Goal: Task Accomplishment & Management: Manage account settings

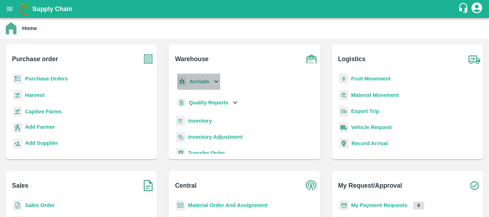
click at [201, 83] on b "Arrivals" at bounding box center [199, 82] width 20 height 6
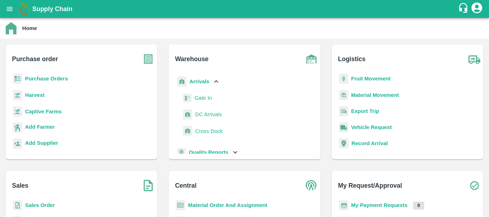
click at [203, 115] on span "DC Arrivals" at bounding box center [208, 115] width 26 height 8
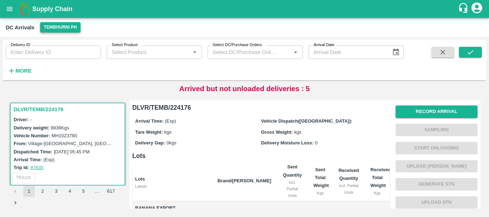
click at [63, 25] on button "Tembhurni PH" at bounding box center [60, 27] width 40 height 10
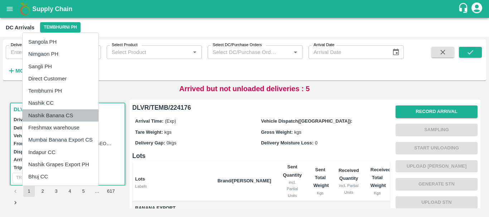
click at [52, 113] on li "Nashik Banana CS" at bounding box center [61, 116] width 76 height 12
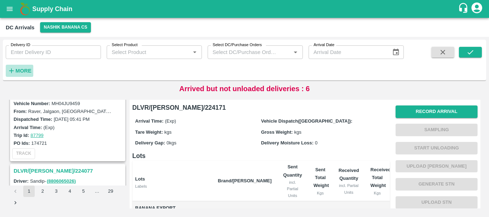
click at [24, 67] on h6 "More" at bounding box center [23, 70] width 16 height 9
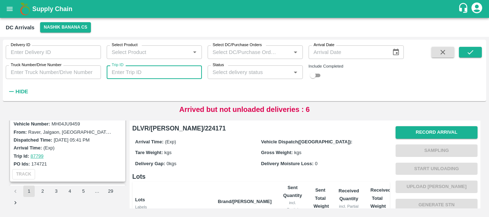
click at [155, 71] on input "Trip ID" at bounding box center [154, 73] width 95 height 14
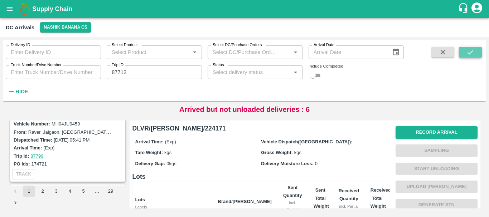
click at [465, 50] on button "submit" at bounding box center [470, 52] width 23 height 11
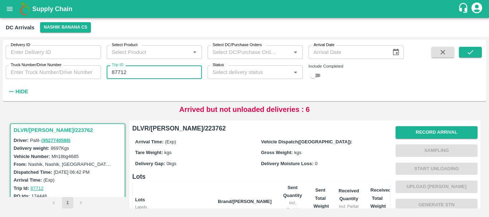
click at [180, 73] on input "87712" at bounding box center [154, 73] width 95 height 14
click at [224, 88] on div "Delivery ID Delivery ID Select Product Select Product   * Select DC/Purchase Or…" at bounding box center [202, 69] width 404 height 58
click at [149, 71] on input "87712" at bounding box center [154, 73] width 95 height 14
type input "8"
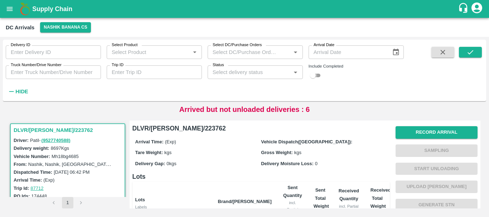
click at [317, 74] on input "checkbox" at bounding box center [313, 75] width 26 height 9
click at [317, 74] on input "checkbox" at bounding box center [319, 75] width 26 height 9
checkbox input "false"
click at [394, 74] on div "Include Completed" at bounding box center [356, 72] width 95 height 15
click at [362, 88] on div "Delivery ID Delivery ID Select Product Select Product   * Select DC/Purchase Or…" at bounding box center [202, 69] width 404 height 58
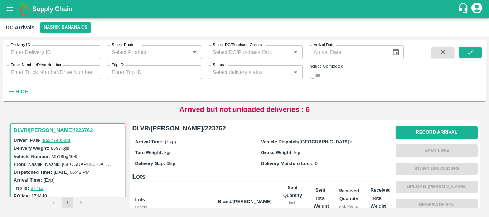
click at [341, 95] on div "Delivery ID Delivery ID Select Product Select Product   * Select DC/Purchase Or…" at bounding box center [202, 69] width 404 height 58
click at [8, 9] on icon "open drawer" at bounding box center [10, 9] width 8 height 8
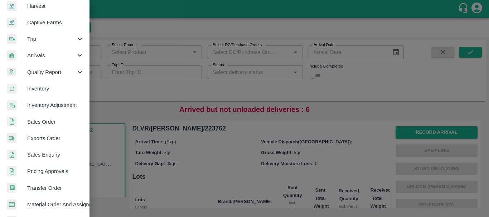
scroll to position [57, 0]
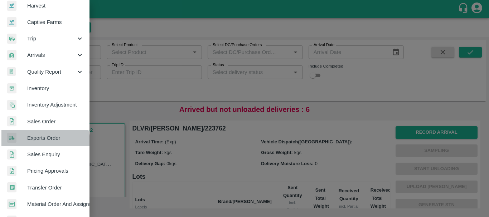
click at [37, 142] on span "Exports Order" at bounding box center [55, 138] width 57 height 8
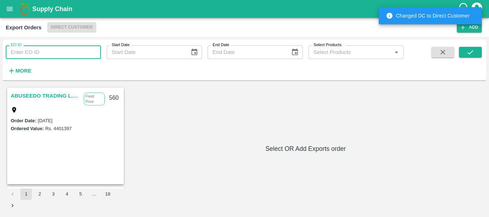
click at [52, 51] on input "EO ID" at bounding box center [53, 52] width 95 height 14
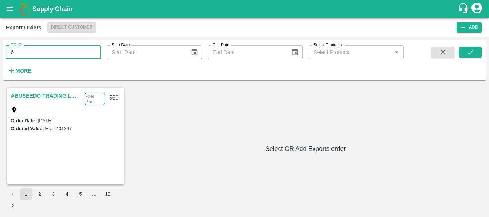
type input "6"
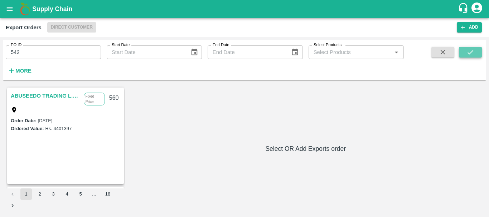
click at [475, 57] on button "submit" at bounding box center [470, 52] width 23 height 11
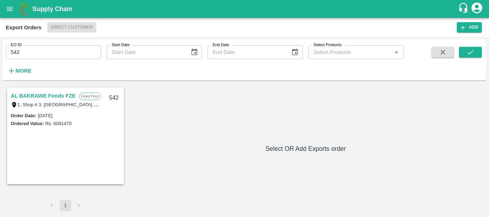
click at [66, 95] on link "AL BAKRAWE Foods FZE" at bounding box center [43, 95] width 65 height 9
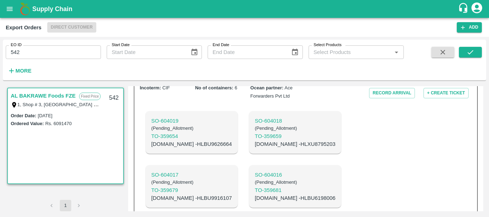
scroll to position [247, 0]
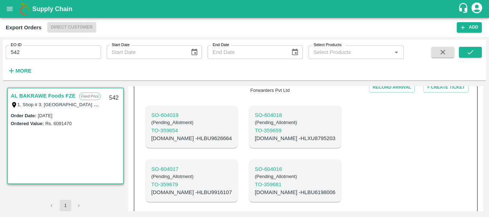
copy p "HLBU9122283"
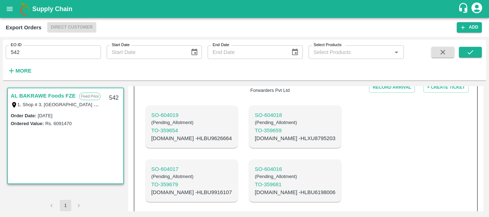
copy p "HLBU9598048"
click at [255, 189] on p "C.No - HLBU6198006" at bounding box center [295, 193] width 81 height 8
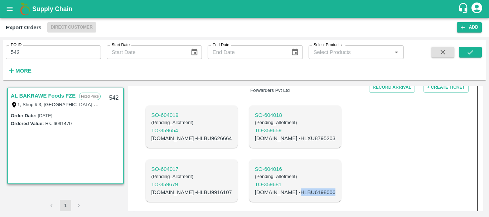
copy p "HLBU6198006"
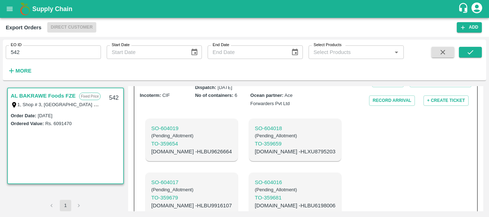
click at [232, 202] on p "C.No - HLBU9916107" at bounding box center [191, 206] width 81 height 8
copy p "HLBU9916107"
click at [255, 148] on p "C.No - HLXU8795203" at bounding box center [295, 152] width 81 height 8
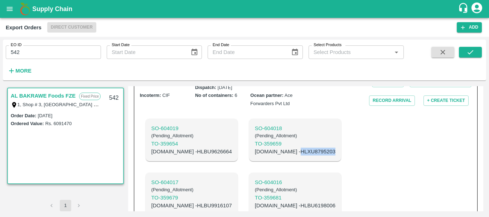
copy p "HLXU8795203"
click at [185, 148] on p "C.No - HLBU9626664" at bounding box center [191, 152] width 81 height 8
copy p "HLBU9626664"
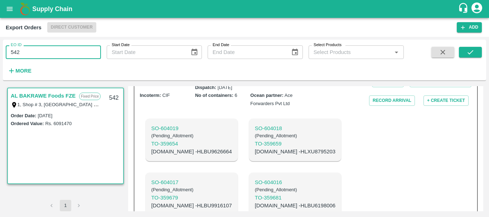
click at [41, 50] on input "542" at bounding box center [53, 52] width 95 height 14
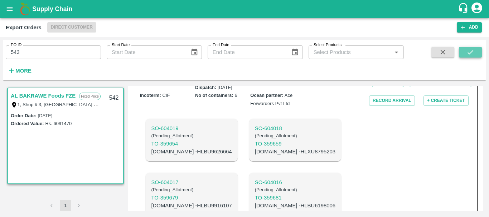
click at [462, 52] on button "submit" at bounding box center [470, 52] width 23 height 11
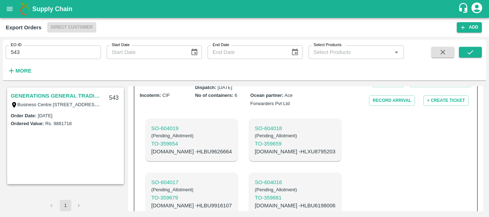
click at [68, 96] on link "GENERATIONS GENERAL TRADING LLC" at bounding box center [56, 95] width 90 height 9
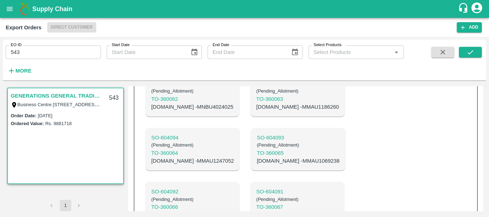
scroll to position [412, 0]
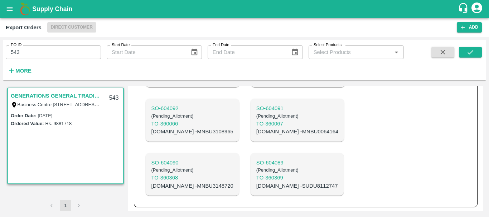
drag, startPoint x: 311, startPoint y: 145, endPoint x: 302, endPoint y: 168, distance: 25.3
click at [302, 168] on div "SO- 604098 ( Pending_Allotment ) TO- 360060 C.No - MNBU0102460 SO- 604097 ( Pen…" at bounding box center [250, 66] width 221 height 271
click at [256, 162] on p "SO- 604089" at bounding box center [297, 163] width 82 height 8
click at [166, 162] on p "SO- 604090" at bounding box center [192, 163] width 82 height 8
click at [259, 183] on p "C.No - SUDU8112747" at bounding box center [297, 186] width 82 height 8
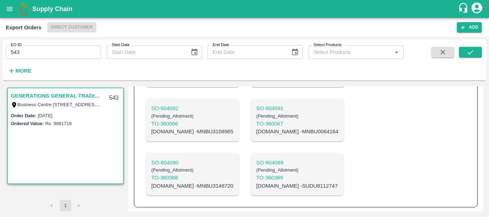
click at [258, 184] on p "C.No - SUDU8112747" at bounding box center [297, 186] width 82 height 8
copy p "SUDU8112747"
click at [183, 185] on p "C.No - MNBU3148720" at bounding box center [192, 186] width 82 height 8
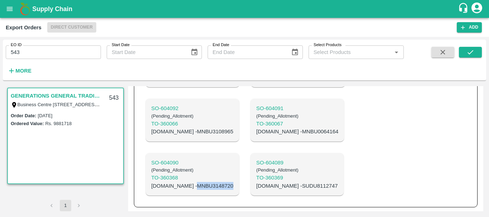
copy p "MNBU3148720"
click at [257, 130] on p "C.No - MNBU0064164" at bounding box center [297, 132] width 82 height 8
copy p "MNBU0064164"
click at [180, 127] on p "TO- 360066" at bounding box center [192, 124] width 82 height 8
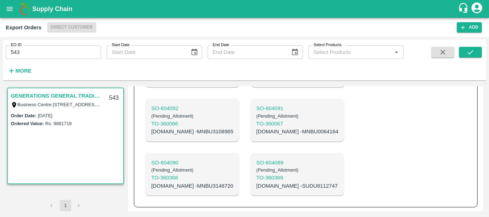
click at [192, 130] on p "C.No - MNBU3108965" at bounding box center [192, 132] width 82 height 8
copy p "MNBU3108965"
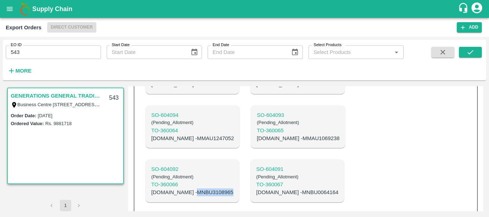
scroll to position [347, 0]
click at [262, 143] on p "C.No - MMAU1069238" at bounding box center [298, 139] width 83 height 8
click at [257, 141] on p "C.No - MMAU1069238" at bounding box center [298, 139] width 83 height 8
click at [175, 142] on p "C.No - MMAU1247052" at bounding box center [192, 139] width 83 height 8
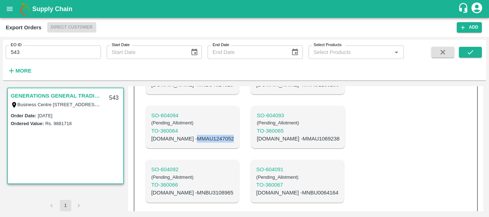
click at [175, 142] on p "C.No - MMAU1247052" at bounding box center [192, 139] width 83 height 8
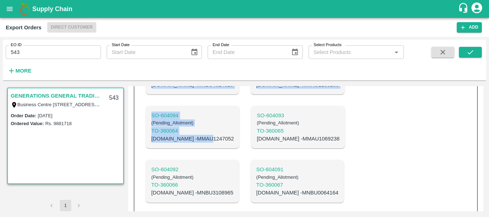
drag, startPoint x: 98, startPoint y: 169, endPoint x: 184, endPoint y: 148, distance: 88.5
click at [184, 148] on div "GENERATIONS GENERAL TRADING LLC Business Centre 1, M Floor,, The Meydan Hotel, …" at bounding box center [245, 148] width 478 height 125
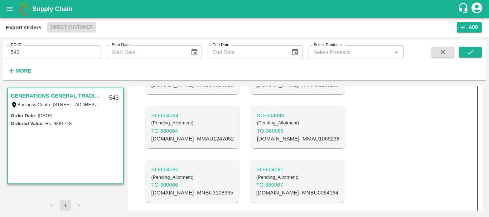
click at [210, 147] on div "SO- 604098 ( Pending_Allotment ) TO- 360060 C.No - MNBU0102460 SO- 604097 ( Pen…" at bounding box center [250, 127] width 221 height 271
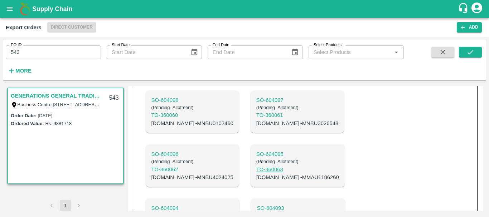
scroll to position [254, 0]
click at [256, 182] on p "C.No - MMAU1186260" at bounding box center [297, 178] width 83 height 8
click at [180, 182] on p "C.No - MNBU4024025" at bounding box center [192, 178] width 82 height 8
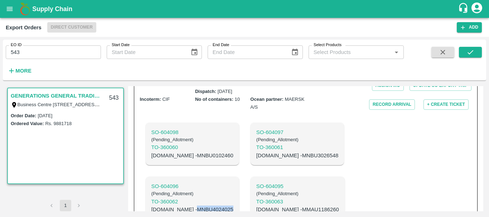
scroll to position [222, 0]
click at [256, 160] on p "C.No - MNBU3026548" at bounding box center [297, 156] width 82 height 8
click at [173, 159] on p "C.No - MNBU0102460" at bounding box center [192, 156] width 82 height 8
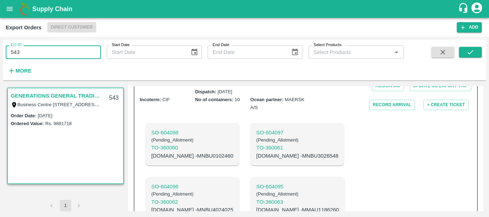
click at [38, 52] on input "543" at bounding box center [53, 52] width 95 height 14
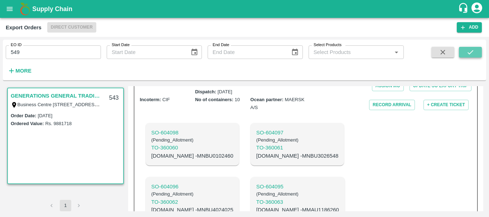
click at [477, 53] on button "submit" at bounding box center [470, 52] width 23 height 11
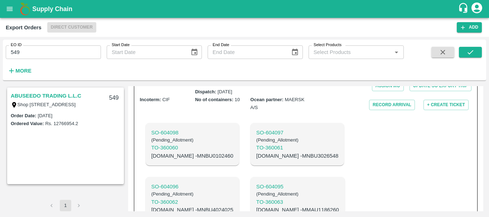
click at [37, 95] on link "ABUSEEDO TRADING L.L.C" at bounding box center [46, 95] width 71 height 9
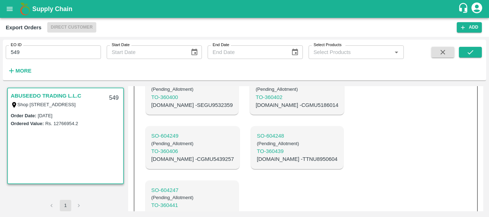
scroll to position [523, 0]
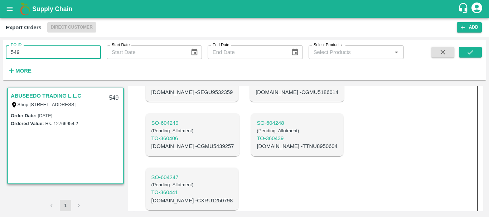
click at [59, 55] on input "549" at bounding box center [53, 52] width 95 height 14
click at [349, 125] on div "SO- 604259 ( Pending_Allotment ) TO- 360390 C.No - CGMU5294894 SO- 604258 ( Pen…" at bounding box center [250, 26] width 221 height 379
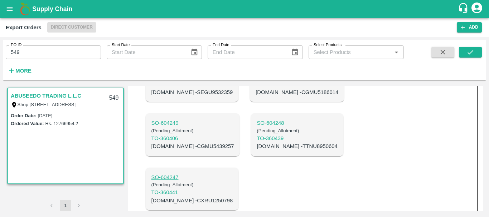
click at [167, 174] on p "SO- 604247" at bounding box center [192, 178] width 82 height 8
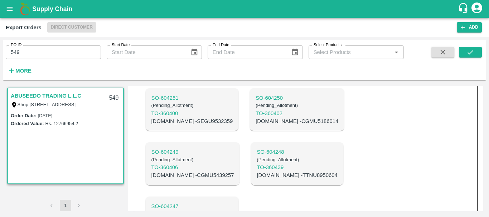
scroll to position [494, 0]
click at [257, 149] on p "SO- 604248" at bounding box center [297, 153] width 81 height 8
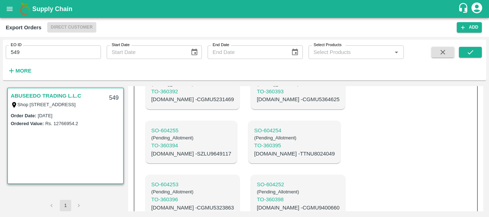
scroll to position [523, 0]
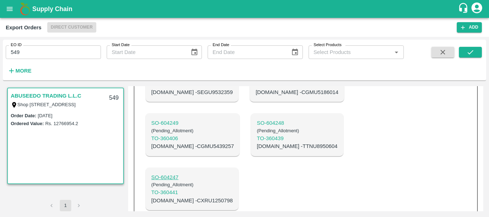
click at [162, 174] on p "SO- 604247" at bounding box center [192, 178] width 82 height 8
click at [184, 197] on p "C.No - CXRU1250798" at bounding box center [192, 201] width 82 height 8
click at [257, 143] on p "C.No - TTNU8950604" at bounding box center [297, 147] width 81 height 8
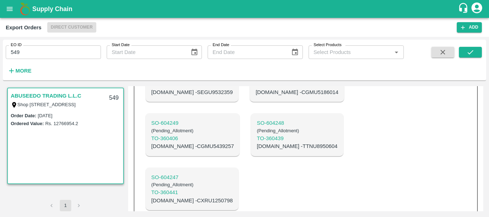
click at [182, 143] on p "C.No - CGMU5439257" at bounding box center [192, 147] width 83 height 8
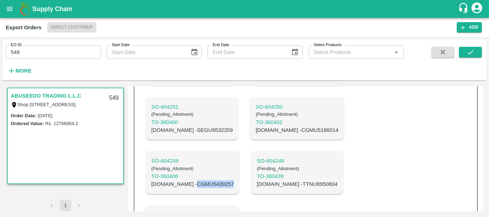
scroll to position [481, 0]
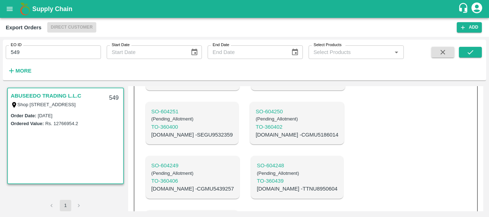
click at [256, 131] on p "C.No - CGMU5186014" at bounding box center [297, 135] width 83 height 8
click at [178, 131] on p "C.No - SEGU9532359" at bounding box center [192, 135] width 82 height 8
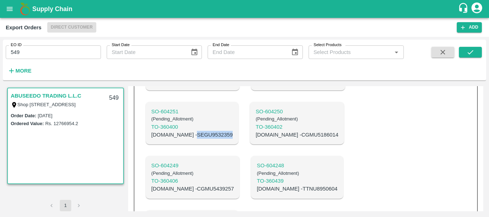
scroll to position [431, 0]
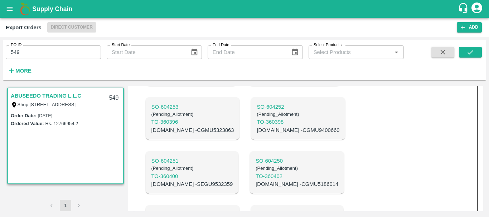
click at [257, 126] on p "C.No - CGMU9400660" at bounding box center [298, 130] width 83 height 8
click at [175, 126] on p "C.No - CGMU5323863" at bounding box center [192, 130] width 83 height 8
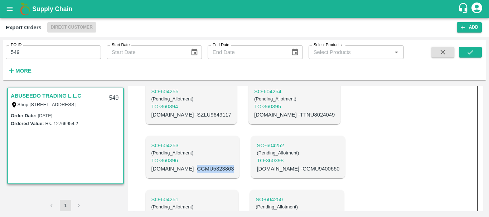
scroll to position [368, 0]
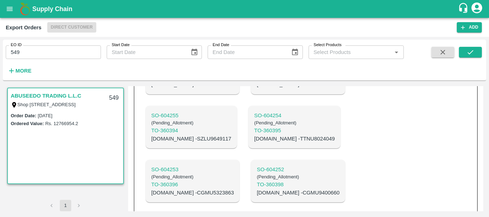
click at [254, 135] on p "C.No - TTNU8024049" at bounding box center [294, 139] width 81 height 8
click at [188, 135] on p "C.No - SZLU9649117" at bounding box center [191, 139] width 80 height 8
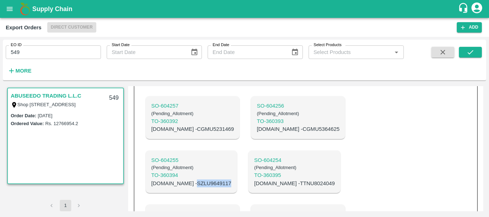
scroll to position [323, 0]
click at [257, 126] on p "C.No - CGMU5364625" at bounding box center [298, 130] width 83 height 8
click at [186, 126] on p "C.No - CGMU5231469" at bounding box center [192, 130] width 83 height 8
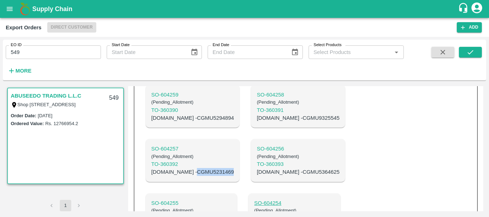
scroll to position [259, 0]
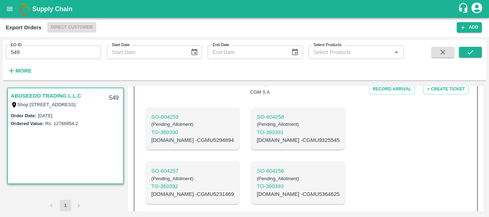
click at [257, 136] on p "C.No - CGMU9325545" at bounding box center [298, 140] width 83 height 8
click at [190, 136] on p "C.No - CGMU5294894" at bounding box center [192, 140] width 83 height 8
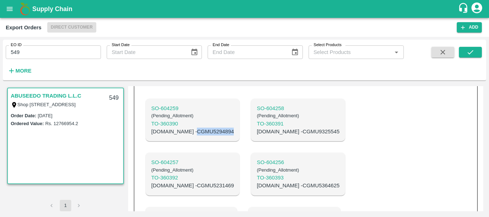
scroll to position [267, 0]
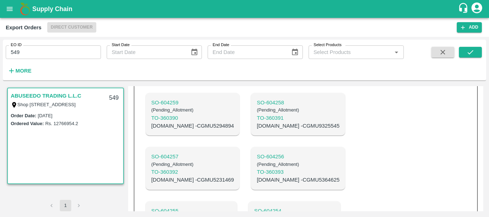
scroll to position [274, 0]
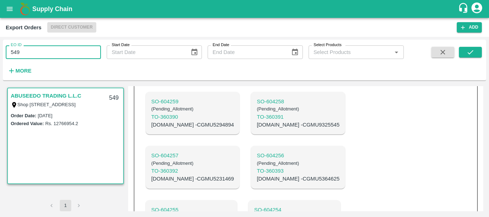
click at [24, 50] on input "549" at bounding box center [53, 52] width 95 height 14
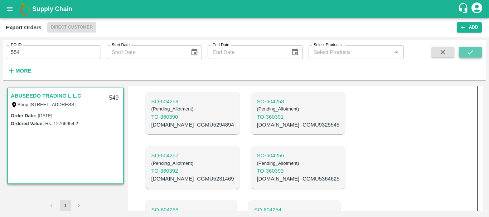
click at [465, 52] on button "submit" at bounding box center [470, 52] width 23 height 11
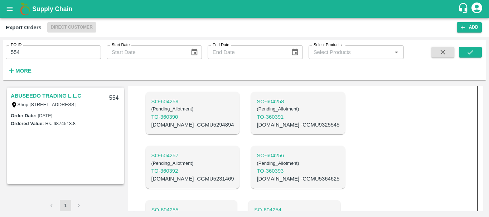
click at [54, 91] on div "ABUSEEDO TRADING L.L.C Shop No.43, ,Wholesale Building No. 2 Central Fruit and …" at bounding box center [65, 99] width 115 height 23
click at [51, 96] on link "ABUSEEDO TRADING L.L.C" at bounding box center [46, 95] width 71 height 9
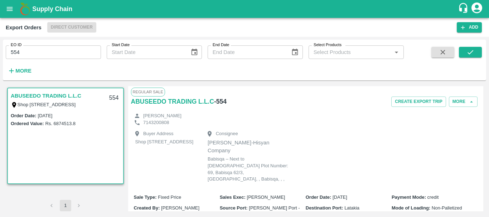
scroll to position [306, 0]
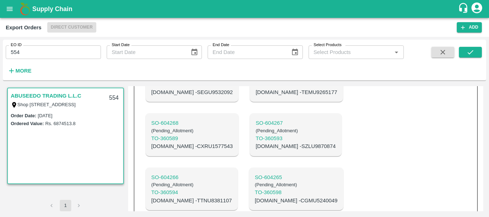
click at [255, 174] on p "SO- 604265" at bounding box center [296, 178] width 83 height 8
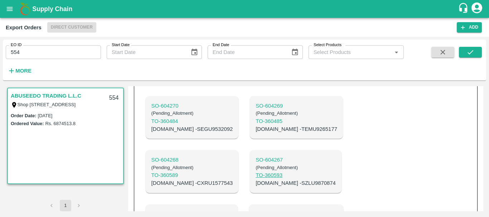
click at [256, 172] on p "TO- 360593" at bounding box center [296, 176] width 80 height 8
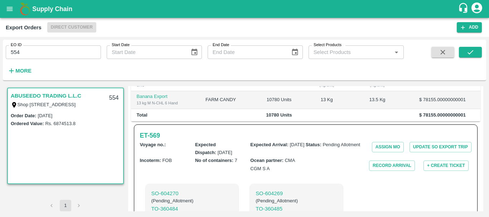
scroll to position [306, 0]
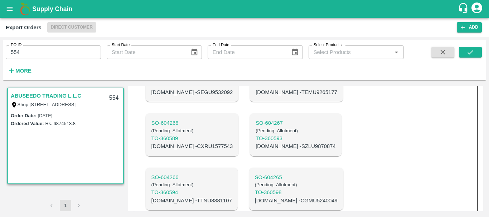
click at [255, 197] on p "C.No - CGMU5240049" at bounding box center [296, 201] width 83 height 8
click at [232, 197] on p "C.No - TTNU8381107" at bounding box center [191, 201] width 81 height 8
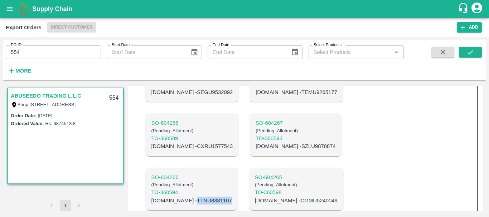
click at [232, 197] on p "C.No - TTNU8381107" at bounding box center [191, 201] width 81 height 8
click at [256, 143] on p "C.No - SZLU9870874" at bounding box center [296, 147] width 80 height 8
click at [177, 143] on p "C.No - CXRU1577543" at bounding box center [192, 147] width 82 height 8
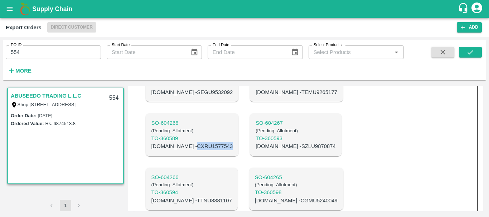
scroll to position [256, 0]
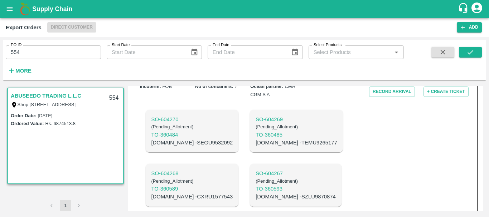
click at [260, 139] on p "C.No - TEMU9265177" at bounding box center [297, 143] width 82 height 8
click at [190, 139] on p "C.No - SEGU9532092" at bounding box center [192, 143] width 82 height 8
click at [32, 49] on input "554" at bounding box center [53, 52] width 95 height 14
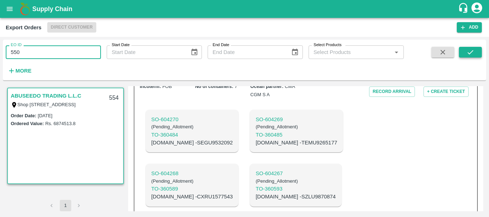
type input "550"
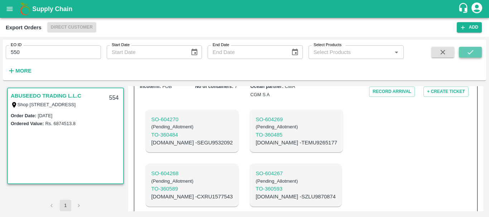
click at [471, 50] on icon "submit" at bounding box center [471, 52] width 8 height 8
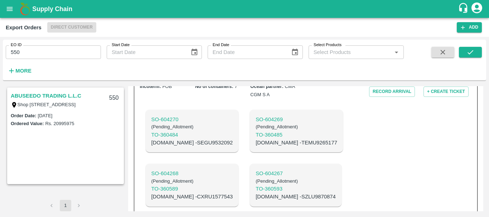
click at [54, 96] on link "ABUSEEDO TRADING L.L.C" at bounding box center [46, 95] width 71 height 9
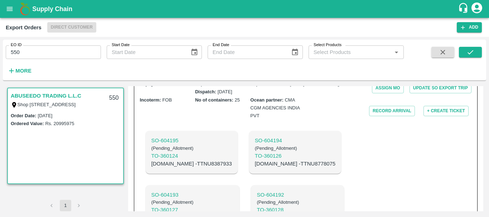
scroll to position [290, 0]
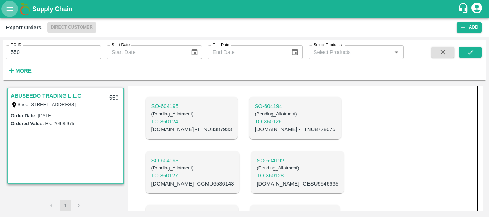
click at [11, 8] on icon "open drawer" at bounding box center [10, 9] width 8 height 8
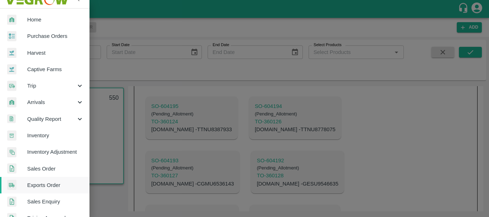
scroll to position [10, 0]
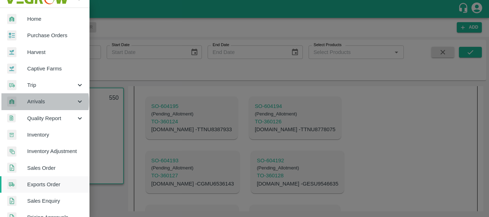
click at [35, 102] on span "Arrivals" at bounding box center [51, 102] width 49 height 8
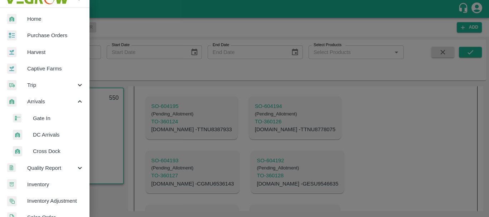
click at [47, 136] on span "DC Arrivals" at bounding box center [58, 135] width 51 height 8
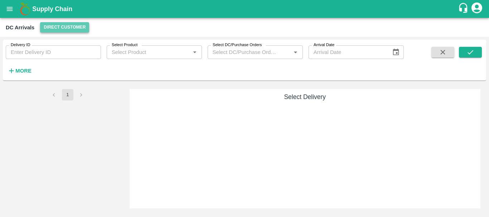
click at [57, 26] on button "Direct Customer" at bounding box center [64, 27] width 49 height 10
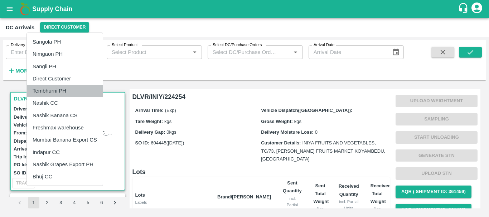
click at [63, 91] on li "Tembhurni PH" at bounding box center [65, 91] width 76 height 12
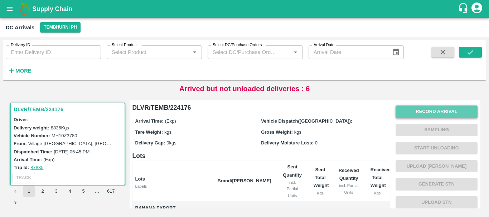
click at [405, 107] on button "Record Arrival" at bounding box center [437, 112] width 82 height 13
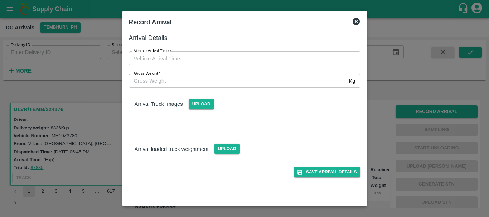
type input "DD/MM/YYYY hh:mm aa"
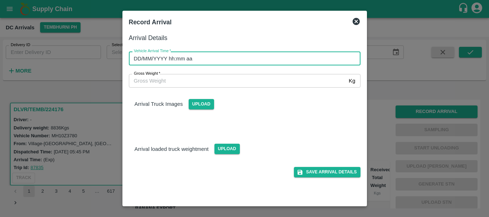
click at [276, 61] on input "DD/MM/YYYY hh:mm aa" at bounding box center [242, 59] width 227 height 14
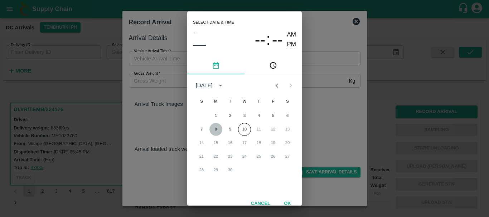
click at [216, 130] on button "8" at bounding box center [215, 129] width 13 height 13
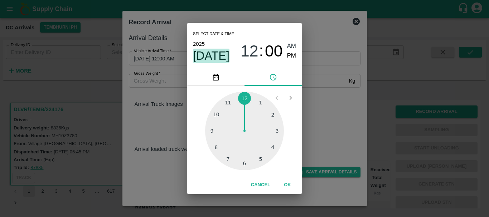
click at [215, 55] on span "Sep 8" at bounding box center [211, 56] width 37 height 14
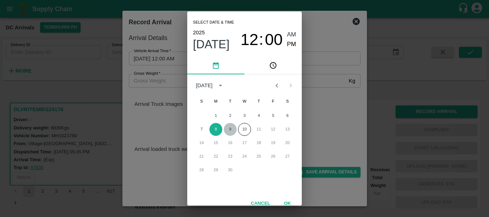
click at [229, 131] on button "9" at bounding box center [230, 129] width 13 height 13
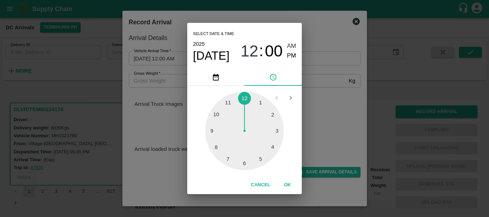
click at [214, 133] on div at bounding box center [244, 131] width 79 height 79
click at [231, 123] on div at bounding box center [244, 131] width 79 height 79
type input "09/09/2025 09:50 AM"
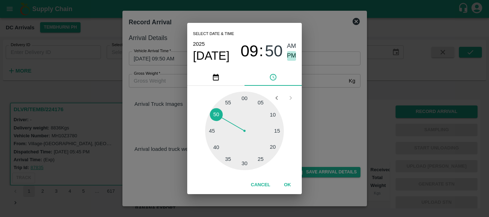
drag, startPoint x: 291, startPoint y: 54, endPoint x: 323, endPoint y: 96, distance: 52.6
click at [323, 96] on div "Select date & time 2025 Sep 9 09 : 50 AM PM 05 10 15 20 25 30 35 40 45 50 55 00…" at bounding box center [244, 108] width 489 height 217
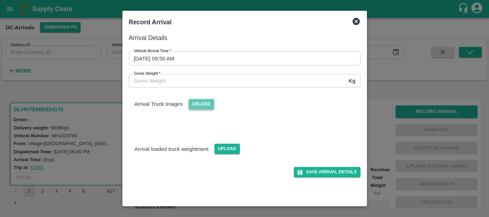
click at [198, 103] on span "Upload" at bounding box center [201, 104] width 25 height 10
click at [0, 0] on input "Upload" at bounding box center [0, 0] width 0 height 0
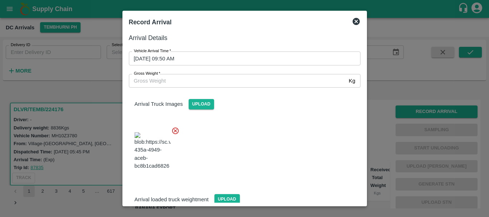
scroll to position [17, 0]
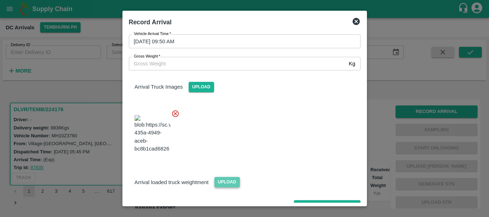
click at [222, 177] on span "Upload" at bounding box center [226, 182] width 25 height 10
click at [0, 0] on input "Upload" at bounding box center [0, 0] width 0 height 0
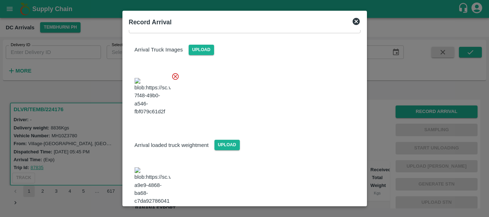
click at [145, 168] on img at bounding box center [153, 187] width 36 height 38
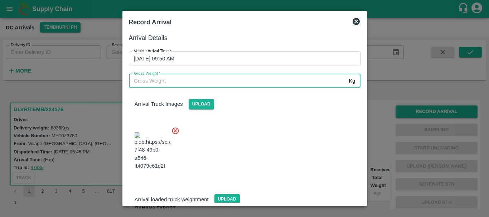
click at [202, 83] on input "Gross Weight   *" at bounding box center [237, 81] width 217 height 14
type input "14530"
click at [262, 126] on div at bounding box center [241, 149] width 237 height 56
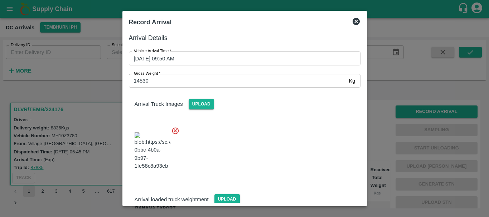
scroll to position [54, 0]
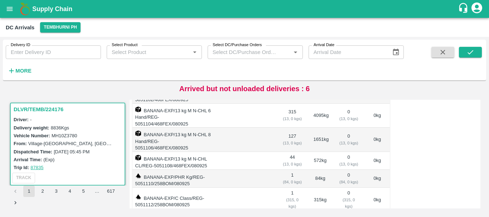
scroll to position [0, 0]
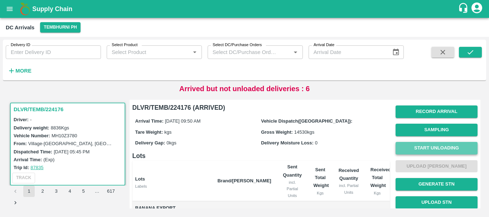
click at [424, 146] on button "Start Unloading" at bounding box center [437, 148] width 82 height 13
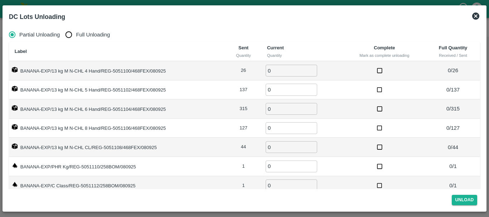
click at [68, 29] on input "Full Unloading" at bounding box center [69, 35] width 14 height 14
radio input "true"
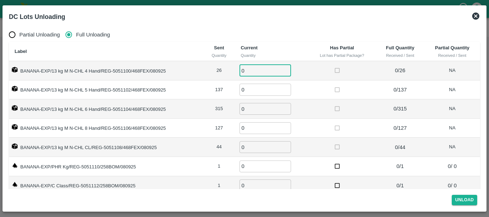
click at [244, 69] on input "0" at bounding box center [266, 71] width 52 height 12
type input "26"
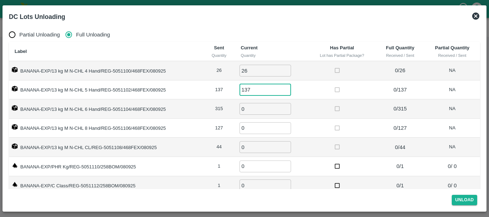
type input "137"
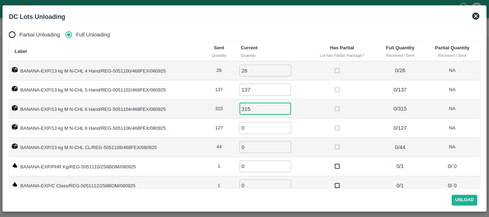
type input "315"
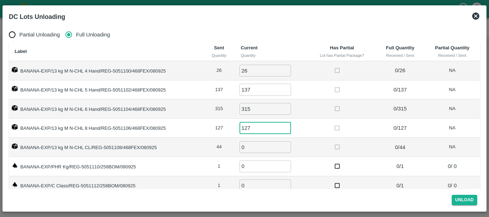
type input "127"
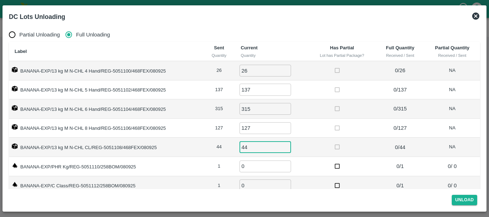
type input "44"
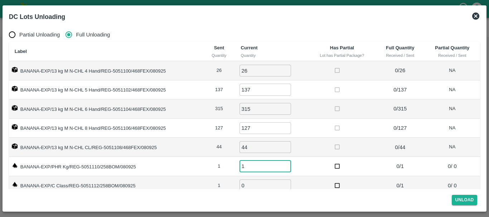
type input "1"
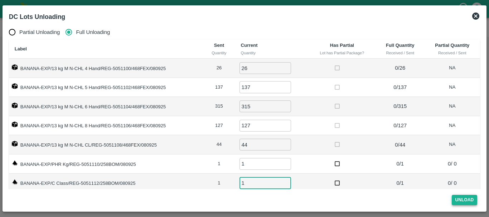
type input "1"
click at [471, 201] on button "Unload" at bounding box center [465, 200] width 26 height 10
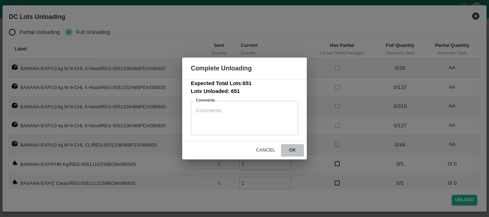
click at [295, 150] on button "ok" at bounding box center [292, 150] width 23 height 13
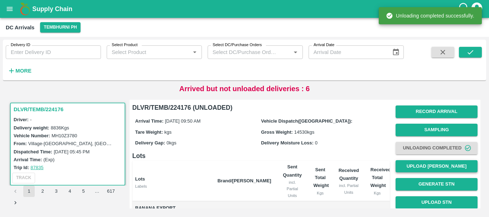
scroll to position [0, 0]
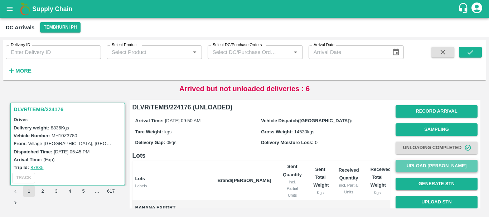
click at [402, 163] on button "Upload Tare Weight" at bounding box center [437, 166] width 82 height 13
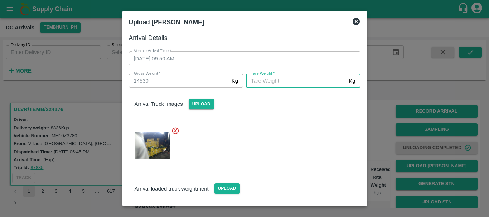
click at [285, 82] on input "Tare Weight   *" at bounding box center [296, 81] width 100 height 14
type input "5410"
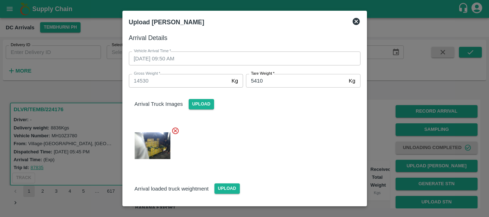
click at [284, 136] on div at bounding box center [241, 143] width 237 height 45
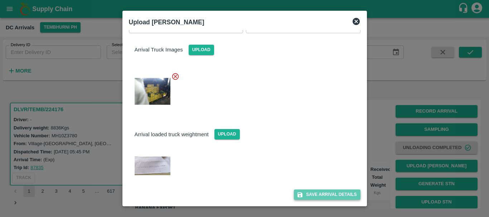
click at [308, 194] on button "Save Arrival Details" at bounding box center [327, 195] width 66 height 10
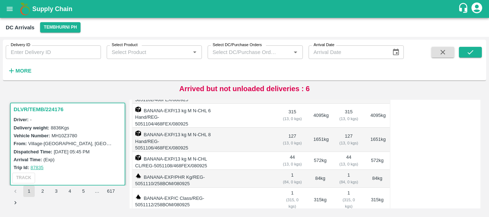
scroll to position [0, 0]
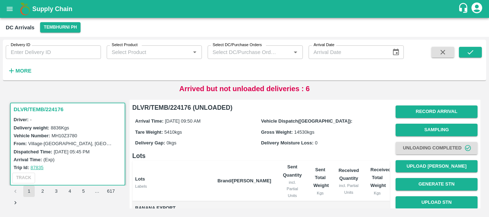
click at [354, 135] on div "Gross Weight: 14530 kgs" at bounding box center [324, 132] width 126 height 8
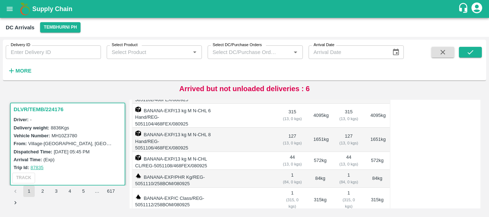
scroll to position [56, 0]
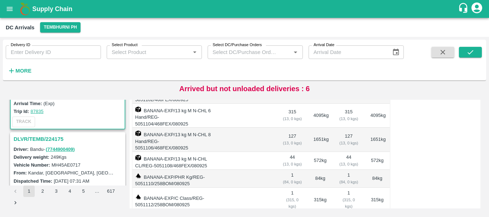
click at [54, 140] on h3 "DLVR/TEMB/224175" at bounding box center [69, 139] width 110 height 9
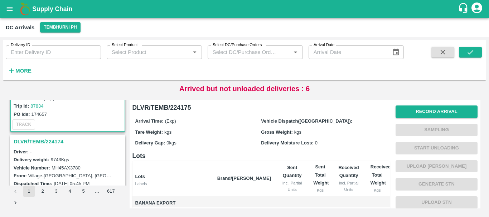
scroll to position [148, 0]
click at [53, 142] on h3 "DLVR/TEMB/224174" at bounding box center [69, 141] width 110 height 9
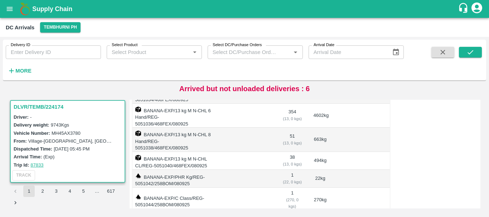
scroll to position [1, 0]
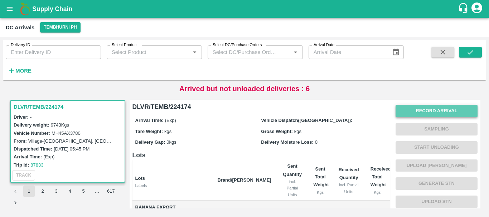
click at [402, 111] on button "Record Arrival" at bounding box center [437, 111] width 82 height 13
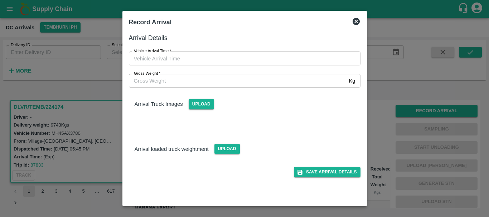
type input "DD/MM/YYYY hh:mm aa"
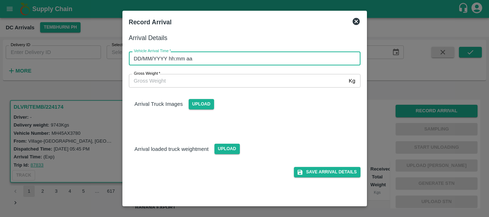
click at [257, 61] on input "DD/MM/YYYY hh:mm aa" at bounding box center [242, 59] width 227 height 14
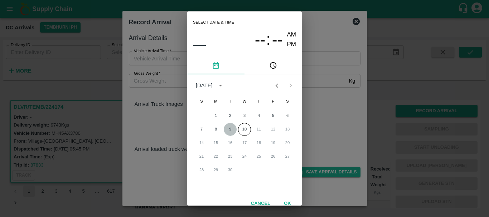
click at [230, 130] on button "9" at bounding box center [230, 129] width 13 height 13
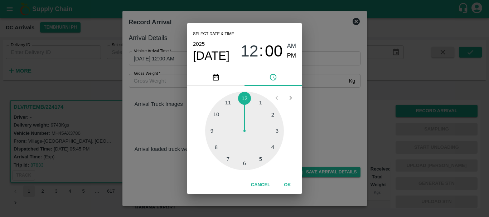
click at [217, 115] on div at bounding box center [244, 131] width 79 height 79
click at [271, 113] on div at bounding box center [244, 131] width 79 height 79
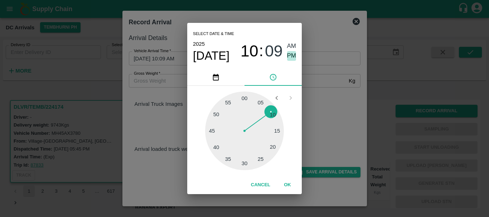
click at [290, 54] on span "PM" at bounding box center [291, 56] width 9 height 10
type input "09/09/2025 10:09 PM"
click at [324, 105] on div "Select date & time 2025 Sep 9 10 : 09 AM PM 05 10 15 20 25 30 35 40 45 50 55 00…" at bounding box center [244, 108] width 489 height 217
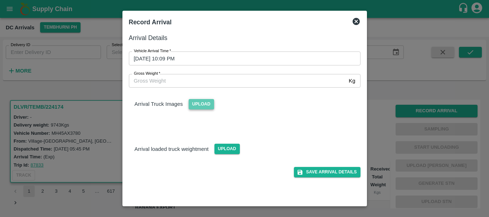
click at [203, 106] on span "Upload" at bounding box center [201, 104] width 25 height 10
click at [0, 0] on input "Upload" at bounding box center [0, 0] width 0 height 0
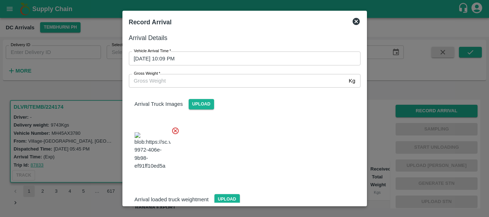
scroll to position [38, 0]
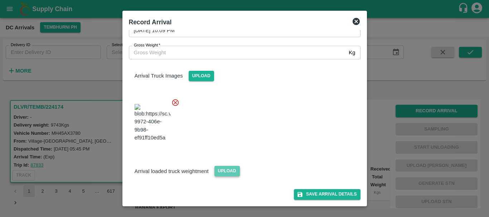
click at [222, 173] on span "Upload" at bounding box center [226, 171] width 25 height 10
click at [0, 0] on input "Upload" at bounding box center [0, 0] width 0 height 0
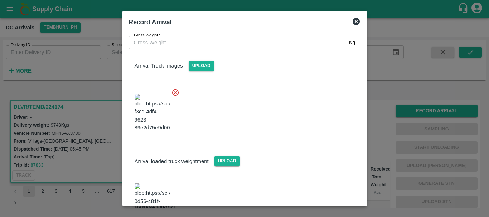
scroll to position [75, 0]
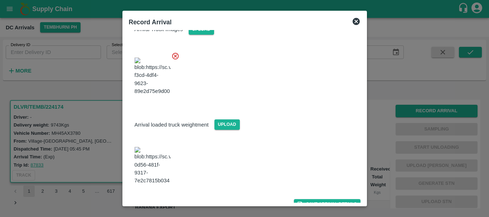
click at [156, 162] on img at bounding box center [153, 166] width 36 height 38
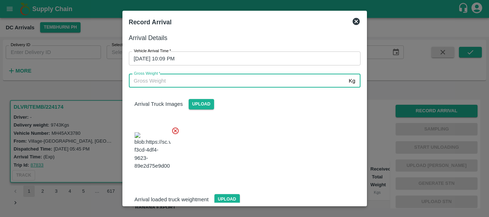
click at [189, 76] on input "Gross Weight   *" at bounding box center [237, 81] width 217 height 14
type input "15850"
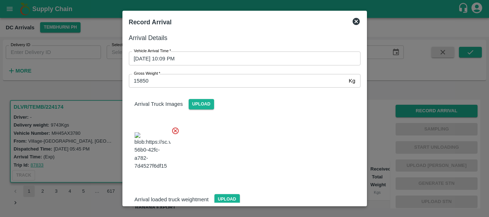
click at [256, 140] on div at bounding box center [241, 149] width 237 height 56
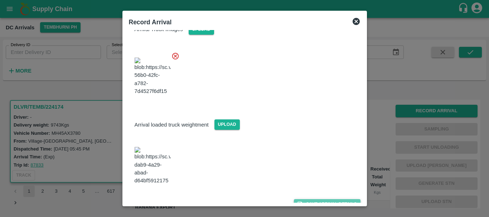
click at [304, 199] on button "Save Arrival Details" at bounding box center [327, 204] width 66 height 10
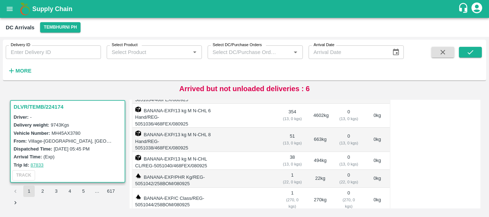
scroll to position [0, 0]
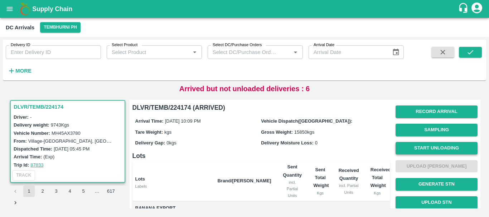
click at [440, 144] on button "Start Unloading" at bounding box center [437, 148] width 82 height 13
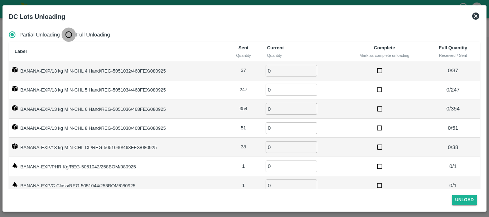
click at [66, 38] on input "Full Unloading" at bounding box center [69, 35] width 14 height 14
radio input "true"
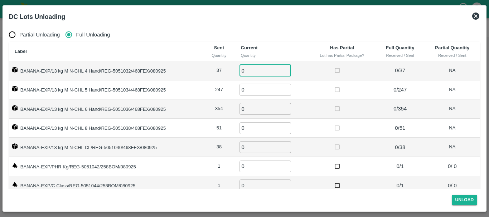
click at [271, 74] on input "0" at bounding box center [266, 71] width 52 height 12
type input "037"
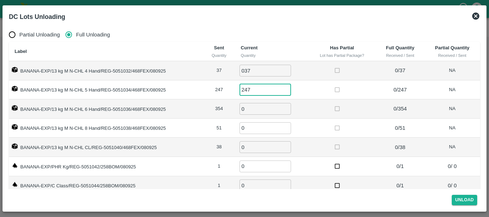
type input "247"
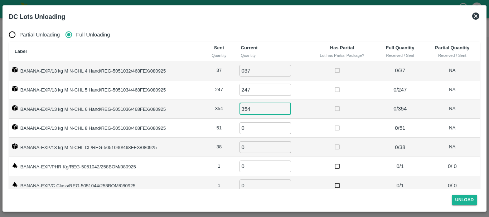
type input "354"
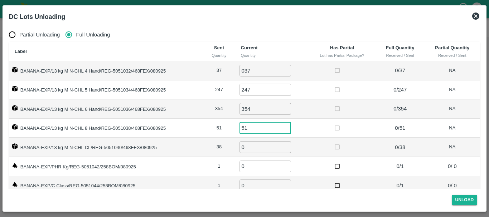
type input "51"
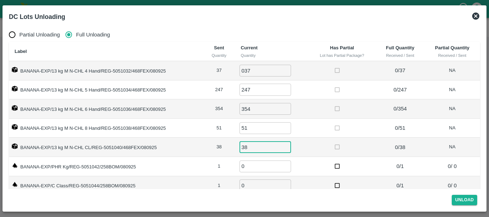
type input "38"
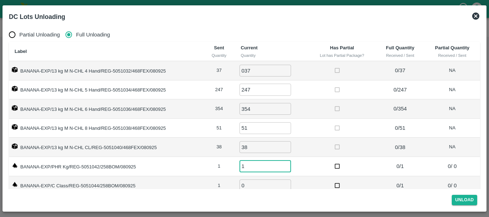
type input "1"
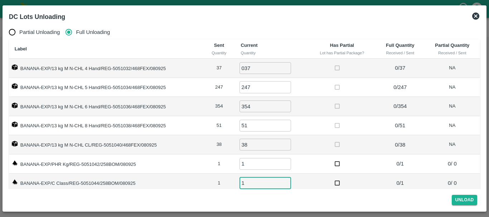
type input "1"
click at [301, 130] on td "51 ​" at bounding box center [271, 125] width 73 height 19
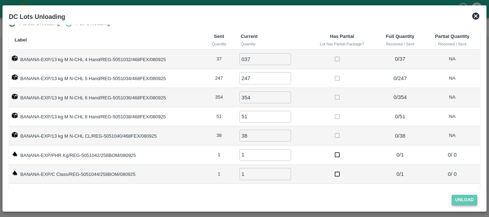
click at [461, 201] on button "Unload" at bounding box center [465, 200] width 26 height 10
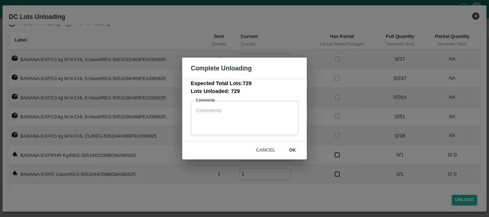
click at [288, 144] on div "Cancel ok" at bounding box center [244, 150] width 125 height 18
click at [291, 149] on button "ok" at bounding box center [292, 150] width 23 height 13
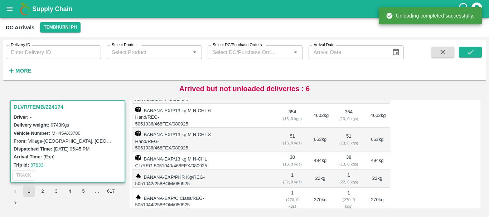
scroll to position [0, 0]
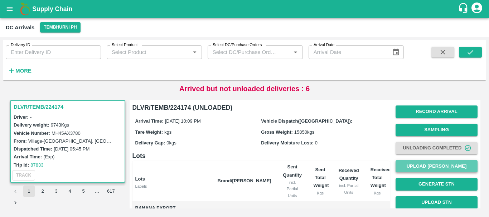
click at [416, 167] on button "Upload Tare Weight" at bounding box center [437, 166] width 82 height 13
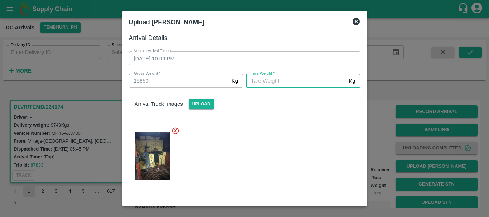
click at [299, 81] on input "Tare Weight   *" at bounding box center [296, 81] width 100 height 14
type input "5650"
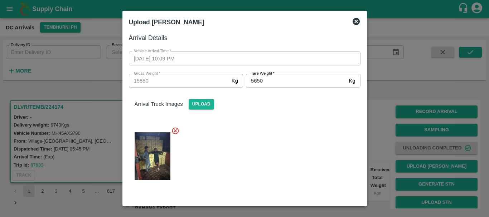
click at [281, 162] on div at bounding box center [241, 154] width 237 height 66
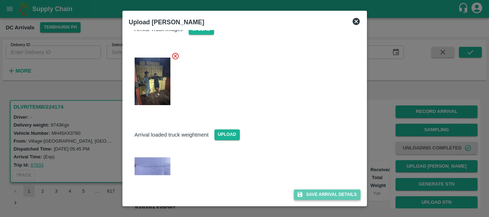
click at [304, 194] on button "Save Arrival Details" at bounding box center [327, 195] width 66 height 10
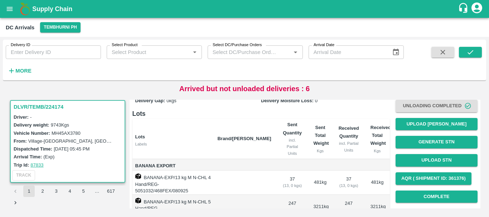
scroll to position [42, 0]
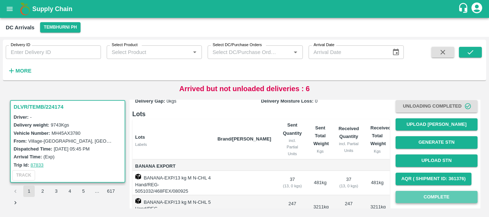
click at [414, 201] on button "Complete" at bounding box center [437, 197] width 82 height 13
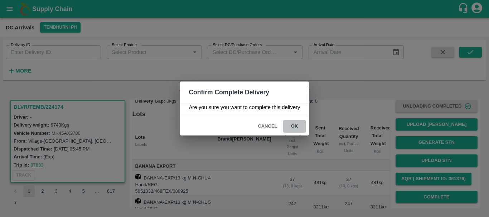
click at [291, 127] on button "ok" at bounding box center [294, 126] width 23 height 13
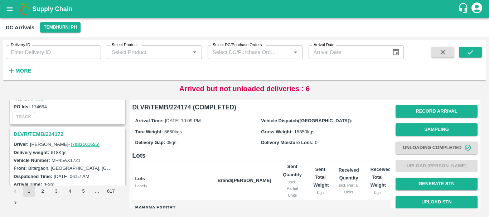
scroll to position [338, 0]
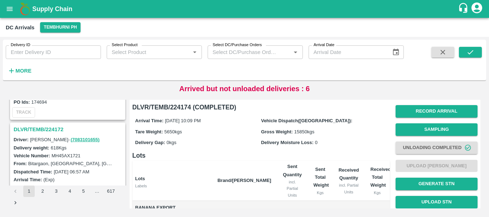
click at [49, 128] on h3 "DLVR/TEMB/224172" at bounding box center [69, 129] width 110 height 9
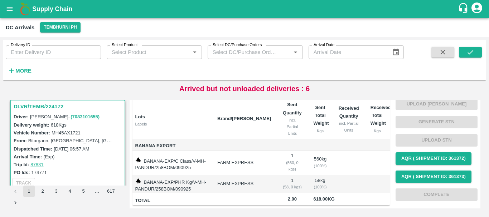
scroll to position [456, 0]
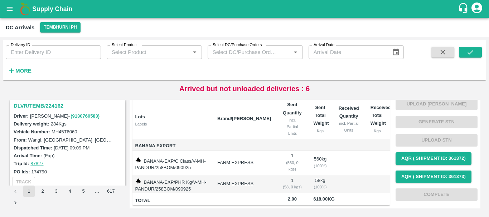
click at [45, 107] on h3 "DLVR/TEMB/224162" at bounding box center [69, 105] width 110 height 9
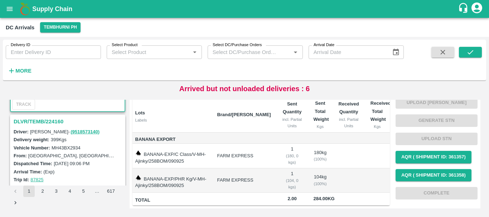
scroll to position [534, 0]
click at [50, 120] on h3 "DLVR/TEMB/224160" at bounding box center [69, 121] width 110 height 9
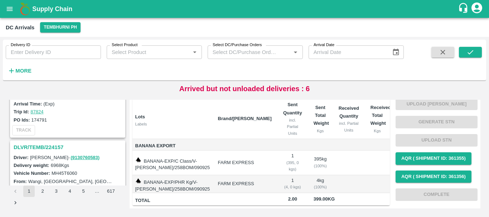
click at [48, 146] on h3 "DLVR/TEMB/224157" at bounding box center [69, 147] width 110 height 9
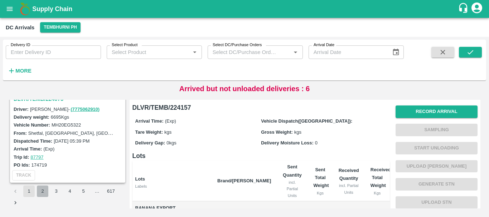
click at [42, 192] on button "2" at bounding box center [42, 191] width 11 height 11
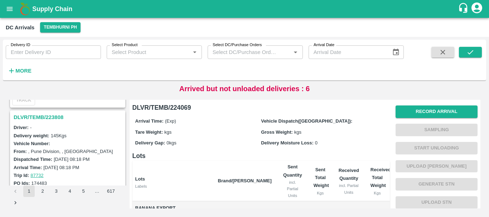
click at [54, 117] on h3 "DLVR/TEMB/223808" at bounding box center [69, 117] width 110 height 9
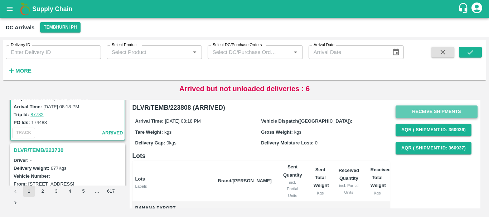
click at [411, 110] on button "Receive Shipments" at bounding box center [437, 112] width 82 height 13
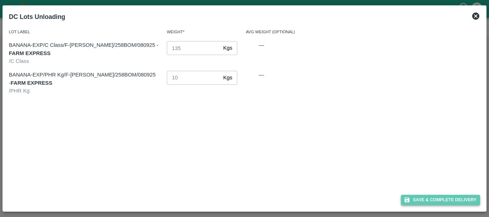
click at [425, 198] on button "Save & Complete Delivery" at bounding box center [440, 200] width 79 height 10
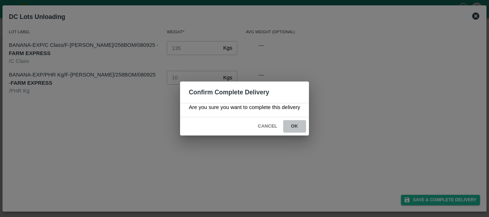
click at [294, 128] on button "ok" at bounding box center [294, 126] width 23 height 13
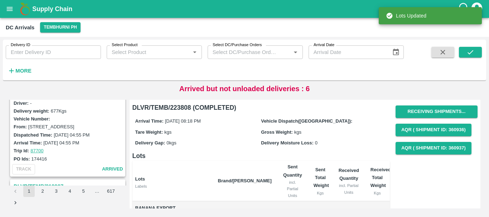
scroll to position [1757, 0]
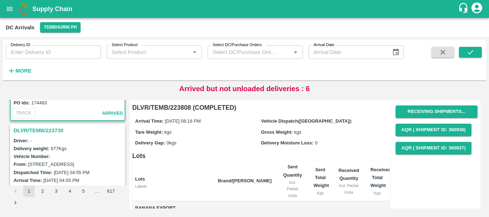
click at [57, 129] on h3 "DLVR/TEMB/223730" at bounding box center [69, 130] width 110 height 9
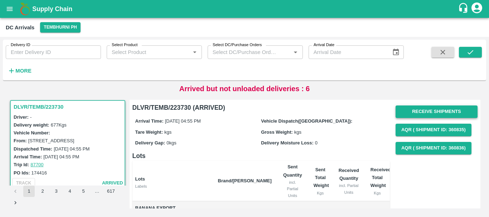
scroll to position [0, 0]
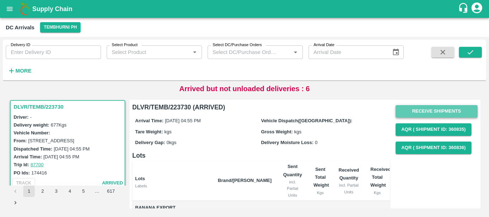
click at [422, 109] on button "Receive Shipments" at bounding box center [437, 111] width 82 height 13
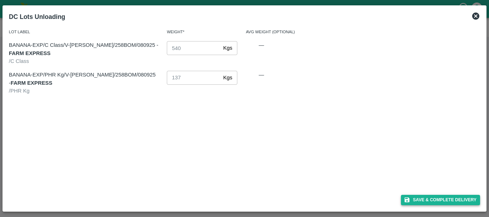
click at [430, 197] on button "Save & Complete Delivery" at bounding box center [440, 200] width 79 height 10
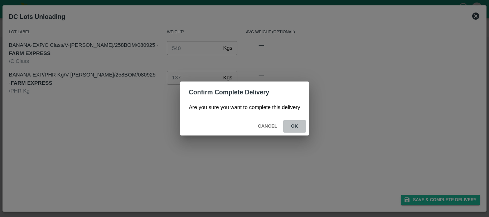
click at [294, 129] on button "ok" at bounding box center [294, 126] width 23 height 13
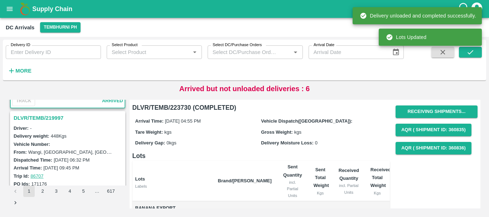
scroll to position [1864, 0]
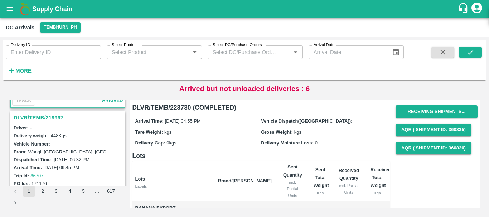
click at [44, 118] on h3 "DLVR/TEMB/219997" at bounding box center [69, 117] width 110 height 9
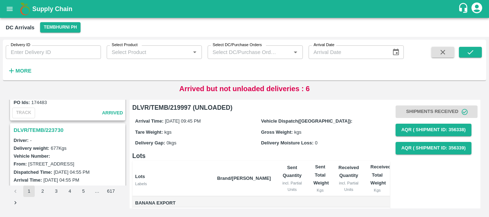
click at [54, 128] on h3 "DLVR/TEMB/223730" at bounding box center [69, 130] width 110 height 9
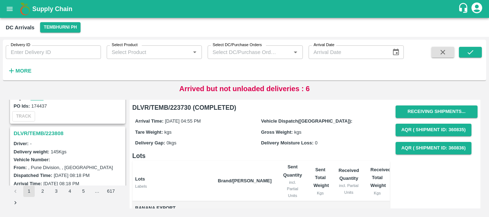
click at [46, 130] on h3 "DLVR/TEMB/223808" at bounding box center [69, 133] width 110 height 9
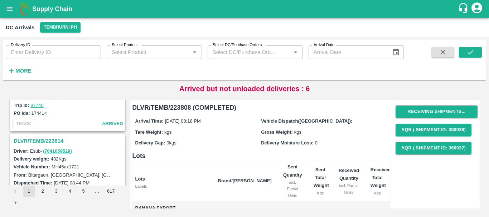
click at [52, 141] on h3 "DLVR/TEMB/223814" at bounding box center [69, 140] width 110 height 9
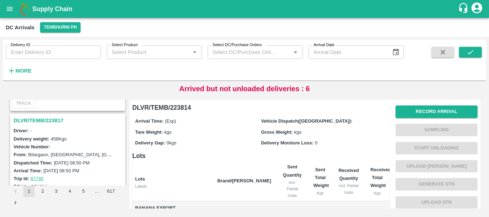
click at [54, 116] on h3 "DLVR/TEMB/223817" at bounding box center [69, 120] width 110 height 9
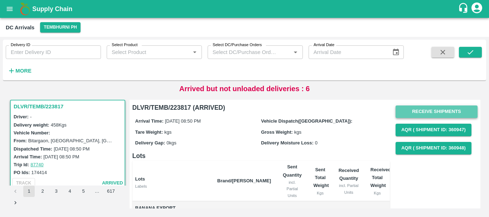
click at [415, 107] on button "Receive Shipments" at bounding box center [437, 112] width 82 height 13
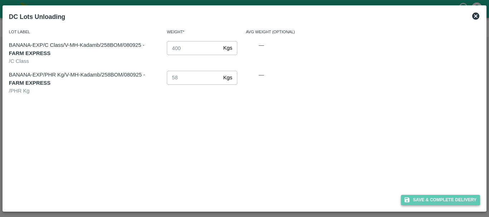
click at [425, 198] on button "Save & Complete Delivery" at bounding box center [440, 200] width 79 height 10
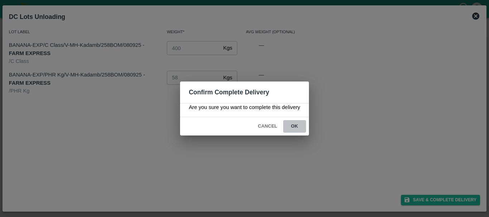
click at [293, 130] on button "ok" at bounding box center [294, 126] width 23 height 13
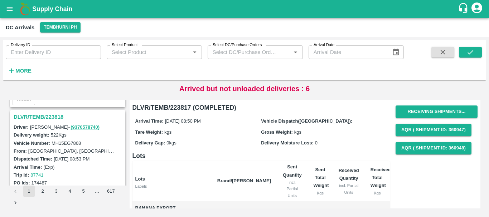
click at [54, 116] on h3 "DLVR/TEMB/223818" at bounding box center [69, 116] width 110 height 9
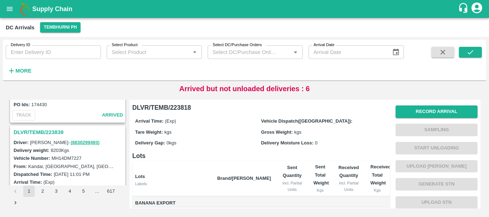
click at [52, 131] on h3 "DLVR/TEMB/223839" at bounding box center [69, 132] width 110 height 9
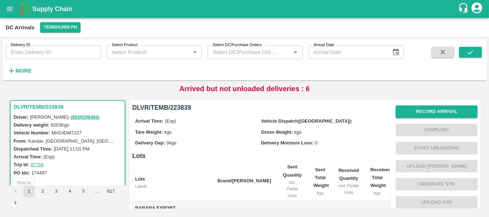
drag, startPoint x: 232, startPoint y: 125, endPoint x: 82, endPoint y: 156, distance: 153.2
click at [82, 156] on div "DLVR/TEMB/224069 Driver: Kailash Patil - ( 9309423315 ) Delivery weight: 9685 K…" at bounding box center [245, 154] width 478 height 115
click at [285, 140] on div "Delivery Moisture Loss: 0" at bounding box center [324, 143] width 126 height 8
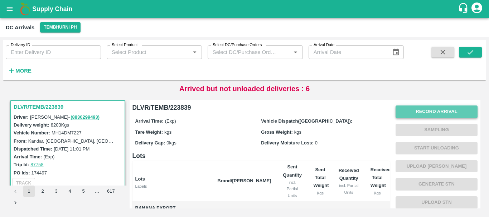
click at [415, 108] on button "Record Arrival" at bounding box center [437, 112] width 82 height 13
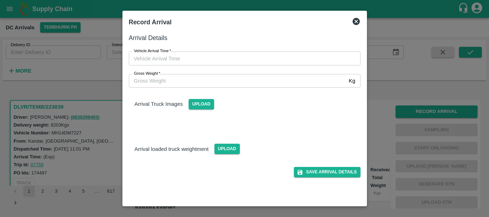
type input "DD/MM/YYYY hh:mm aa"
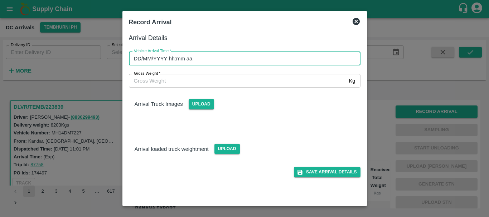
click at [274, 54] on input "DD/MM/YYYY hh:mm aa" at bounding box center [242, 59] width 227 height 14
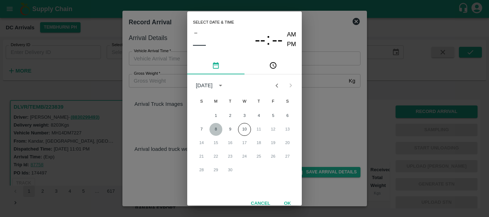
click at [220, 128] on button "8" at bounding box center [215, 129] width 13 height 13
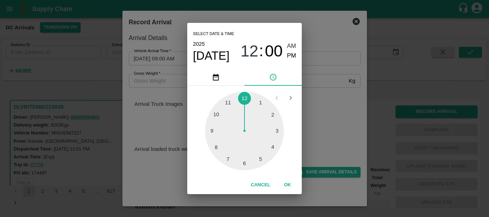
click at [215, 130] on div at bounding box center [244, 131] width 79 height 79
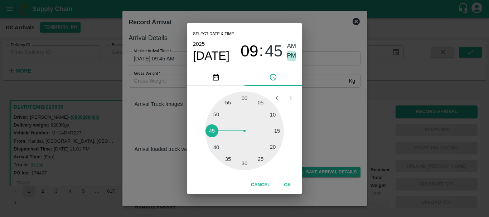
click at [292, 55] on span "PM" at bounding box center [291, 56] width 9 height 10
type input "08/09/2025 09:45 PM"
click at [321, 104] on div "Select date & time 2025 Sep 8 09 : 45 AM PM 05 10 15 20 25 30 35 40 45 50 55 00…" at bounding box center [244, 108] width 489 height 217
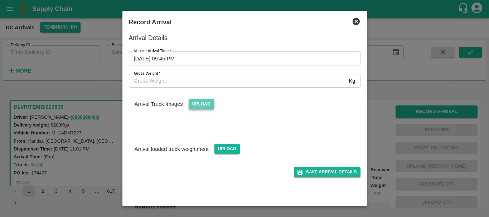
click at [209, 105] on span "Upload" at bounding box center [201, 104] width 25 height 10
click at [0, 0] on input "Upload" at bounding box center [0, 0] width 0 height 0
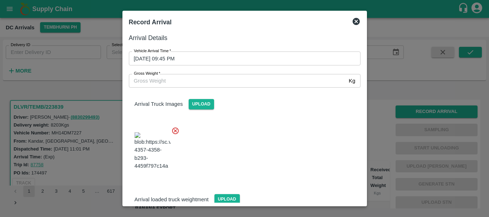
scroll to position [38, 0]
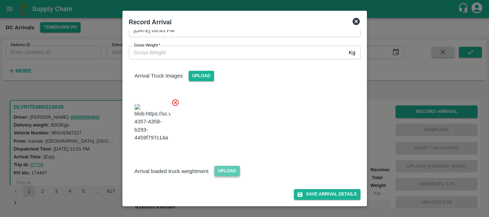
click at [223, 175] on span "Upload" at bounding box center [226, 171] width 25 height 10
click at [0, 0] on input "Upload" at bounding box center [0, 0] width 0 height 0
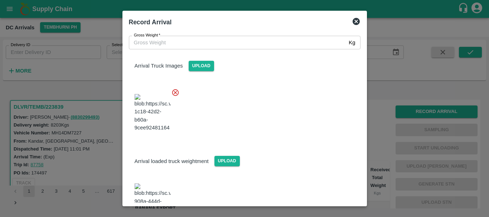
scroll to position [74, 0]
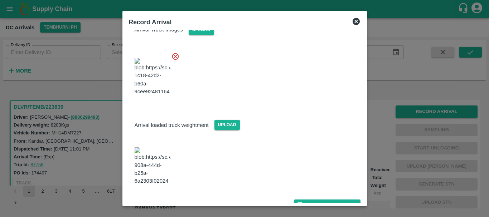
click at [152, 161] on img at bounding box center [153, 167] width 36 height 38
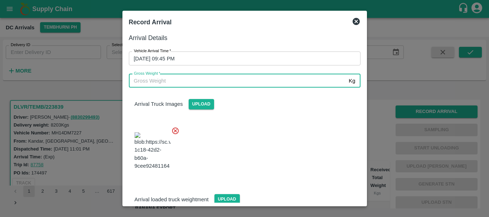
click at [184, 81] on input "Gross Weight   *" at bounding box center [237, 81] width 217 height 14
type input "13760"
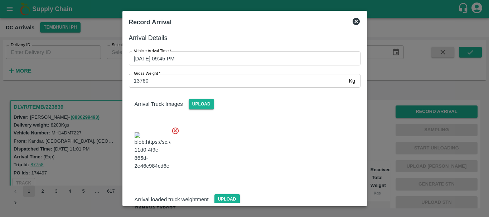
click at [257, 142] on div at bounding box center [241, 149] width 237 height 56
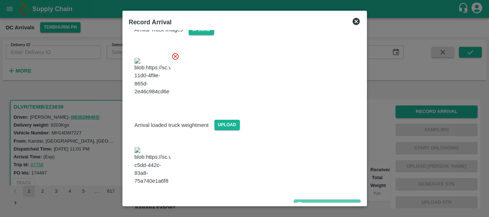
click at [301, 202] on icon "submit" at bounding box center [300, 205] width 6 height 6
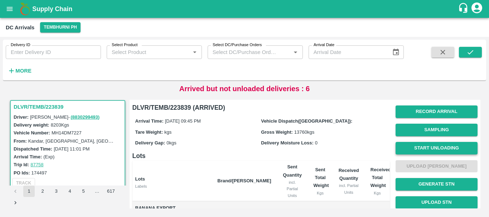
scroll to position [0, 0]
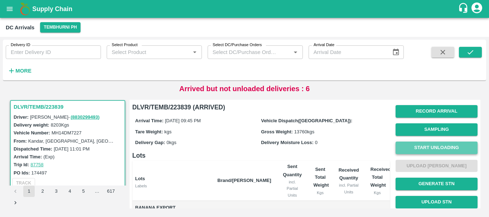
click at [406, 146] on button "Start Unloading" at bounding box center [437, 148] width 82 height 13
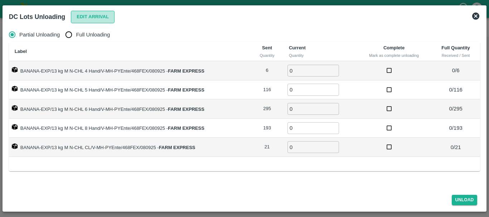
click at [82, 21] on button "Edit Arrival" at bounding box center [93, 17] width 44 height 13
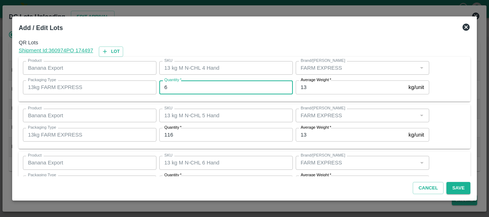
click at [201, 89] on input "6" at bounding box center [226, 88] width 134 height 14
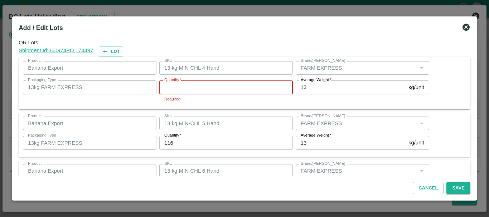
click at [201, 89] on input "Quantity   *" at bounding box center [226, 88] width 134 height 14
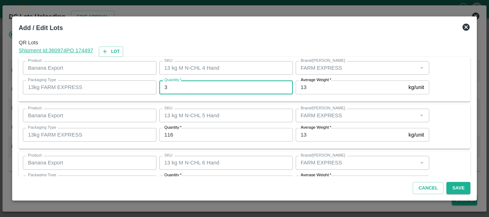
type input "3"
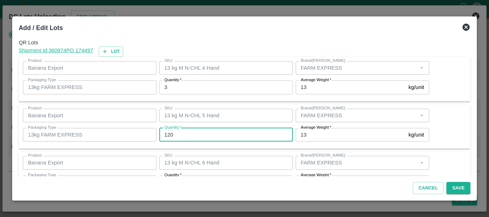
type input "120"
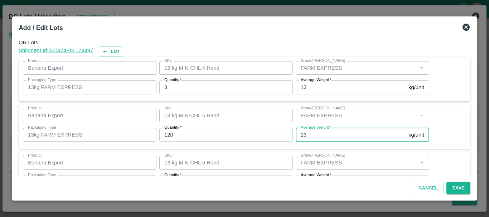
scroll to position [13, 0]
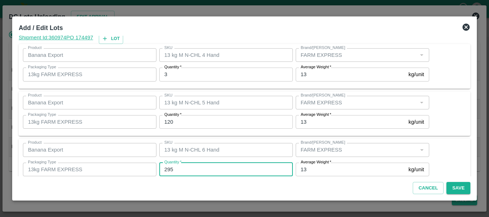
click at [182, 171] on input "295" at bounding box center [226, 170] width 134 height 14
type input "292"
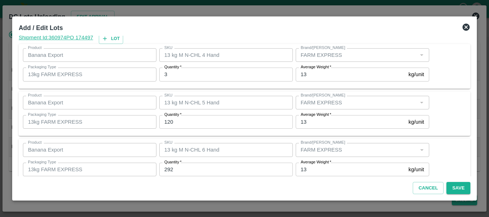
scroll to position [121, 0]
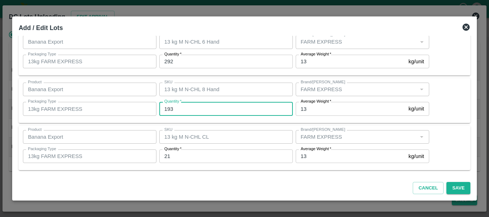
click at [183, 111] on input "193" at bounding box center [226, 109] width 134 height 14
type input "194"
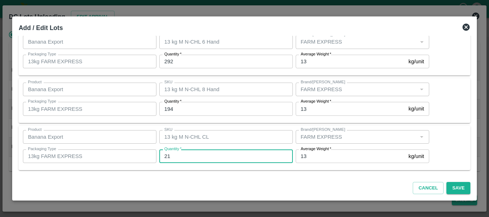
click at [182, 158] on input "21" at bounding box center [226, 157] width 134 height 14
type input "2"
type input "22"
click at [457, 189] on button "Save" at bounding box center [458, 188] width 24 height 13
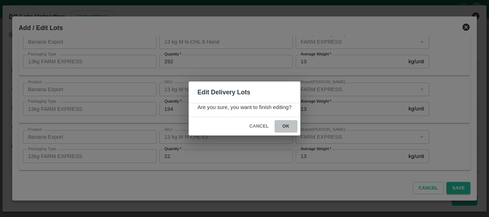
click at [284, 130] on button "ok" at bounding box center [286, 126] width 23 height 13
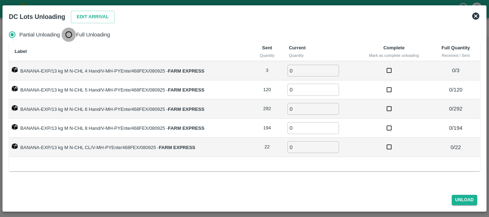
click at [68, 34] on input "Full Unloading" at bounding box center [69, 35] width 14 height 14
radio input "true"
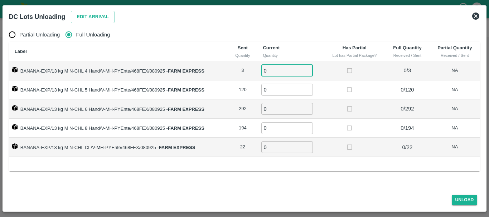
click at [284, 69] on input "0" at bounding box center [287, 71] width 52 height 12
type input "03"
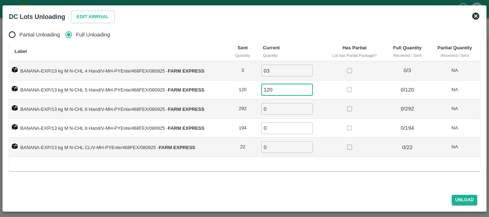
type input "120"
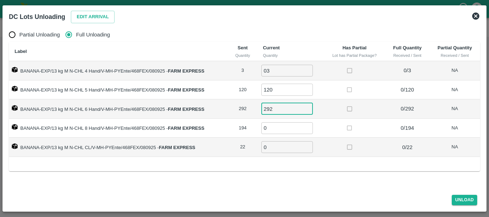
type input "292"
type input "194"
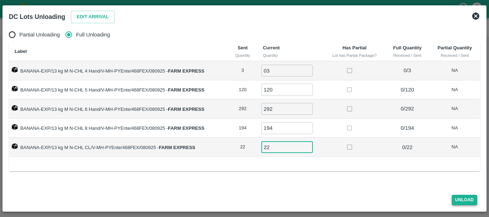
type input "22"
click at [467, 198] on button "Unload" at bounding box center [465, 200] width 26 height 10
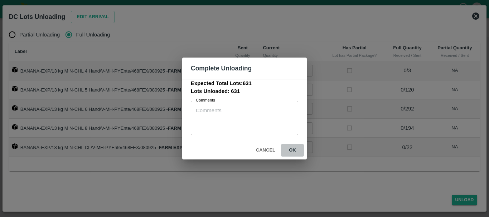
click at [288, 149] on button "ok" at bounding box center [292, 150] width 23 height 13
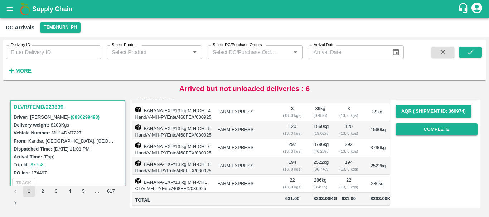
scroll to position [0, 0]
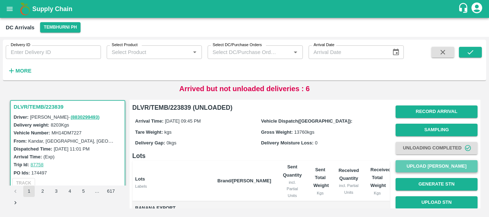
click at [399, 167] on button "Upload Tare Weight" at bounding box center [437, 166] width 82 height 13
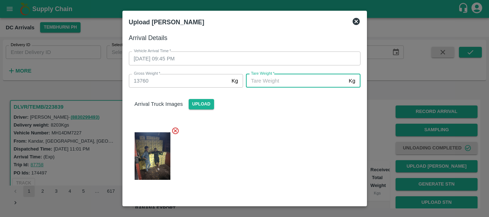
click at [256, 79] on input "Tare Weight   *" at bounding box center [296, 81] width 100 height 14
type input "4850"
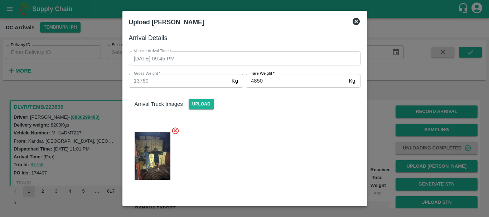
click at [276, 151] on div at bounding box center [241, 154] width 237 height 66
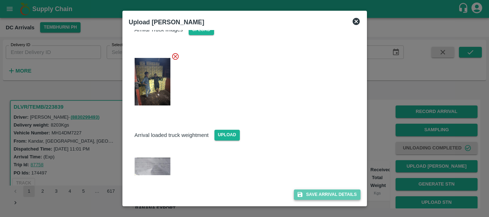
click at [303, 193] on button "Save Arrival Details" at bounding box center [327, 195] width 66 height 10
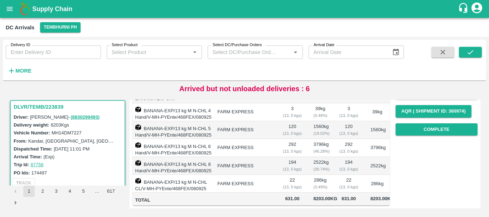
scroll to position [115, 0]
click at [407, 127] on button "Complete" at bounding box center [437, 130] width 82 height 13
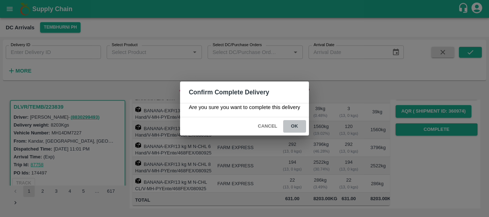
click at [292, 123] on button "ok" at bounding box center [294, 126] width 23 height 13
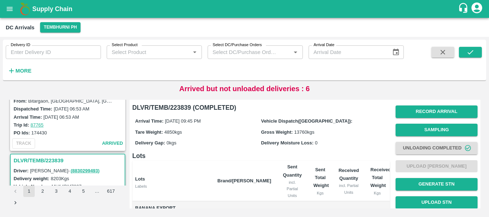
scroll to position [1211, 0]
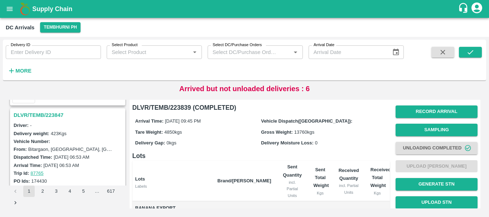
click at [43, 112] on h3 "DLVR/TEMB/223847" at bounding box center [69, 115] width 110 height 9
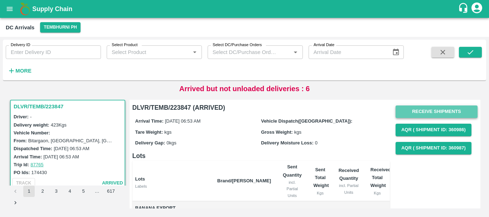
click at [410, 111] on button "Receive Shipments" at bounding box center [437, 112] width 82 height 13
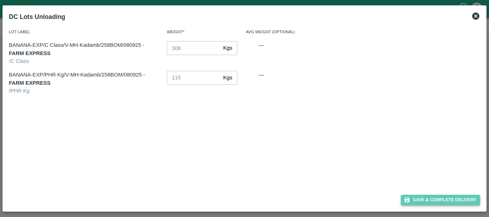
drag, startPoint x: 414, startPoint y: 205, endPoint x: 427, endPoint y: 197, distance: 15.3
click at [427, 197] on button "Save & Complete Delivery" at bounding box center [440, 200] width 79 height 10
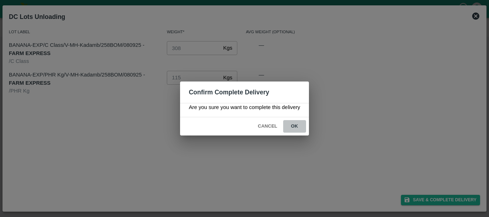
click at [299, 126] on button "ok" at bounding box center [294, 126] width 23 height 13
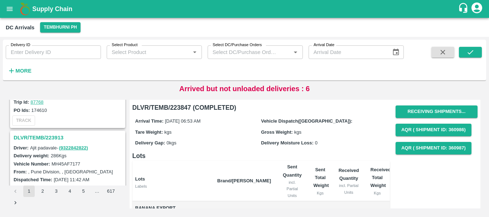
scroll to position [1095, 0]
click at [58, 136] on h3 "DLVR/TEMB/223913" at bounding box center [69, 138] width 110 height 9
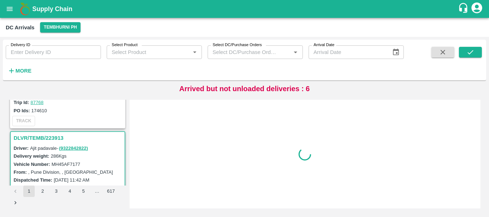
scroll to position [1126, 0]
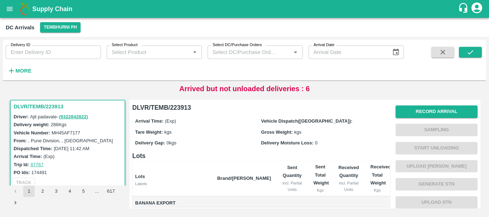
click at [58, 137] on div ", Pune Division, , Maharashtra" at bounding box center [71, 141] width 86 height 8
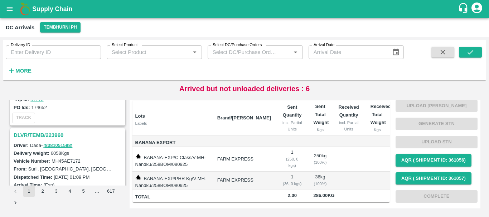
scroll to position [1004, 0]
click at [47, 134] on h3 "DLVR/TEMB/223960" at bounding box center [69, 135] width 110 height 9
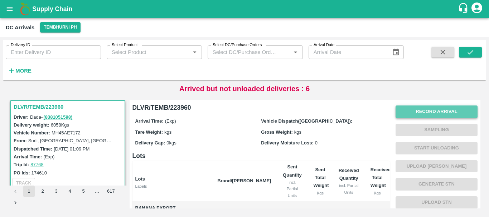
click at [400, 108] on button "Record Arrival" at bounding box center [437, 112] width 82 height 13
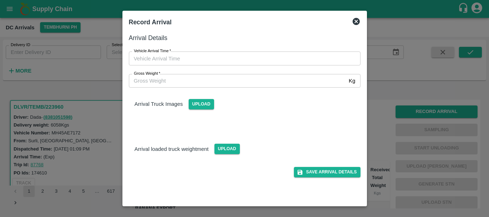
type input "DD/MM/YYYY hh:mm aa"
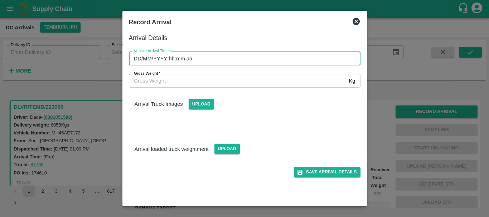
click at [292, 60] on input "DD/MM/YYYY hh:mm aa" at bounding box center [242, 59] width 227 height 14
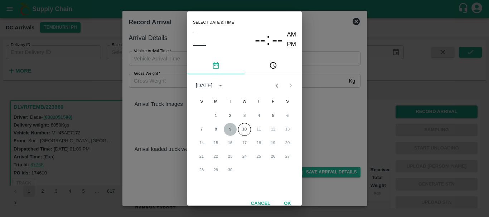
click at [227, 126] on button "9" at bounding box center [230, 129] width 13 height 13
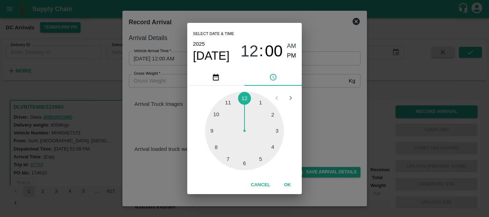
click at [213, 148] on div at bounding box center [244, 131] width 79 height 79
click at [216, 114] on div at bounding box center [244, 131] width 79 height 79
click at [291, 53] on span "PM" at bounding box center [291, 56] width 9 height 10
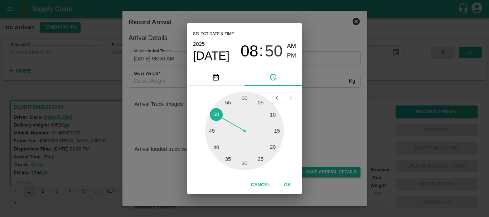
type input "09/09/2025 08:50 PM"
click at [328, 119] on div "Select date & time 2025 Sep 9 08 : 50 AM PM 05 10 15 20 25 30 35 40 45 50 55 00…" at bounding box center [244, 108] width 489 height 217
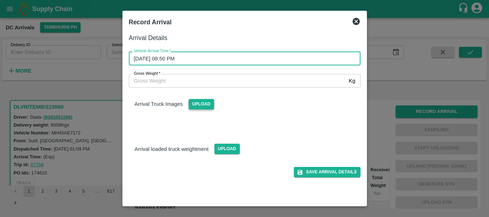
click at [197, 103] on span "Upload" at bounding box center [201, 104] width 25 height 10
click at [0, 0] on input "Upload" at bounding box center [0, 0] width 0 height 0
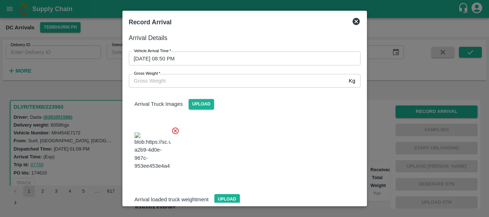
scroll to position [11, 0]
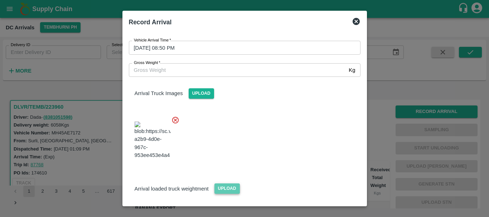
click at [226, 184] on span "Upload" at bounding box center [226, 189] width 25 height 10
click at [0, 0] on input "Upload" at bounding box center [0, 0] width 0 height 0
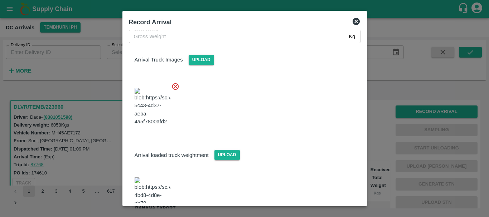
click at [158, 178] on img at bounding box center [153, 197] width 36 height 38
click at [168, 40] on input "Gross Weight   *" at bounding box center [237, 37] width 217 height 14
type input "12470"
click at [281, 106] on div at bounding box center [241, 105] width 237 height 56
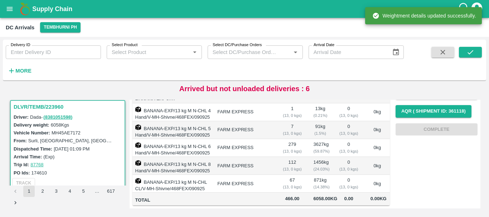
scroll to position [0, 0]
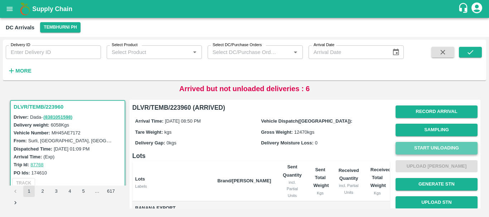
click at [419, 148] on button "Start Unloading" at bounding box center [437, 148] width 82 height 13
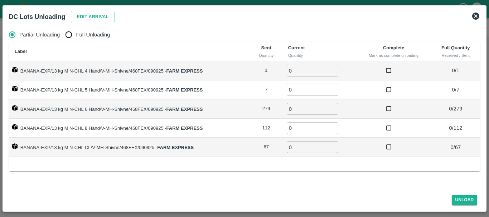
click at [473, 16] on icon at bounding box center [475, 16] width 7 height 7
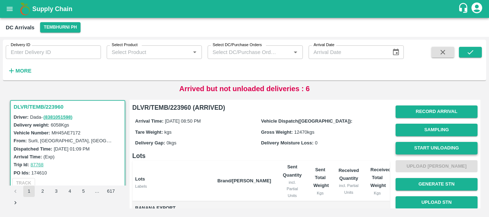
scroll to position [0, 0]
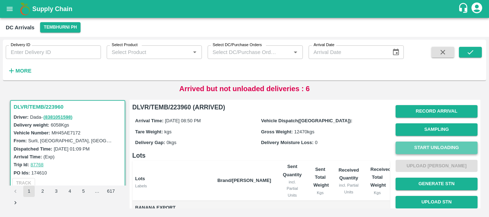
click at [418, 145] on button "Start Unloading" at bounding box center [437, 148] width 82 height 13
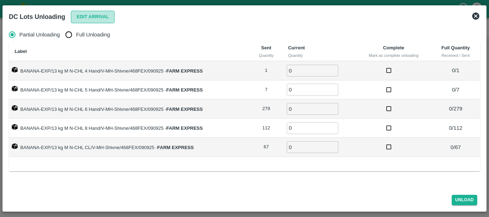
click at [90, 16] on button "Edit Arrival" at bounding box center [93, 17] width 44 height 13
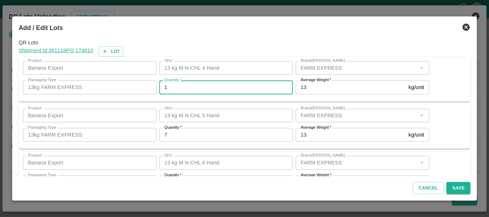
click at [222, 86] on input "1" at bounding box center [226, 88] width 134 height 14
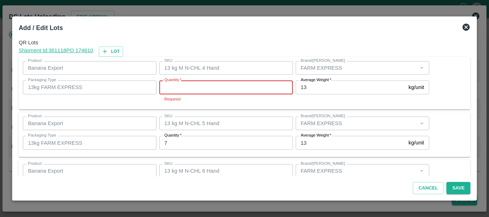
click at [222, 86] on input "Quantity   *" at bounding box center [226, 88] width 134 height 14
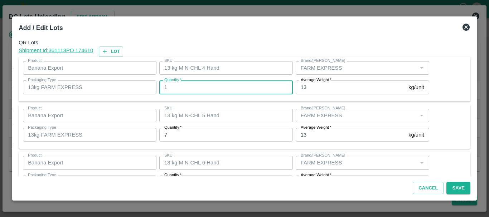
type input "1"
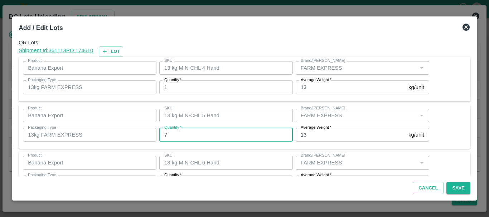
click at [198, 135] on input "7" at bounding box center [226, 135] width 134 height 14
type input "8"
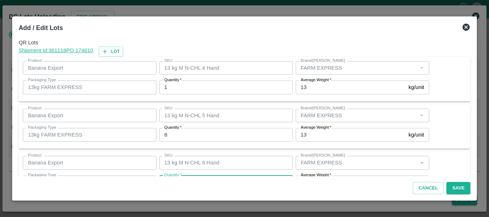
scroll to position [13, 0]
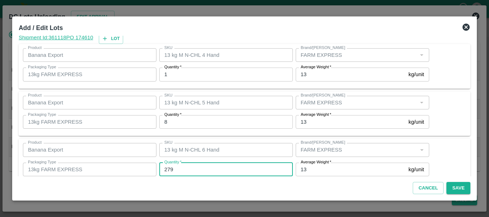
click at [193, 168] on input "279" at bounding box center [226, 170] width 134 height 14
type input "277"
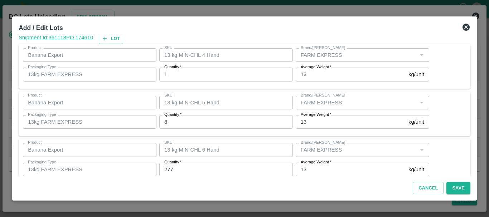
scroll to position [121, 0]
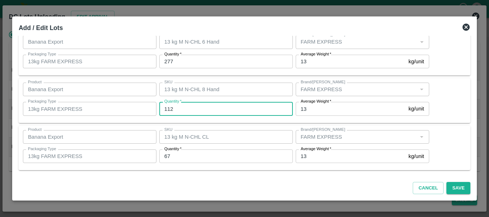
click at [189, 106] on input "112" at bounding box center [226, 109] width 134 height 14
type input "111"
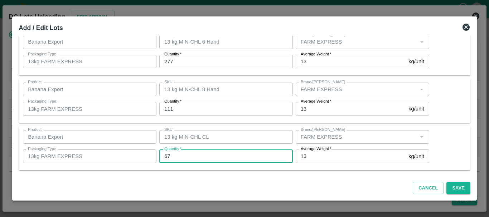
click at [185, 159] on input "67" at bounding box center [226, 157] width 134 height 14
type input "6"
type input "69"
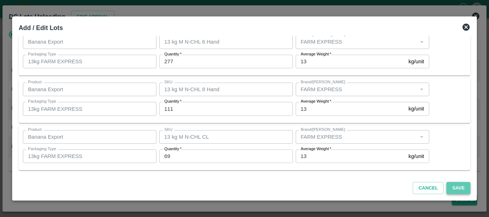
click at [454, 190] on button "Save" at bounding box center [458, 188] width 24 height 13
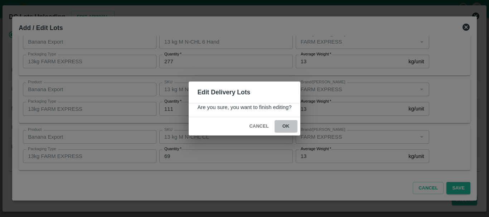
click at [281, 122] on button "ok" at bounding box center [286, 126] width 23 height 13
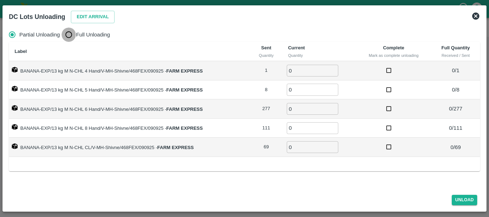
click at [72, 39] on input "Full Unloading" at bounding box center [69, 35] width 14 height 14
radio input "true"
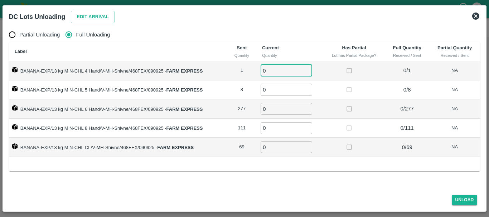
click at [274, 71] on input "0" at bounding box center [287, 71] width 52 height 12
type input "01"
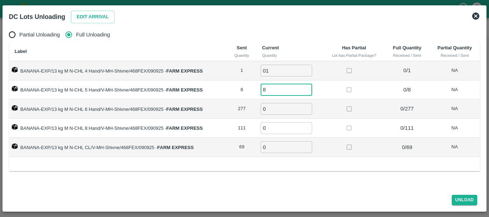
type input "8"
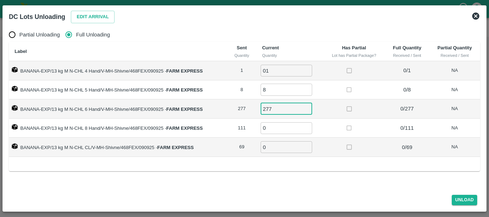
type input "277"
type input "111"
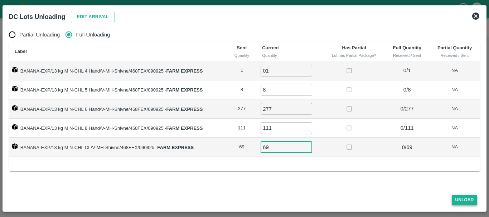
type input "69"
click at [455, 197] on button "Unload" at bounding box center [465, 200] width 26 height 10
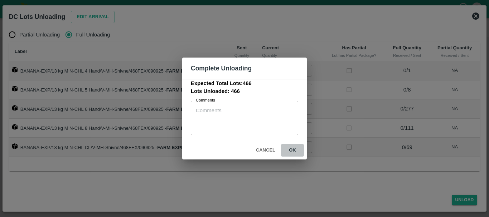
click at [291, 150] on button "ok" at bounding box center [292, 150] width 23 height 13
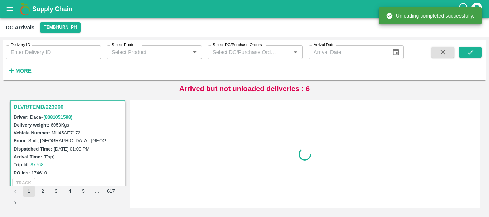
scroll to position [0, 0]
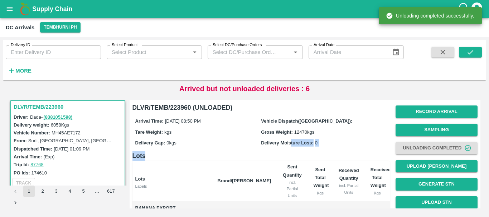
drag, startPoint x: 291, startPoint y: 150, endPoint x: 332, endPoint y: 155, distance: 41.4
click at [332, 155] on div "DLVR/TEMB/223960 (UNLOADED) Arrival Time: 09 Sep 2025, 08:50 PM Vehicle Dispatc…" at bounding box center [260, 209] width 257 height 213
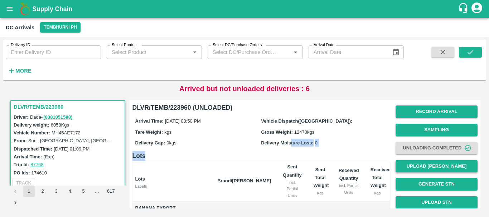
scroll to position [0, 0]
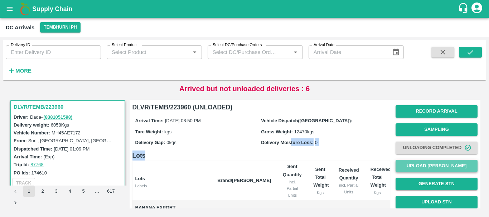
click at [417, 165] on button "Upload Tare Weight" at bounding box center [437, 166] width 82 height 13
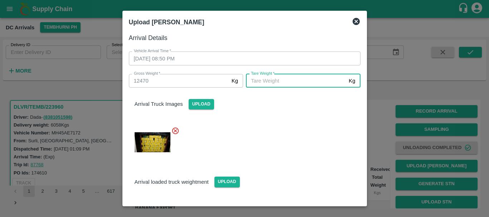
click at [306, 78] on input "Tare Weight   *" at bounding box center [296, 81] width 100 height 14
type input "5950"
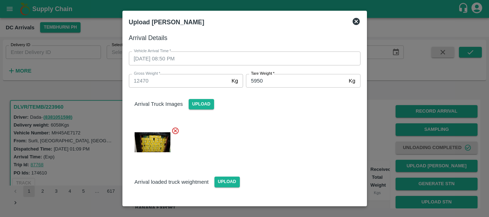
click at [283, 132] on div at bounding box center [241, 140] width 237 height 39
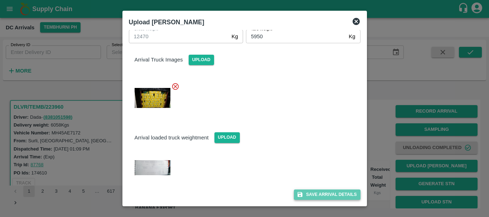
click at [318, 195] on button "Save Arrival Details" at bounding box center [327, 195] width 66 height 10
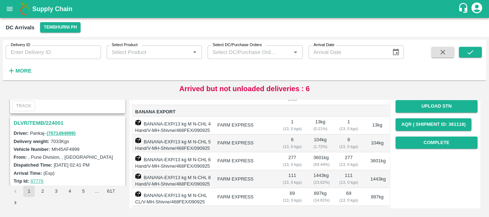
scroll to position [95, 0]
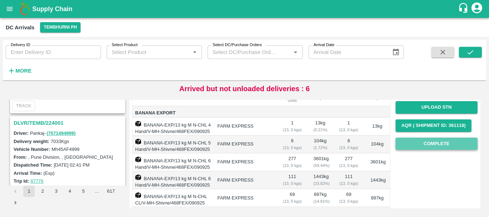
click at [403, 144] on button "Complete" at bounding box center [437, 144] width 82 height 13
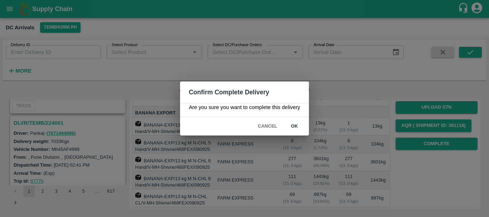
drag, startPoint x: 403, startPoint y: 144, endPoint x: 295, endPoint y: 127, distance: 109.5
click at [295, 127] on div "Confirm Complete Delivery Are you sure you want to complete this delivery Cance…" at bounding box center [244, 108] width 489 height 217
click at [295, 127] on button "ok" at bounding box center [294, 126] width 23 height 13
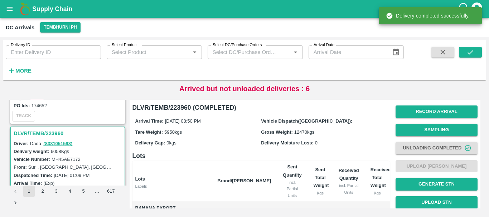
scroll to position [925, 0]
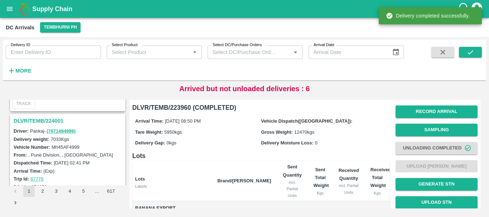
click at [53, 120] on h3 "DLVR/TEMB/224001" at bounding box center [69, 120] width 110 height 9
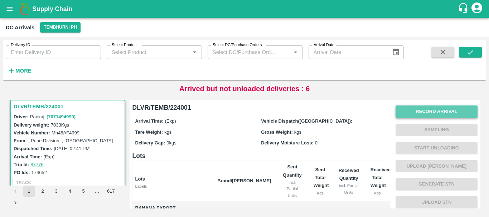
click at [422, 107] on button "Record Arrival" at bounding box center [437, 112] width 82 height 13
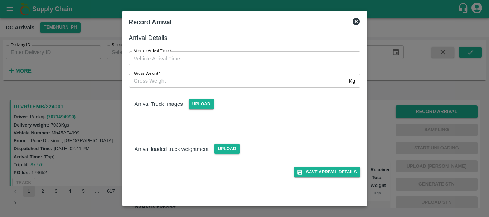
type input "DD/MM/YYYY hh:mm aa"
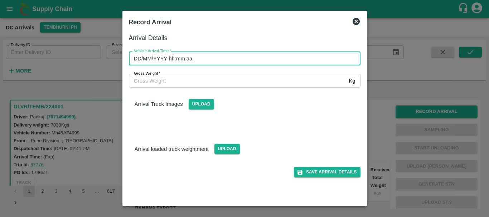
click at [323, 57] on input "DD/MM/YYYY hh:mm aa" at bounding box center [242, 59] width 227 height 14
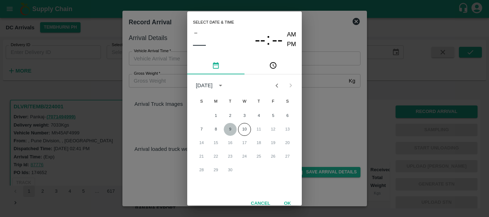
click at [227, 127] on button "9" at bounding box center [230, 129] width 13 height 13
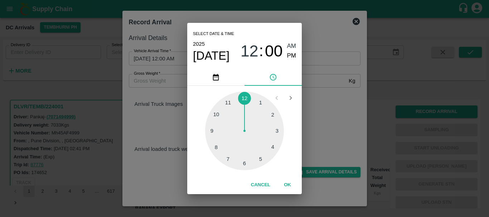
click at [260, 154] on div at bounding box center [244, 131] width 79 height 79
click at [219, 145] on div at bounding box center [244, 131] width 79 height 79
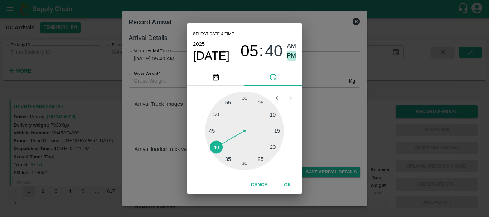
click at [290, 56] on span "PM" at bounding box center [291, 56] width 9 height 10
type input "09/09/2025 05:40 PM"
click at [326, 96] on div "Select date & time 2025 Sep 9 05 : 40 AM PM 05 10 15 20 25 30 35 40 45 50 55 00…" at bounding box center [244, 108] width 489 height 217
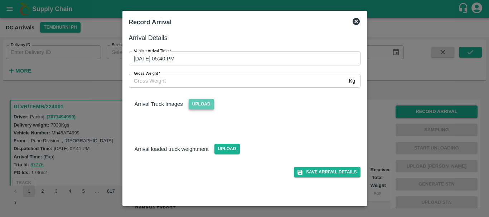
click at [211, 107] on span "Upload" at bounding box center [201, 104] width 25 height 10
click at [0, 0] on input "Upload" at bounding box center [0, 0] width 0 height 0
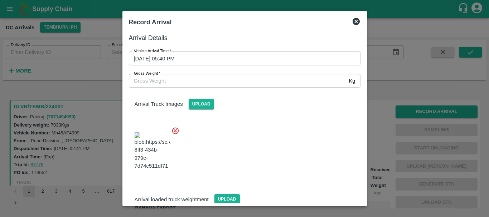
scroll to position [38, 0]
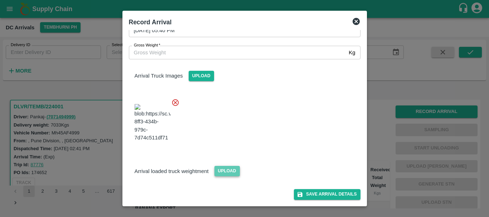
click at [228, 173] on span "Upload" at bounding box center [226, 171] width 25 height 10
click at [0, 0] on input "Upload" at bounding box center [0, 0] width 0 height 0
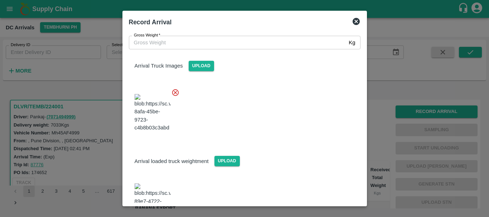
scroll to position [77, 0]
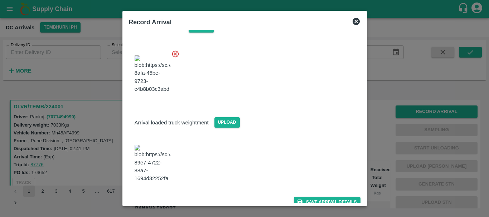
click at [155, 162] on img at bounding box center [153, 164] width 36 height 38
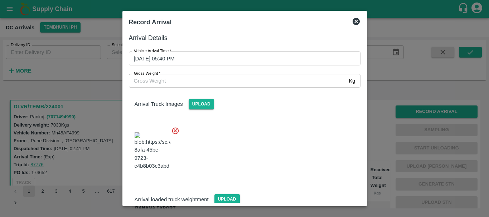
click at [188, 79] on input "Gross Weight   *" at bounding box center [237, 81] width 217 height 14
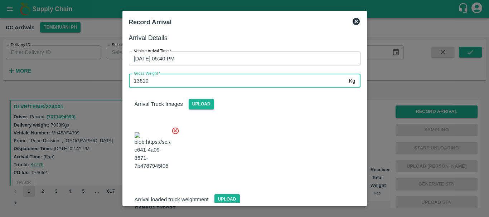
type input "13610"
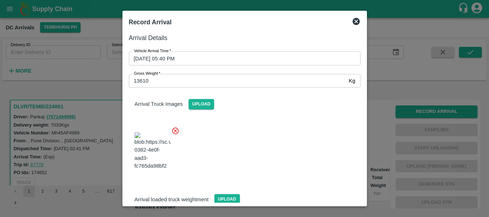
click at [255, 145] on div at bounding box center [241, 149] width 237 height 56
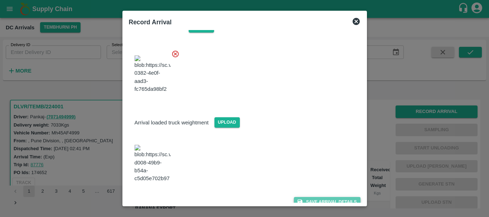
click at [300, 197] on button "Save Arrival Details" at bounding box center [327, 202] width 66 height 10
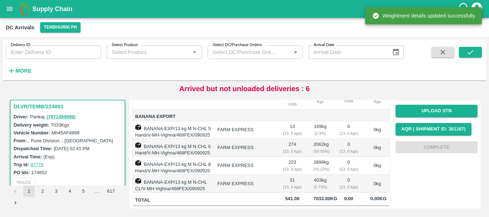
scroll to position [0, 0]
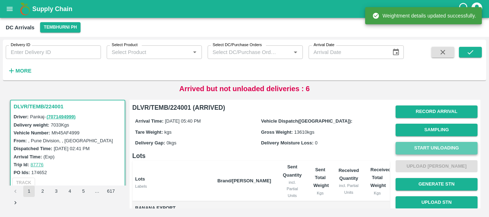
click at [418, 150] on button "Start Unloading" at bounding box center [437, 148] width 82 height 13
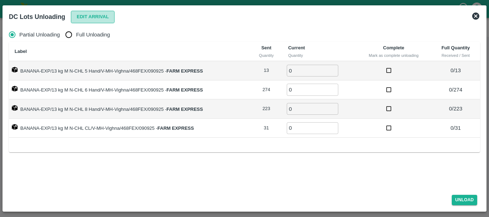
click at [86, 19] on button "Edit Arrival" at bounding box center [93, 17] width 44 height 13
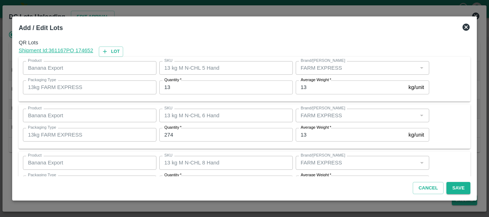
click at [177, 88] on input "13" at bounding box center [226, 88] width 134 height 14
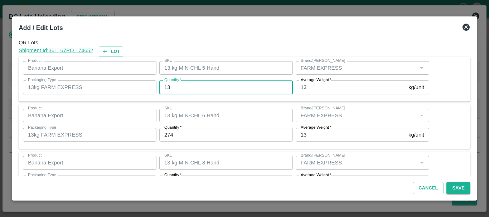
type input "1"
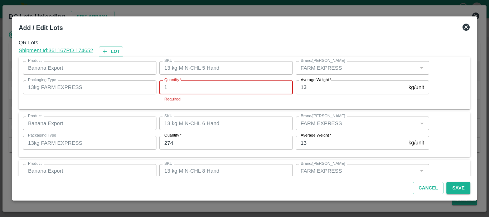
click at [177, 88] on input "1" at bounding box center [226, 88] width 134 height 14
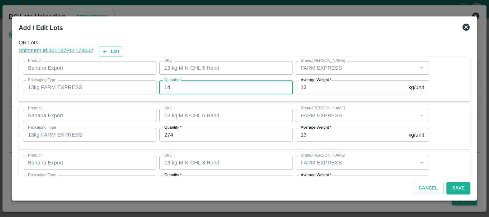
type input "14"
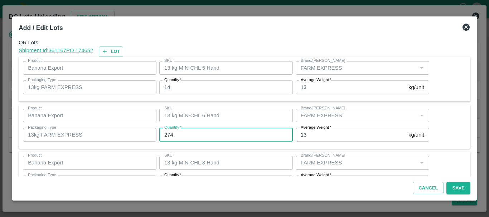
click at [184, 132] on input "274" at bounding box center [226, 135] width 134 height 14
type input "266"
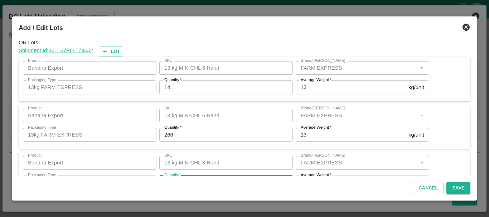
scroll to position [13, 0]
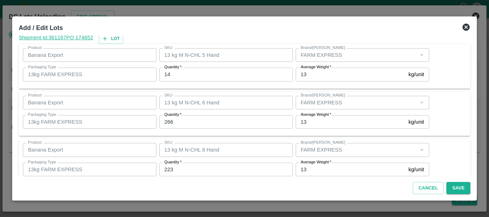
click at [189, 169] on input "223" at bounding box center [226, 170] width 134 height 14
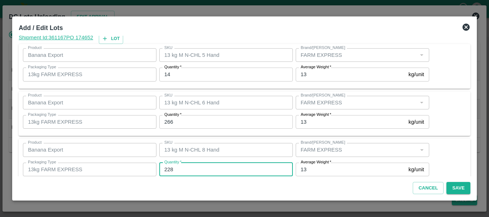
type input "228"
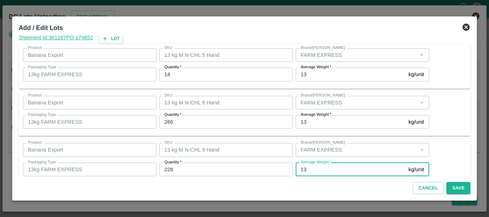
scroll to position [73, 0]
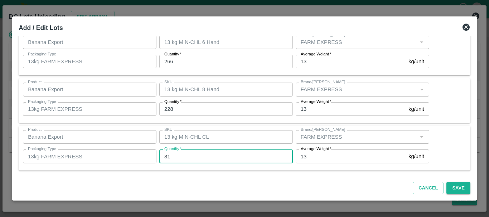
click at [185, 157] on input "31" at bounding box center [226, 157] width 134 height 14
type input "33"
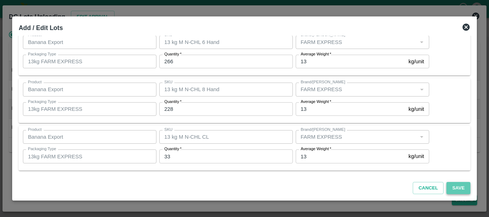
click at [452, 188] on button "Save" at bounding box center [458, 188] width 24 height 13
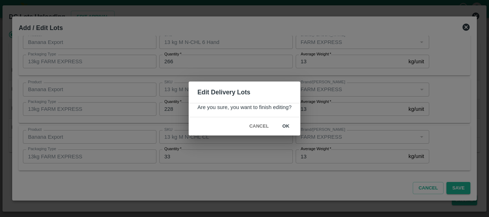
click at [285, 127] on button "ok" at bounding box center [286, 126] width 23 height 13
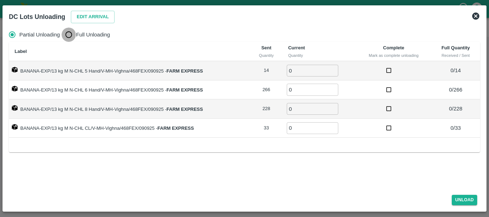
click at [68, 34] on input "Full Unloading" at bounding box center [69, 35] width 14 height 14
radio input "true"
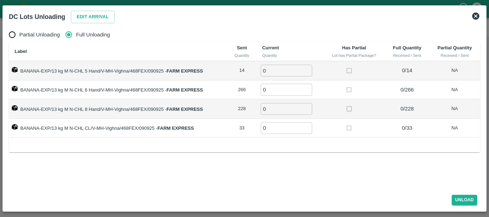
click at [277, 72] on input "0" at bounding box center [287, 71] width 52 height 12
type input "014"
type input "266"
type input "228"
type input "33"
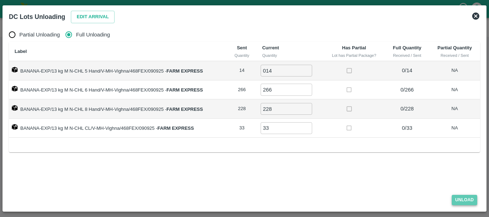
click at [459, 197] on button "Unload" at bounding box center [465, 200] width 26 height 10
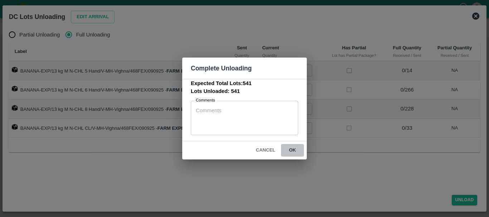
click at [296, 156] on button "ok" at bounding box center [292, 150] width 23 height 13
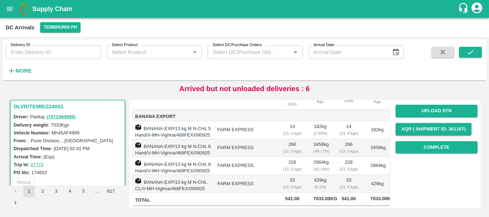
scroll to position [0, 0]
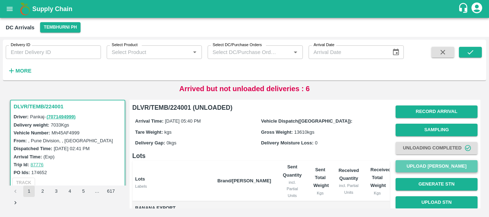
click at [402, 166] on button "Upload Tare Weight" at bounding box center [437, 166] width 82 height 13
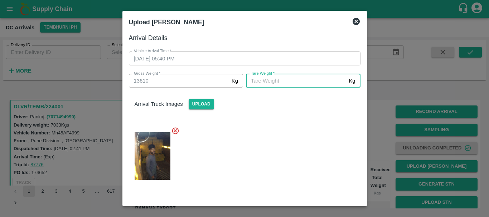
click at [294, 77] on input "Tare Weight   *" at bounding box center [296, 81] width 100 height 14
type input "5970"
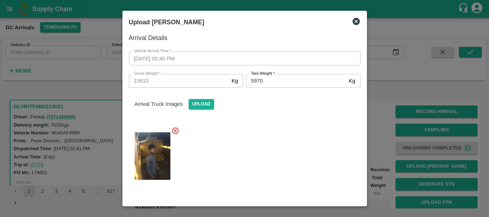
click at [285, 127] on div at bounding box center [241, 154] width 237 height 66
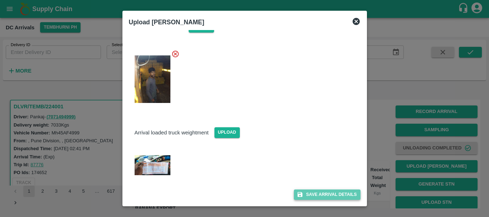
click at [311, 194] on button "Save Arrival Details" at bounding box center [327, 195] width 66 height 10
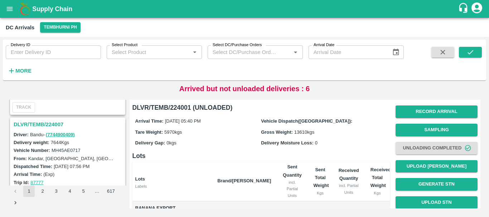
scroll to position [826, 0]
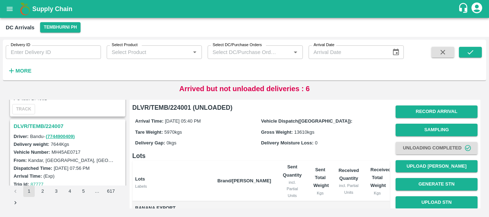
click at [51, 123] on h3 "DLVR/TEMB/224007" at bounding box center [69, 126] width 110 height 9
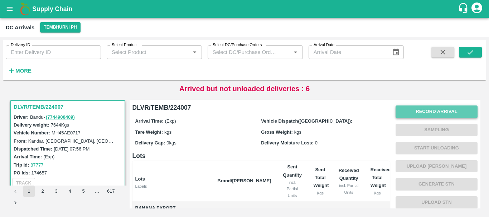
click at [406, 112] on button "Record Arrival" at bounding box center [437, 112] width 82 height 13
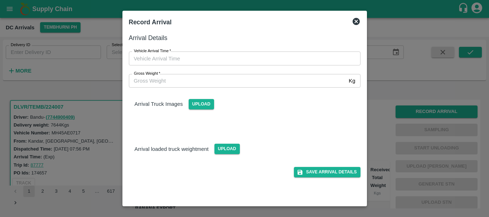
type input "DD/MM/YYYY hh:mm aa"
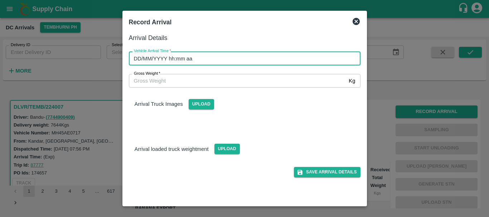
click at [285, 62] on input "DD/MM/YYYY hh:mm aa" at bounding box center [242, 59] width 227 height 14
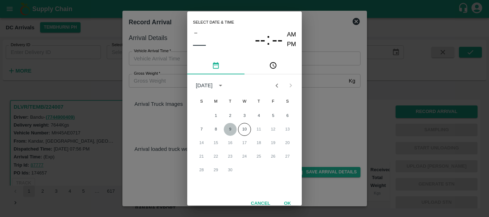
click at [226, 126] on button "9" at bounding box center [230, 129] width 13 height 13
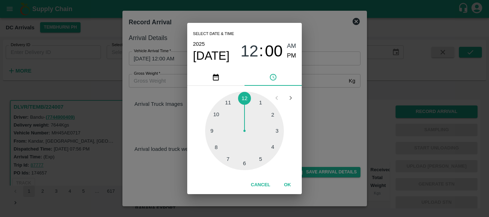
click at [216, 116] on div at bounding box center [244, 131] width 79 height 79
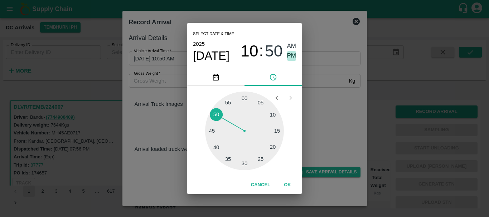
click at [293, 54] on span "PM" at bounding box center [291, 56] width 9 height 10
type input "09/09/2025 10:50 PM"
click at [346, 105] on div "Select date & time 2025 Sep 9 10 : 50 AM PM 05 10 15 20 25 30 35 40 45 50 55 00…" at bounding box center [244, 108] width 489 height 217
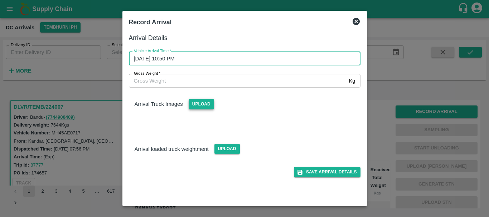
click at [202, 101] on span "Upload" at bounding box center [201, 104] width 25 height 10
click at [0, 0] on input "Upload" at bounding box center [0, 0] width 0 height 0
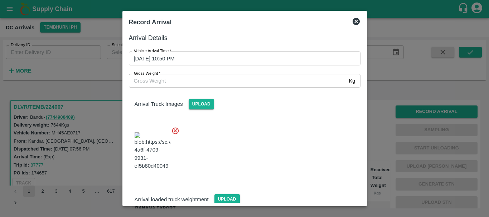
scroll to position [38, 0]
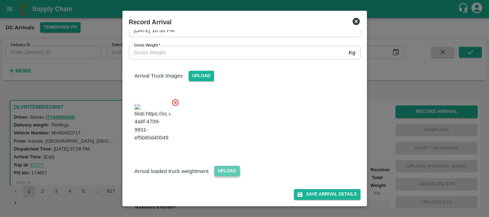
click at [230, 172] on span "Upload" at bounding box center [226, 171] width 25 height 10
click at [0, 0] on input "Upload" at bounding box center [0, 0] width 0 height 0
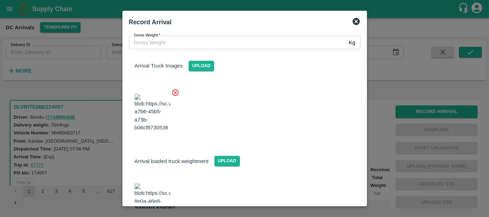
scroll to position [136, 0]
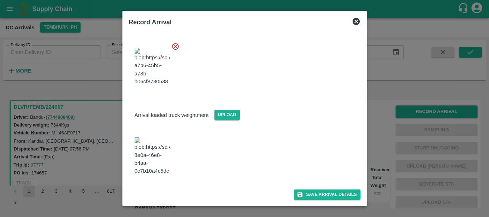
click at [151, 140] on img at bounding box center [153, 156] width 36 height 38
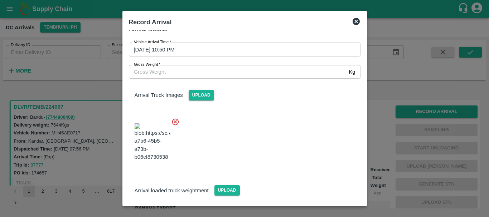
scroll to position [1, 0]
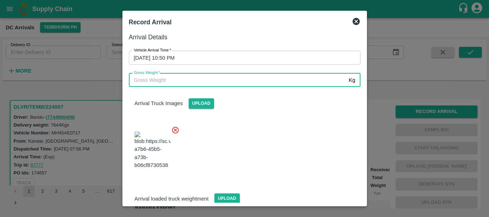
click at [175, 83] on input "Gross Weight   *" at bounding box center [237, 80] width 217 height 14
type input "13700"
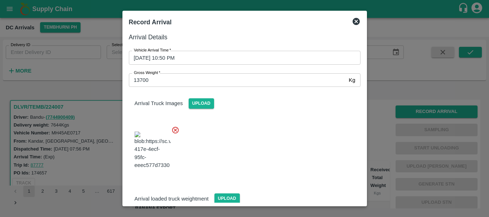
click at [264, 148] on div at bounding box center [241, 148] width 237 height 56
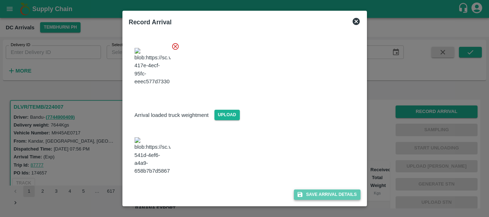
click at [302, 194] on button "Save Arrival Details" at bounding box center [327, 195] width 66 height 10
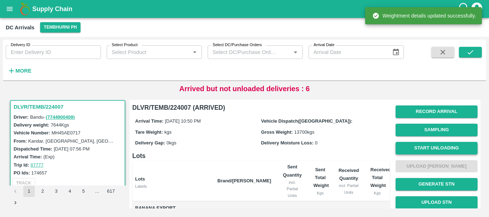
scroll to position [0, 0]
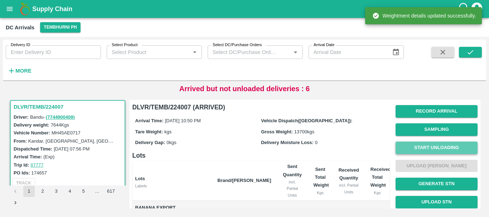
click at [413, 145] on button "Start Unloading" at bounding box center [437, 148] width 82 height 13
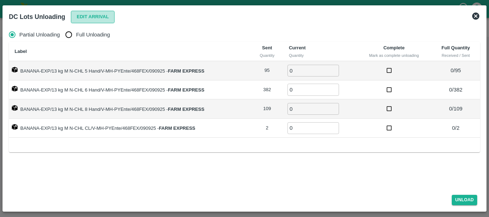
click at [85, 20] on button "Edit Arrival" at bounding box center [93, 17] width 44 height 13
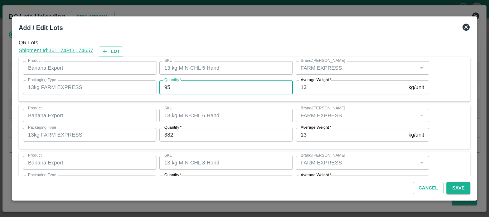
click at [177, 89] on input "95" at bounding box center [226, 88] width 134 height 14
type input "9"
type input "91"
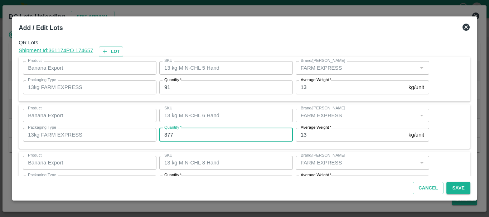
type input "377"
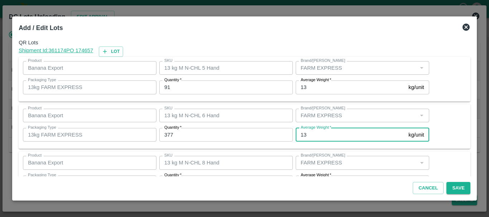
scroll to position [13, 0]
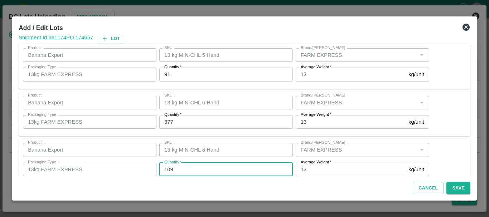
click at [178, 171] on input "109" at bounding box center [226, 170] width 134 height 14
type input "115"
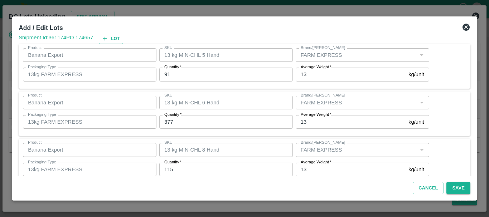
scroll to position [73, 0]
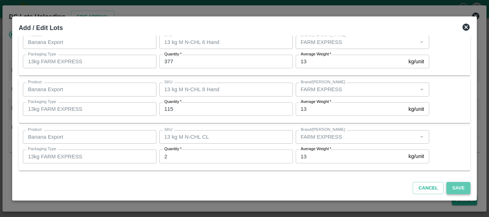
click at [454, 188] on button "Save" at bounding box center [458, 188] width 24 height 13
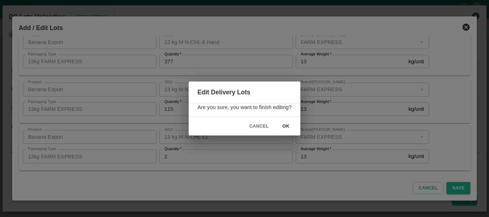
click at [287, 125] on button "ok" at bounding box center [286, 126] width 23 height 13
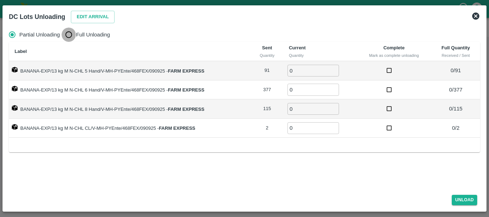
click at [73, 35] on input "Full Unloading" at bounding box center [69, 35] width 14 height 14
radio input "true"
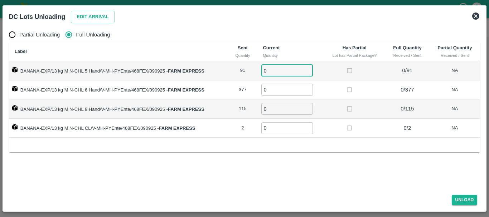
click at [271, 70] on input "0" at bounding box center [287, 71] width 52 height 12
type input "091"
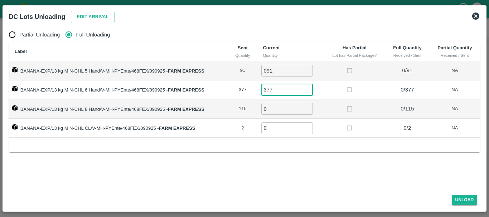
type input "377"
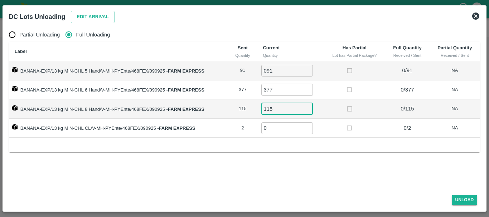
type input "115"
type input "2"
click at [457, 201] on button "Unload" at bounding box center [465, 200] width 26 height 10
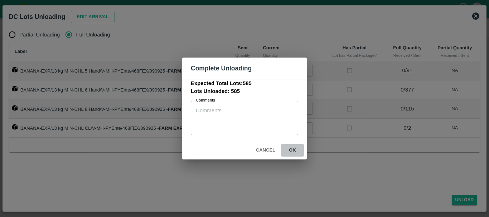
click at [292, 150] on button "ok" at bounding box center [292, 150] width 23 height 13
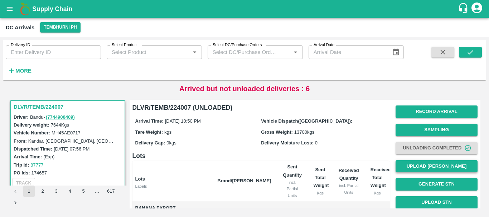
scroll to position [0, 0]
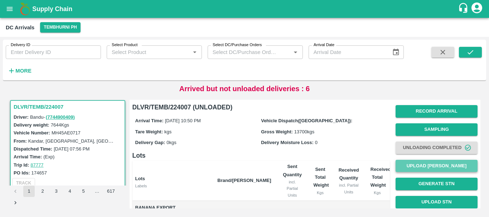
click at [426, 164] on button "Upload Tare Weight" at bounding box center [437, 166] width 82 height 13
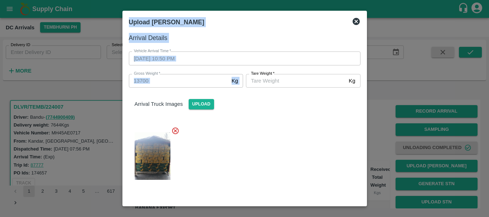
drag, startPoint x: 426, startPoint y: 164, endPoint x: 300, endPoint y: 81, distance: 151.2
click at [300, 81] on div "Upload Tare Weight Arrival Details Vehicle Arrival Time   * 09/09/2025 10:50 PM…" at bounding box center [244, 108] width 489 height 217
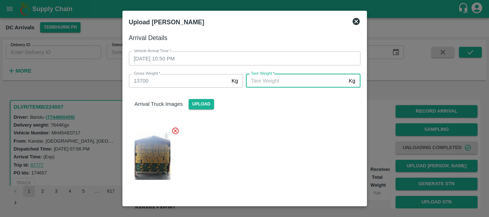
click at [300, 81] on input "Tare Weight   *" at bounding box center [296, 81] width 100 height 14
type input "5300"
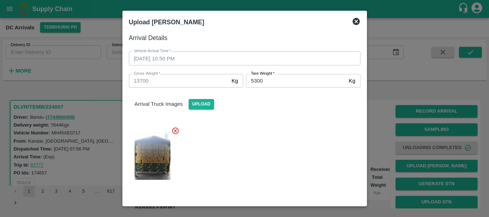
click at [274, 156] on div at bounding box center [241, 154] width 237 height 66
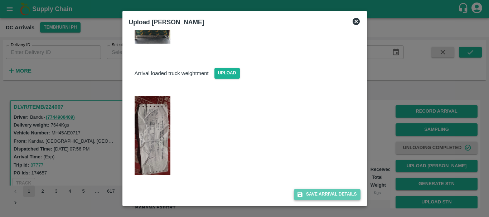
click at [303, 198] on button "Save Arrival Details" at bounding box center [327, 194] width 66 height 10
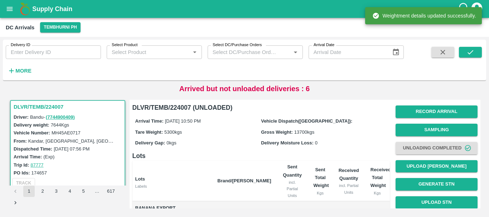
scroll to position [117, 0]
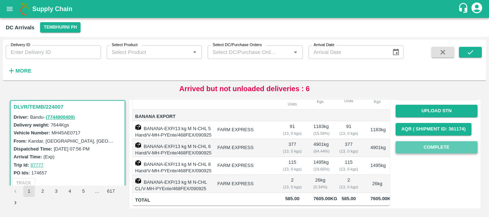
click at [417, 141] on button "Complete" at bounding box center [437, 147] width 82 height 13
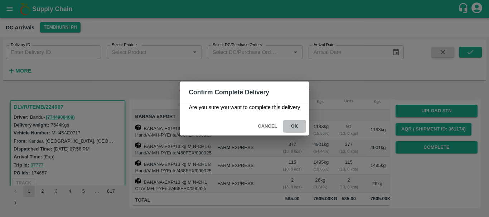
click at [297, 129] on button "ok" at bounding box center [294, 126] width 23 height 13
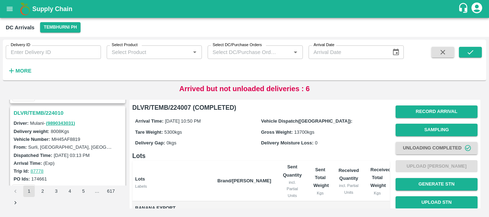
scroll to position [744, 0]
click at [42, 113] on h3 "DLVR/TEMB/224010" at bounding box center [69, 113] width 110 height 9
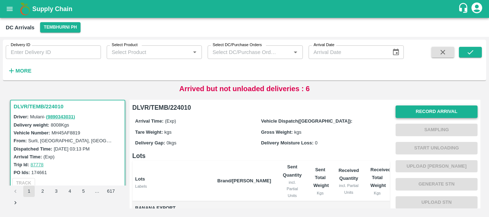
click at [400, 107] on button "Record Arrival" at bounding box center [437, 112] width 82 height 13
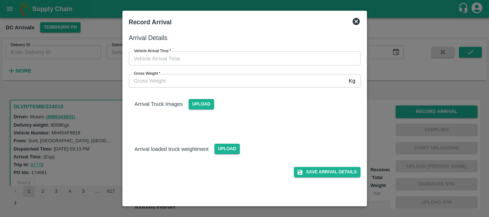
type input "DD/MM/YYYY hh:mm aa"
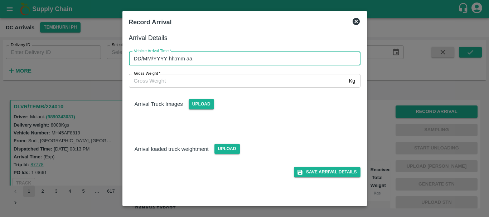
click at [264, 55] on input "DD/MM/YYYY hh:mm aa" at bounding box center [242, 59] width 227 height 14
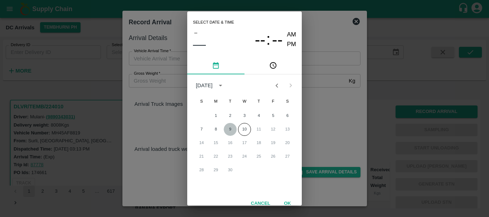
click at [228, 126] on button "9" at bounding box center [230, 129] width 13 height 13
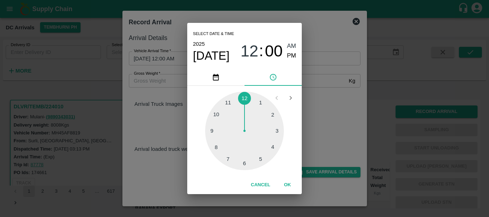
click at [245, 163] on div at bounding box center [244, 131] width 79 height 79
click at [230, 154] on div at bounding box center [244, 131] width 79 height 79
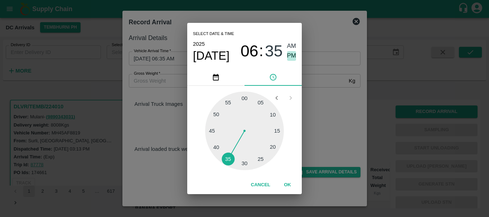
click at [294, 53] on span "PM" at bounding box center [291, 56] width 9 height 10
type input "09/09/2025 06:35 PM"
click at [319, 81] on div "Select date & time 2025 Sep 9 06 : 35 AM PM 05 10 15 20 25 30 35 40 45 50 55 00…" at bounding box center [244, 108] width 489 height 217
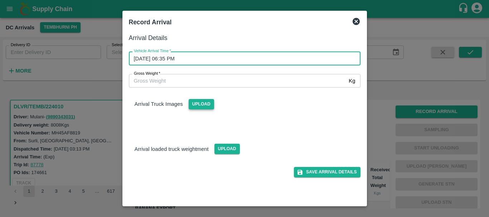
click at [198, 106] on span "Upload" at bounding box center [201, 104] width 25 height 10
click at [0, 0] on input "Upload" at bounding box center [0, 0] width 0 height 0
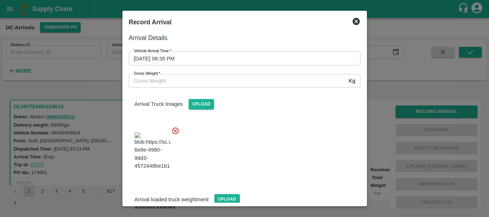
scroll to position [54, 0]
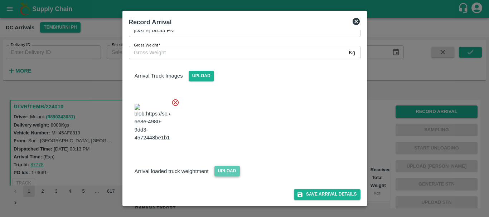
click at [221, 170] on span "Upload" at bounding box center [226, 171] width 25 height 10
click at [0, 0] on input "Upload" at bounding box center [0, 0] width 0 height 0
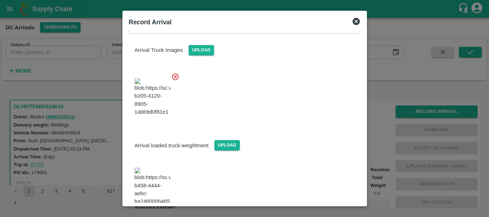
scroll to position [100, 0]
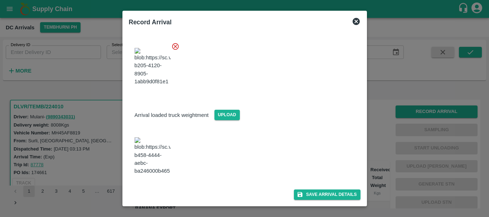
click at [156, 158] on img at bounding box center [153, 156] width 36 height 38
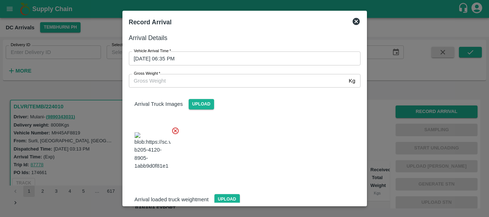
click at [209, 84] on input "Gross Weight   *" at bounding box center [237, 81] width 217 height 14
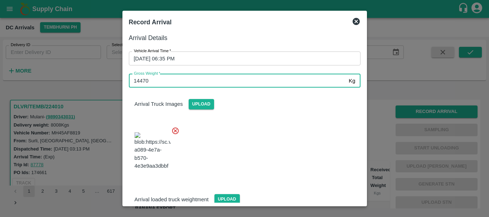
type input "14470"
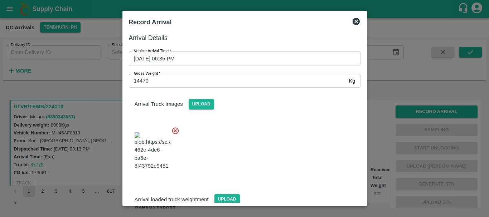
click at [247, 148] on div at bounding box center [241, 149] width 237 height 56
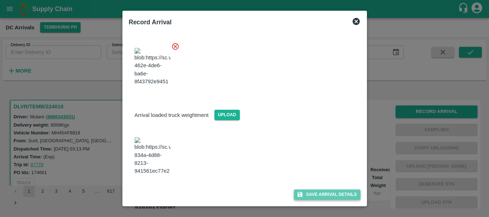
click at [304, 191] on button "Save Arrival Details" at bounding box center [327, 195] width 66 height 10
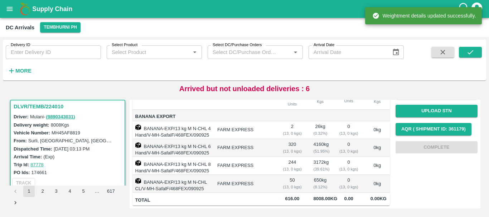
scroll to position [0, 0]
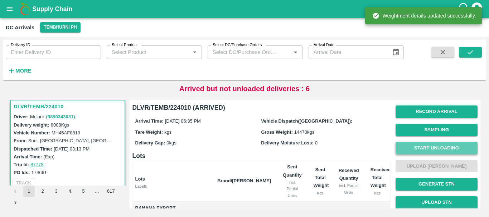
click at [424, 149] on button "Start Unloading" at bounding box center [437, 148] width 82 height 13
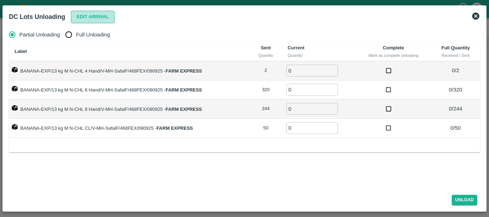
click at [90, 20] on button "Edit Arrival" at bounding box center [93, 17] width 44 height 13
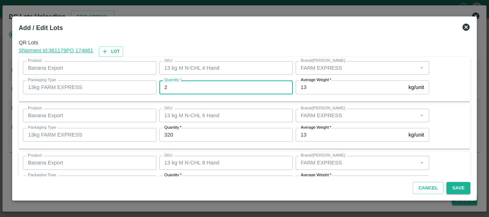
click at [175, 87] on input "2" at bounding box center [226, 88] width 134 height 14
type input "0"
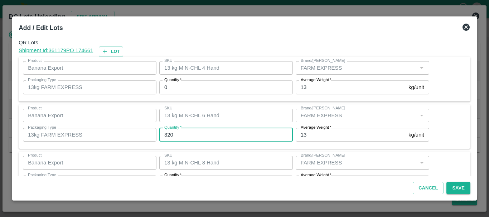
click at [193, 133] on input "320" at bounding box center [226, 135] width 134 height 14
type input "327"
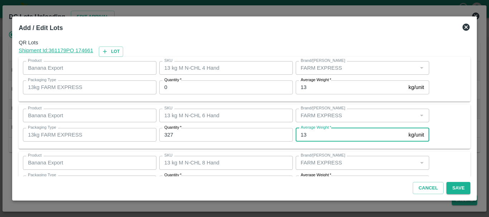
scroll to position [13, 0]
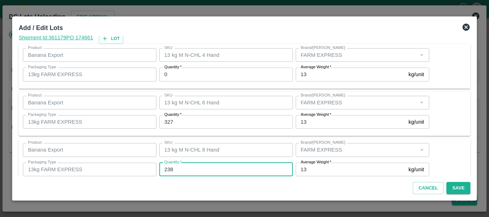
type input "238"
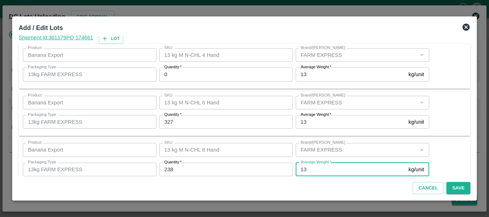
scroll to position [73, 0]
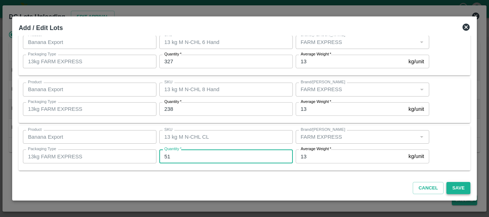
type input "51"
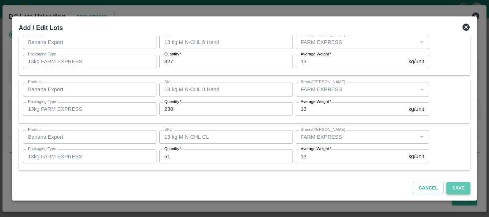
click at [458, 189] on button "Save" at bounding box center [458, 188] width 24 height 13
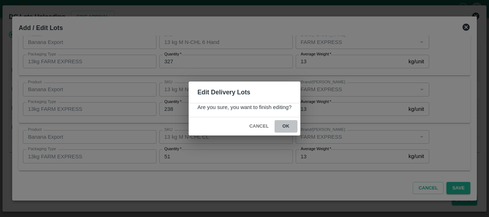
click at [287, 124] on button "ok" at bounding box center [286, 126] width 23 height 13
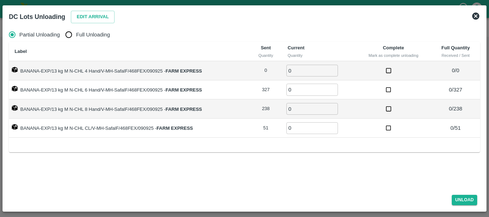
click at [64, 34] on input "Full Unloading" at bounding box center [69, 35] width 14 height 14
radio input "true"
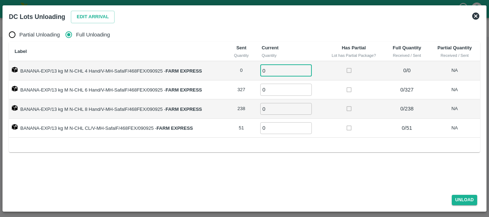
click at [285, 72] on input "0" at bounding box center [286, 71] width 52 height 12
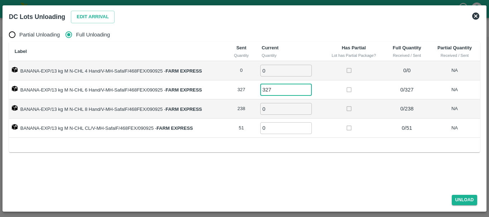
type input "327"
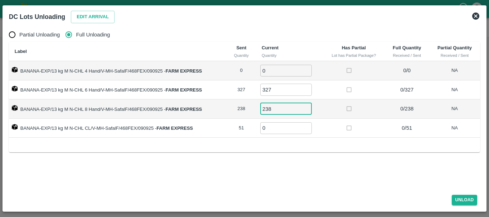
type input "238"
type input "51"
click at [466, 198] on button "Unload" at bounding box center [465, 200] width 26 height 10
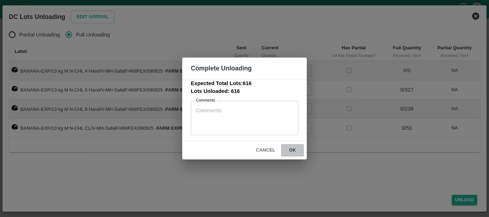
click at [299, 149] on button "ok" at bounding box center [292, 150] width 23 height 13
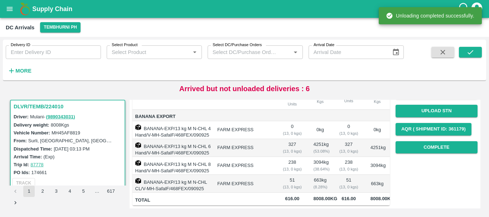
scroll to position [0, 0]
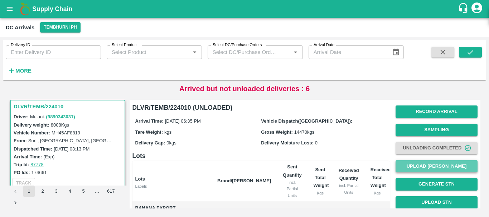
click at [428, 164] on button "Upload Tare Weight" at bounding box center [437, 166] width 82 height 13
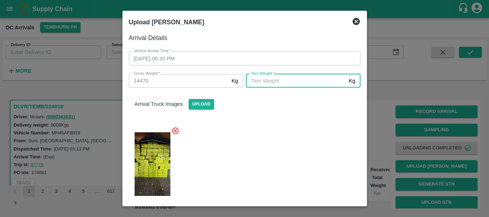
click at [283, 76] on input "Tare Weight   *" at bounding box center [296, 81] width 100 height 14
type input "5820"
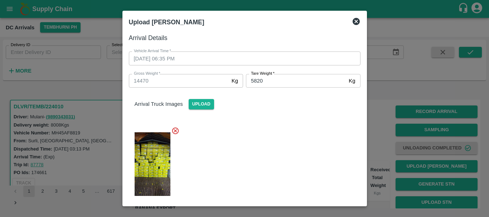
click at [318, 143] on div at bounding box center [241, 162] width 237 height 82
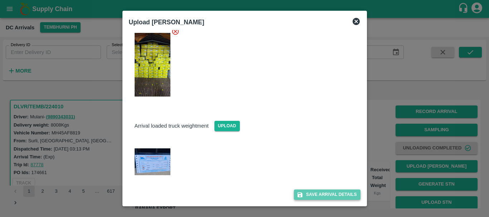
click at [312, 197] on button "Save Arrival Details" at bounding box center [327, 195] width 66 height 10
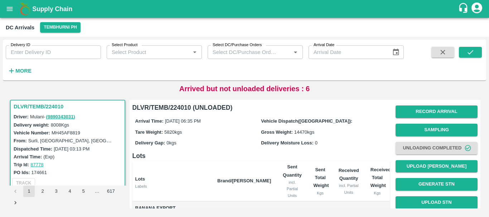
scroll to position [117, 0]
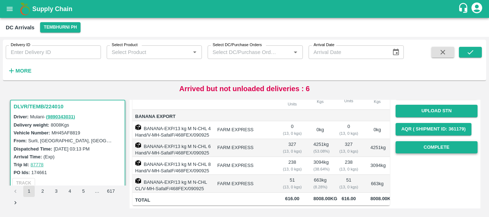
click at [415, 141] on button "Complete" at bounding box center [437, 147] width 82 height 13
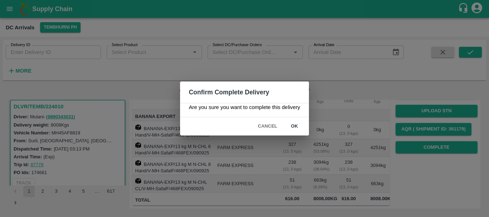
drag, startPoint x: 415, startPoint y: 120, endPoint x: 293, endPoint y: 126, distance: 122.3
click at [293, 126] on div "Confirm Complete Delivery Are you sure you want to complete this delivery Cance…" at bounding box center [244, 108] width 489 height 217
click at [293, 126] on button "ok" at bounding box center [294, 126] width 23 height 13
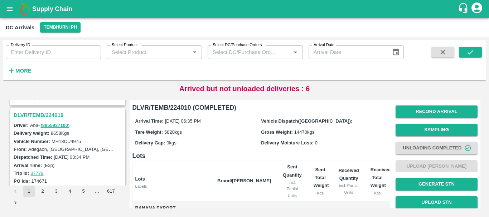
scroll to position [649, 0]
click at [50, 115] on h3 "DLVR/TEMB/224019" at bounding box center [69, 115] width 110 height 9
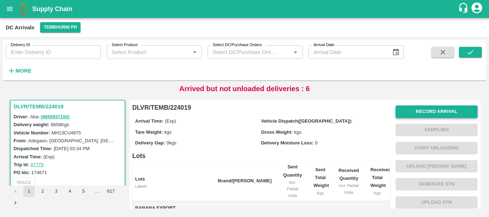
click at [414, 111] on button "Record Arrival" at bounding box center [437, 112] width 82 height 13
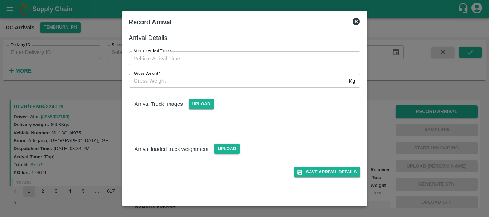
type input "DD/MM/YYYY hh:mm aa"
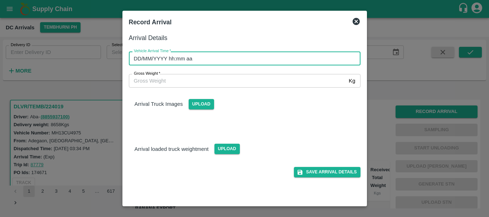
click at [285, 55] on input "DD/MM/YYYY hh:mm aa" at bounding box center [242, 59] width 227 height 14
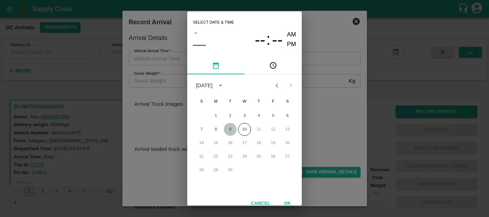
click at [229, 125] on button "9" at bounding box center [230, 129] width 13 height 13
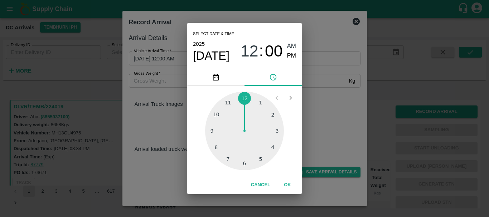
click at [229, 105] on div at bounding box center [244, 131] width 79 height 79
click at [218, 115] on div at bounding box center [244, 131] width 79 height 79
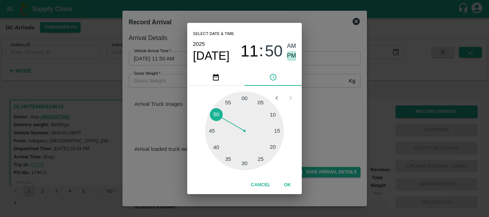
click at [293, 54] on span "PM" at bounding box center [291, 56] width 9 height 10
type input "09/09/2025 11:50 PM"
click at [315, 81] on div "Select date & time 2025 Sep 9 11 : 50 AM PM 05 10 15 20 25 30 35 40 45 50 55 00…" at bounding box center [244, 108] width 489 height 217
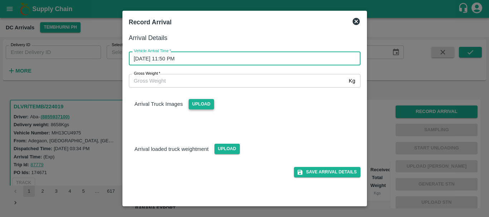
click at [205, 105] on span "Upload" at bounding box center [201, 104] width 25 height 10
click at [0, 0] on input "Upload" at bounding box center [0, 0] width 0 height 0
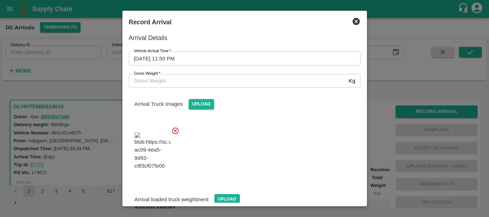
scroll to position [38, 0]
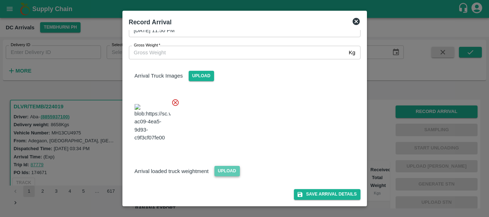
click at [230, 169] on span "Upload" at bounding box center [226, 171] width 25 height 10
click at [0, 0] on input "Upload" at bounding box center [0, 0] width 0 height 0
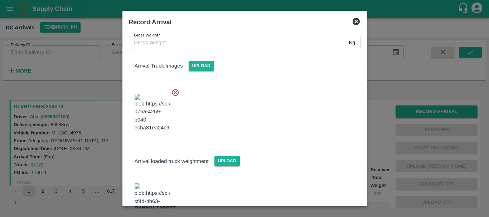
scroll to position [75, 0]
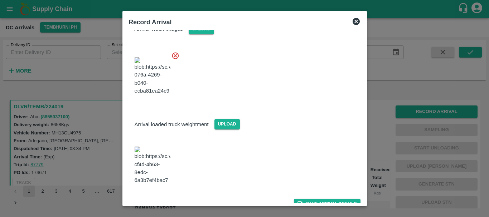
click at [158, 166] on img at bounding box center [153, 166] width 36 height 38
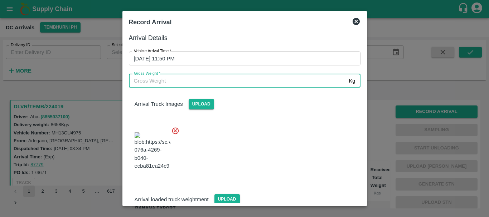
click at [161, 78] on input "Gross Weight   *" at bounding box center [237, 81] width 217 height 14
type input "14400"
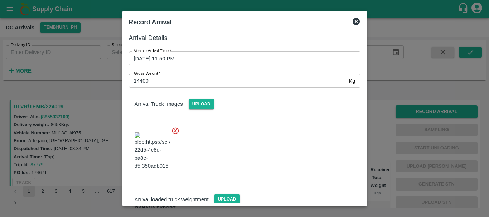
click at [266, 141] on div at bounding box center [241, 149] width 237 height 56
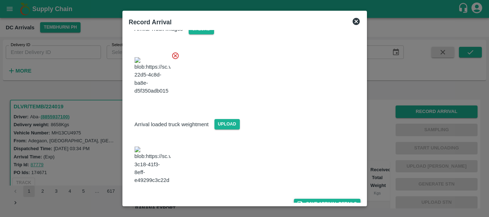
click at [303, 199] on button "Save Arrival Details" at bounding box center [327, 204] width 66 height 10
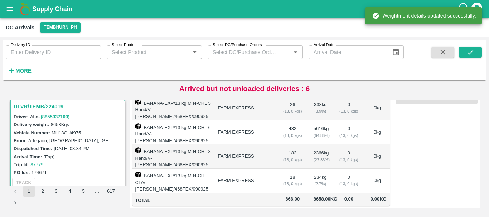
scroll to position [0, 0]
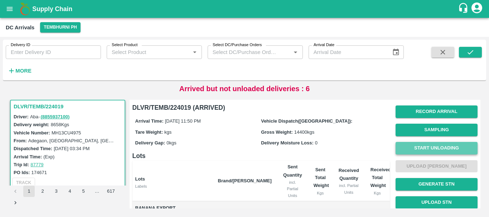
click at [400, 146] on button "Start Unloading" at bounding box center [437, 148] width 82 height 13
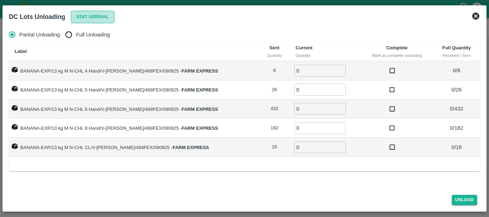
click at [73, 16] on button "Edit Arrival" at bounding box center [93, 17] width 44 height 13
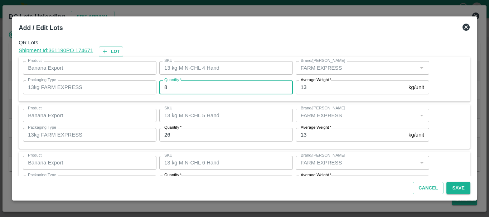
click at [185, 91] on input "8" at bounding box center [226, 88] width 134 height 14
type input "7"
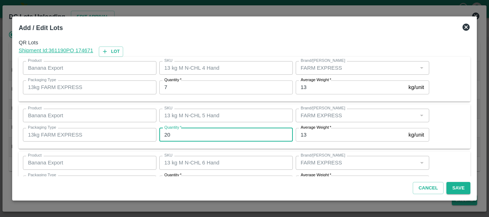
type input "20"
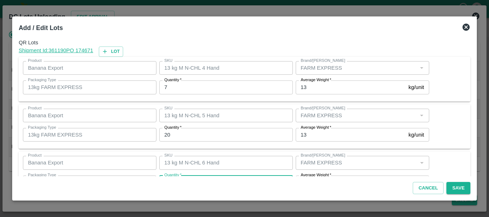
scroll to position [13, 0]
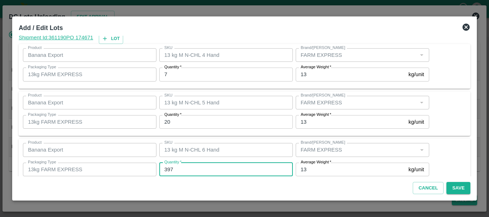
type input "397"
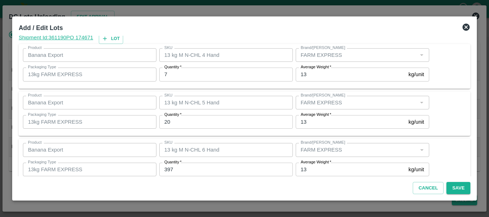
scroll to position [121, 0]
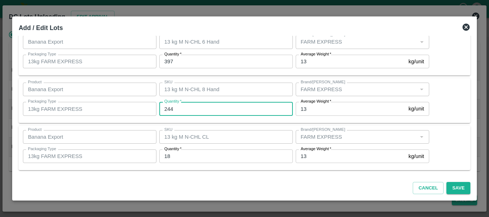
type input "244"
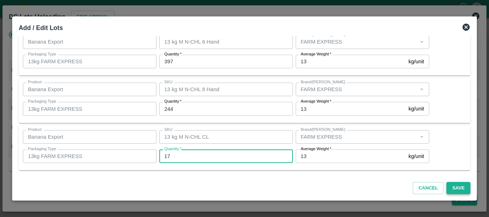
type input "17"
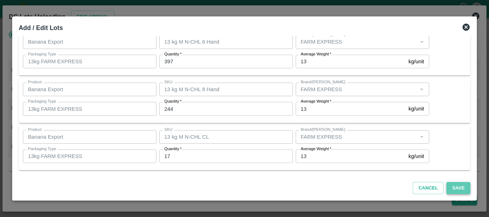
click at [454, 186] on button "Save" at bounding box center [458, 188] width 24 height 13
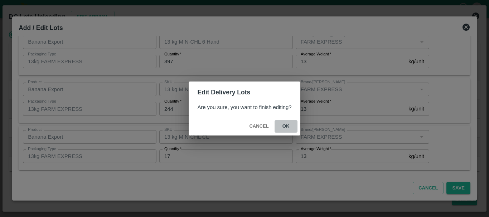
click at [286, 126] on button "ok" at bounding box center [286, 126] width 23 height 13
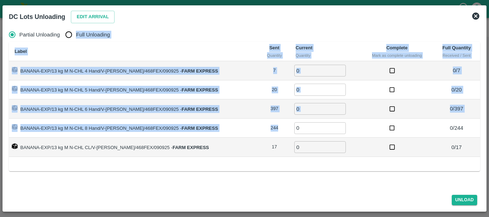
drag, startPoint x: 286, startPoint y: 126, endPoint x: 72, endPoint y: 33, distance: 233.2
click at [72, 33] on div "Partial Unloading Full Unloading Label Sent Quantity Current Quantity Complete …" at bounding box center [244, 93] width 471 height 130
click at [72, 33] on input "Full Unloading" at bounding box center [69, 35] width 14 height 14
radio input "true"
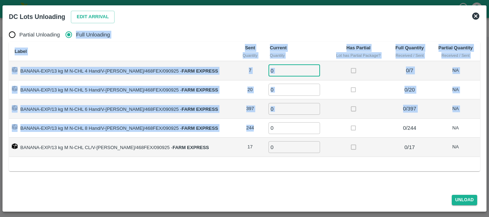
click at [289, 73] on input "0" at bounding box center [295, 71] width 52 height 12
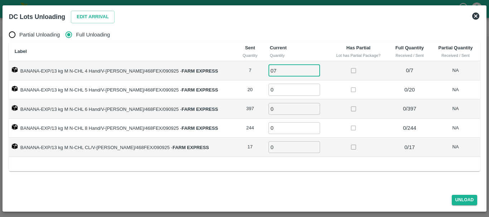
type input "07"
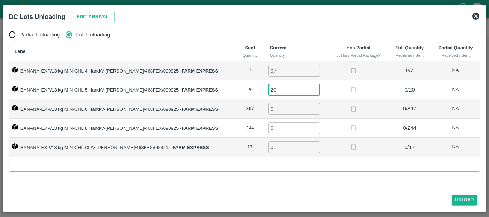
type input "20"
type input "397"
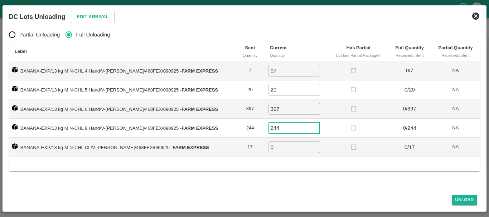
type input "244"
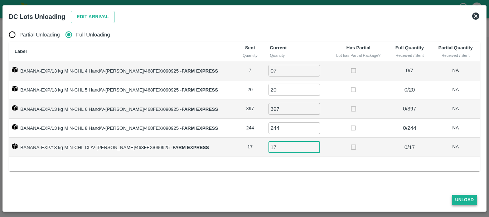
type input "17"
click at [459, 199] on button "Unload" at bounding box center [465, 200] width 26 height 10
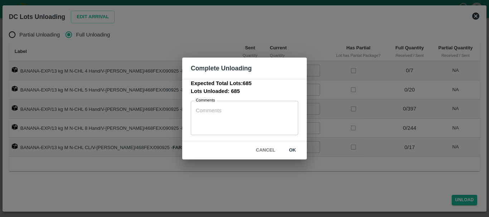
click at [262, 151] on button "Cancel" at bounding box center [265, 150] width 25 height 13
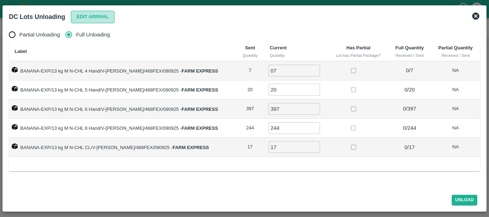
click at [86, 17] on button "Edit Arrival" at bounding box center [93, 17] width 44 height 13
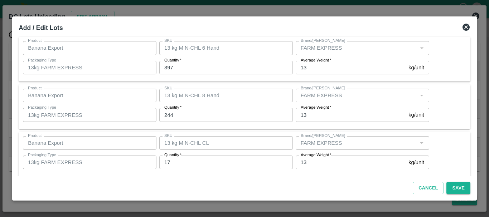
scroll to position [116, 0]
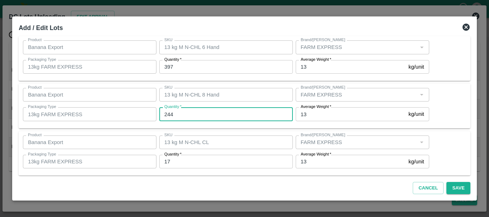
click at [187, 114] on input "244" at bounding box center [226, 114] width 134 height 14
type input "224"
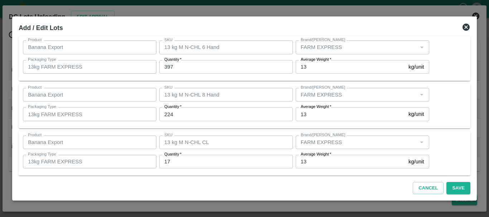
scroll to position [121, 0]
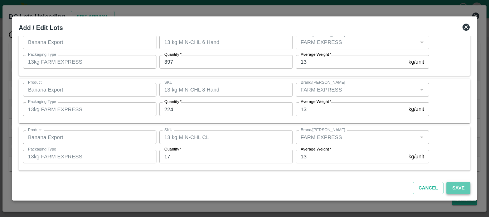
click at [453, 186] on button "Save" at bounding box center [458, 188] width 24 height 13
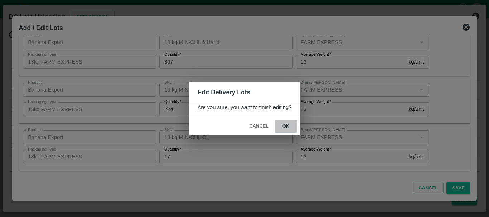
click at [288, 126] on button "ok" at bounding box center [286, 126] width 23 height 13
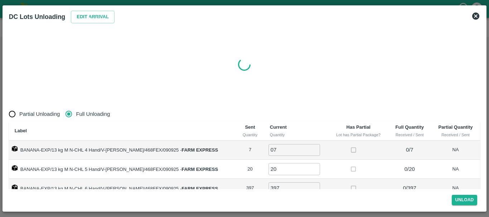
radio input "true"
type input "0"
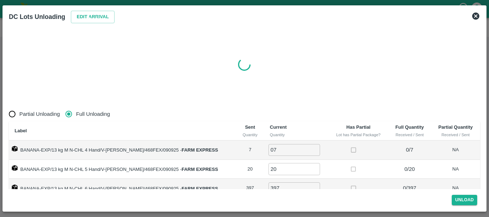
type input "0"
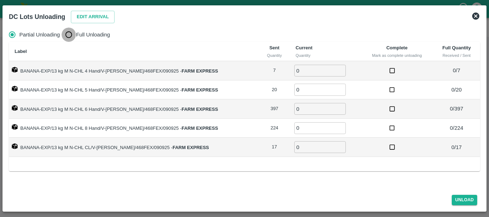
click at [66, 38] on input "Full Unloading" at bounding box center [69, 35] width 14 height 14
radio input "true"
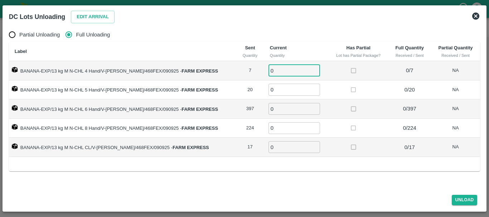
click at [274, 71] on input "0" at bounding box center [295, 71] width 52 height 12
type input "07"
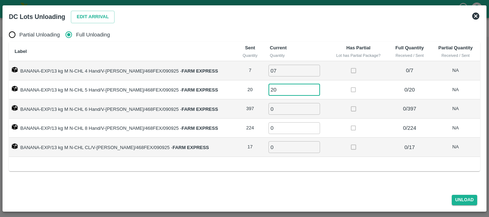
type input "20"
type input "397"
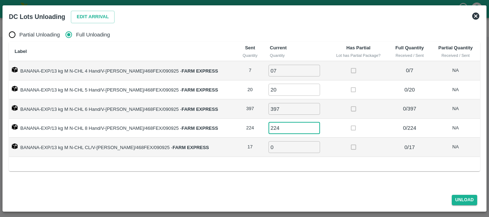
type input "224"
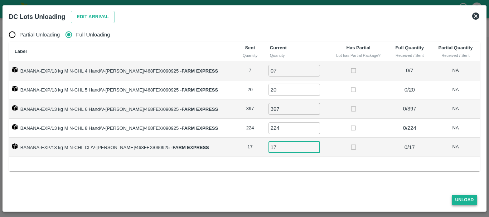
type input "17"
click at [462, 201] on button "Unload" at bounding box center [465, 200] width 26 height 10
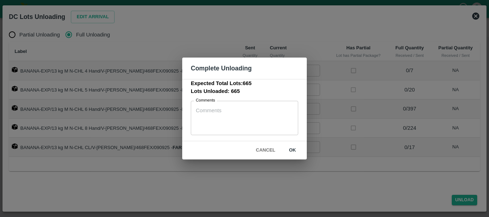
drag, startPoint x: 462, startPoint y: 201, endPoint x: 396, endPoint y: 178, distance: 69.4
click at [396, 178] on div "Complete Unloading Expected Total Lots: 665 Lots Unloaded: 665 Comments x Comme…" at bounding box center [244, 108] width 489 height 217
click at [258, 150] on button "Cancel" at bounding box center [265, 150] width 25 height 13
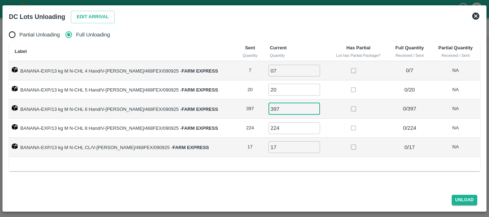
click at [278, 111] on input "397" at bounding box center [295, 109] width 52 height 12
click at [91, 12] on button "Edit Arrival" at bounding box center [93, 17] width 44 height 13
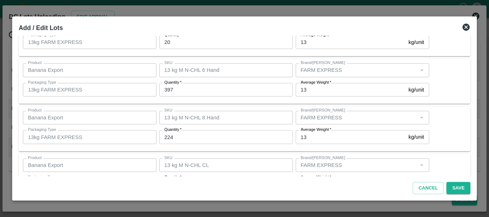
scroll to position [93, 0]
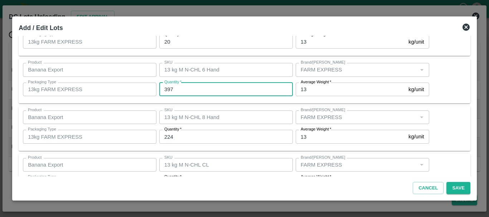
click at [188, 93] on input "397" at bounding box center [226, 90] width 134 height 14
type input "398"
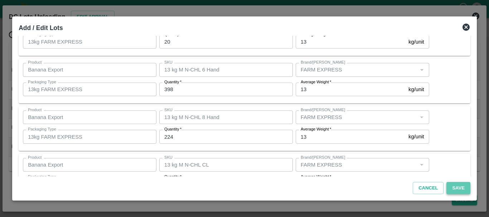
click at [451, 186] on button "Save" at bounding box center [458, 188] width 24 height 13
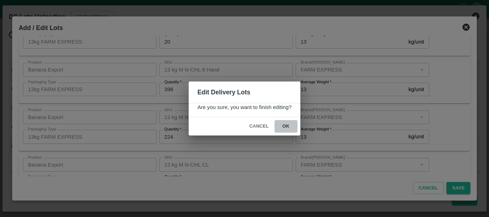
click at [283, 125] on button "ok" at bounding box center [286, 126] width 23 height 13
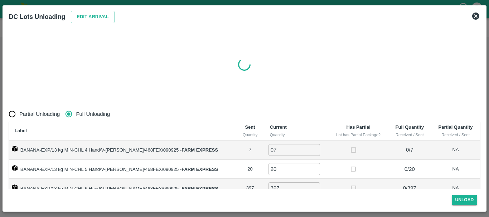
radio input "true"
type input "0"
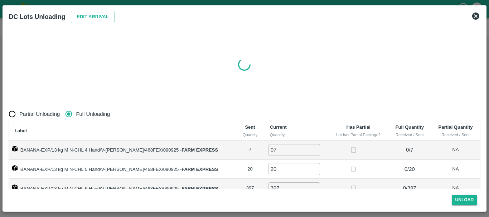
type input "0"
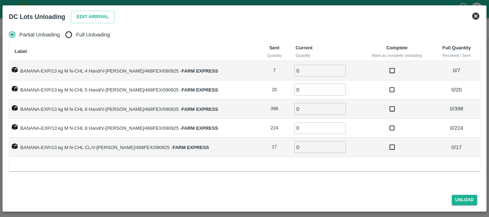
click at [67, 34] on input "Full Unloading" at bounding box center [69, 35] width 14 height 14
radio input "true"
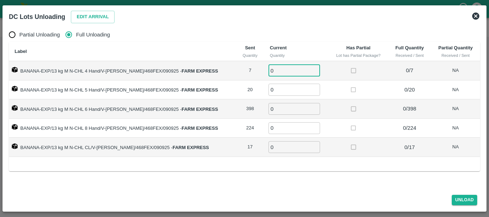
click at [273, 68] on input "0" at bounding box center [295, 71] width 52 height 12
type input "07"
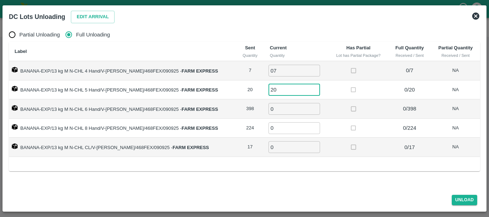
type input "20"
type input "398"
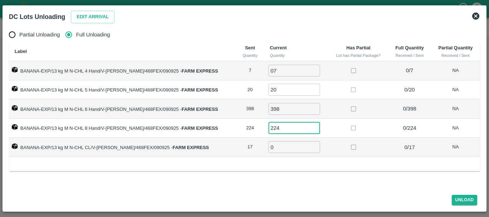
type input "224"
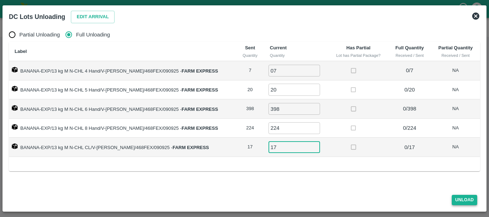
type input "17"
click at [465, 197] on button "Unload" at bounding box center [465, 200] width 26 height 10
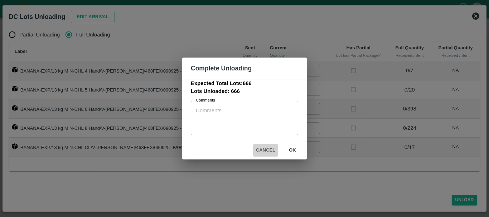
click at [267, 148] on button "Cancel" at bounding box center [265, 150] width 25 height 13
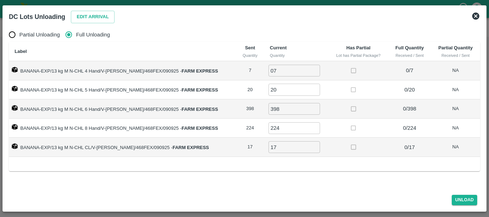
click at [473, 15] on icon at bounding box center [475, 16] width 7 height 7
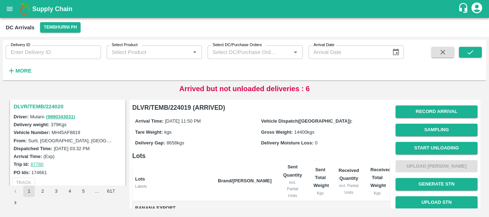
scroll to position [564, 0]
click at [22, 103] on h3 "DLVR/TEMB/224020" at bounding box center [69, 107] width 110 height 9
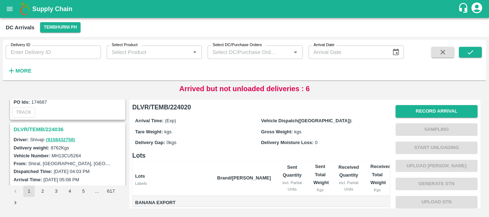
scroll to position [445, 0]
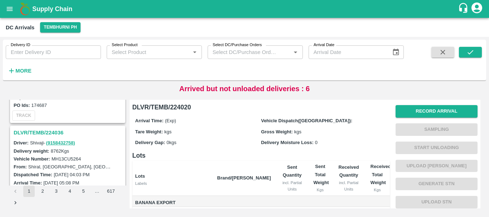
click at [54, 130] on h3 "DLVR/TEMB/224036" at bounding box center [69, 132] width 110 height 9
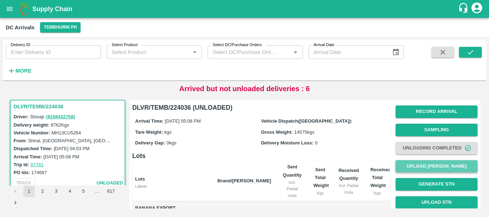
click at [410, 164] on button "Upload Tare Weight" at bounding box center [437, 166] width 82 height 13
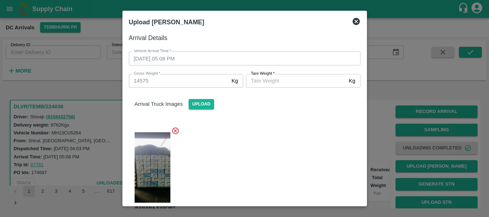
scroll to position [131, 0]
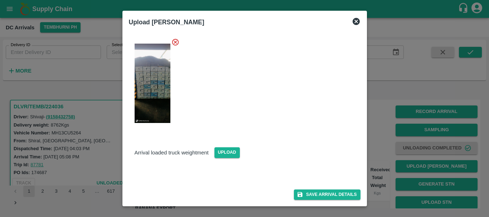
click at [153, 175] on img at bounding box center [153, 175] width 36 height 0
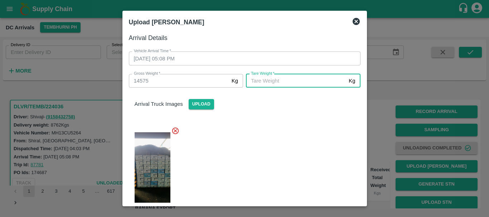
click at [269, 83] on input "Tare Weight   *" at bounding box center [296, 81] width 100 height 14
type input "5130"
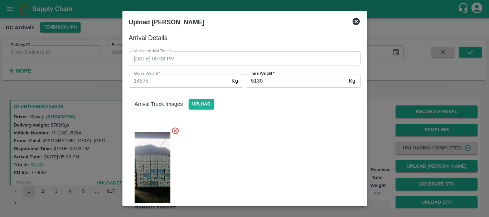
click at [275, 165] on div at bounding box center [241, 170] width 237 height 98
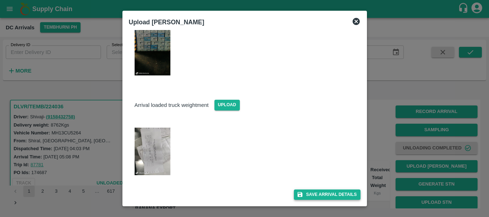
click at [318, 193] on button "Save Arrival Details" at bounding box center [327, 195] width 66 height 10
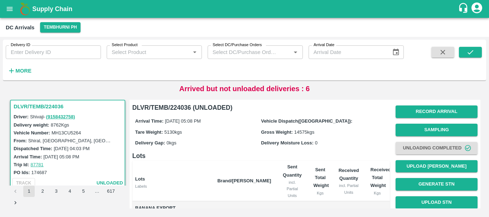
scroll to position [67, 0]
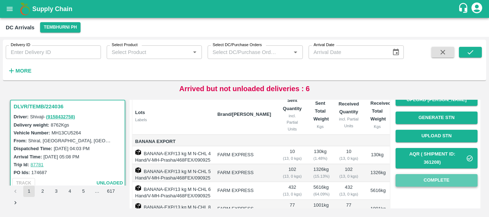
click at [410, 179] on button "Complete" at bounding box center [437, 180] width 82 height 13
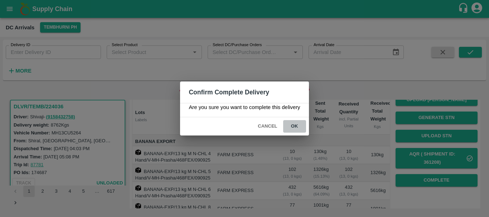
click at [298, 125] on button "ok" at bounding box center [294, 126] width 23 height 13
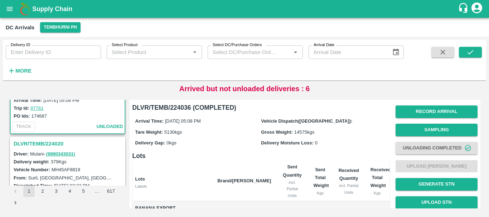
scroll to position [528, 0]
click at [52, 145] on h3 "DLVR/TEMB/224020" at bounding box center [69, 143] width 110 height 9
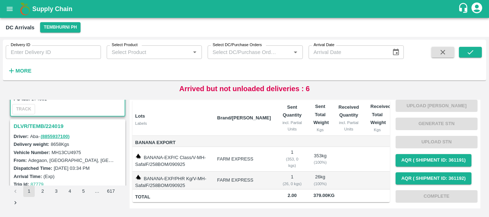
scroll to position [639, 0]
click at [43, 129] on h3 "DLVR/TEMB/224019" at bounding box center [69, 125] width 110 height 9
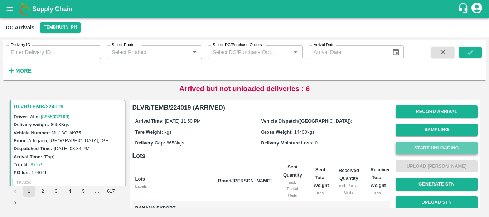
click at [426, 149] on button "Start Unloading" at bounding box center [437, 148] width 82 height 13
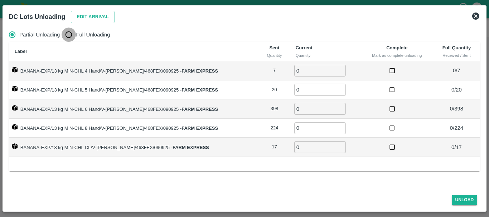
click at [67, 34] on input "Full Unloading" at bounding box center [69, 35] width 14 height 14
radio input "true"
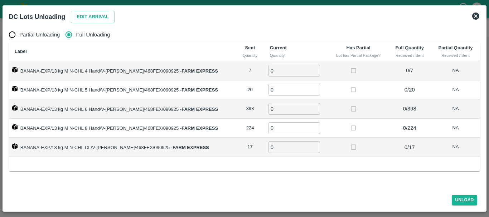
click at [295, 70] on input "0" at bounding box center [295, 71] width 52 height 12
type input "07"
type input "20"
type input "398"
type input "224"
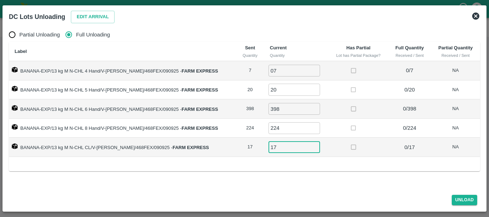
type input "17"
click at [456, 203] on button "Unload" at bounding box center [465, 200] width 26 height 10
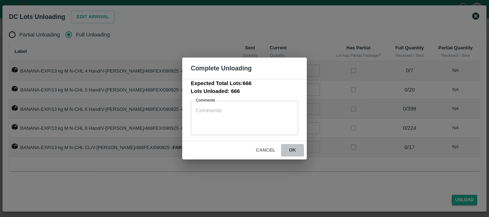
click at [299, 153] on button "ok" at bounding box center [292, 150] width 23 height 13
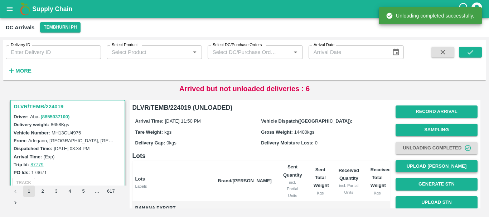
scroll to position [0, 0]
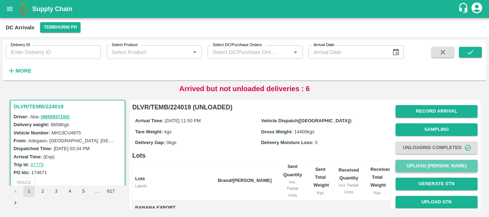
click at [407, 165] on button "Upload Tare Weight" at bounding box center [437, 166] width 82 height 13
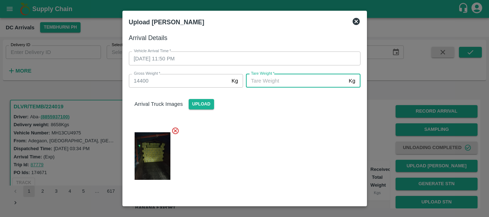
click at [299, 84] on input "Tare Weight   *" at bounding box center [296, 81] width 100 height 14
type input "4980"
click at [283, 166] on div at bounding box center [241, 154] width 237 height 66
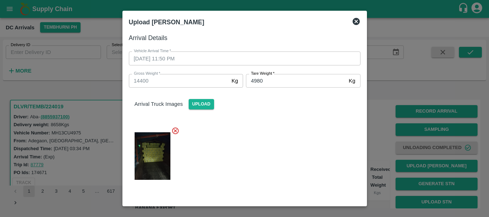
scroll to position [75, 0]
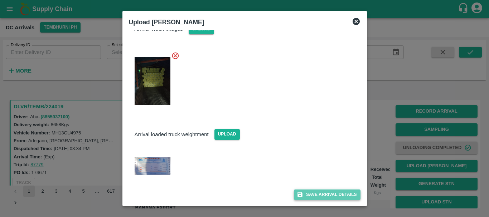
click at [313, 197] on button "Save Arrival Details" at bounding box center [327, 195] width 66 height 10
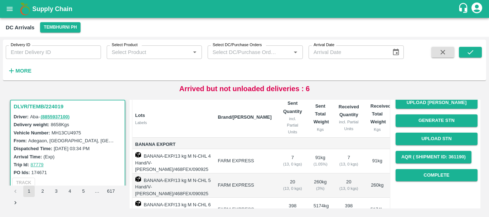
scroll to position [63, 0]
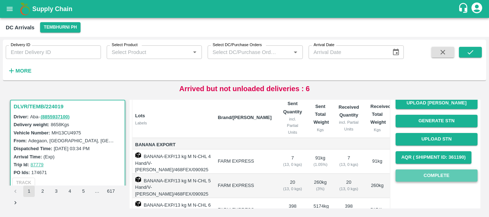
click at [421, 179] on button "Complete" at bounding box center [437, 176] width 82 height 13
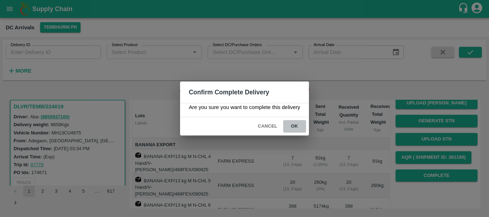
click at [286, 123] on button "ok" at bounding box center [294, 126] width 23 height 13
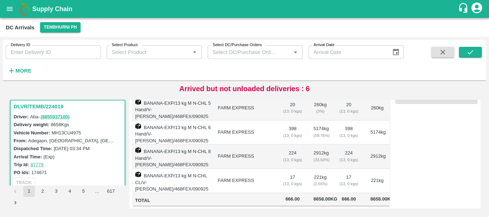
scroll to position [101, 0]
click at [288, 195] on span "666.00" at bounding box center [292, 199] width 19 height 8
click at [337, 180] on td "17 ( 13, 0 kgs)" at bounding box center [349, 181] width 32 height 24
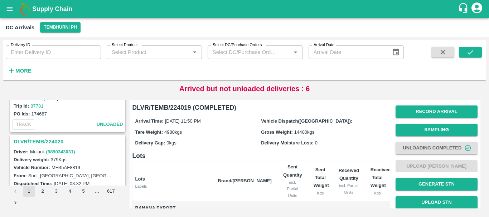
click at [62, 140] on h3 "DLVR/TEMB/224020" at bounding box center [69, 141] width 110 height 9
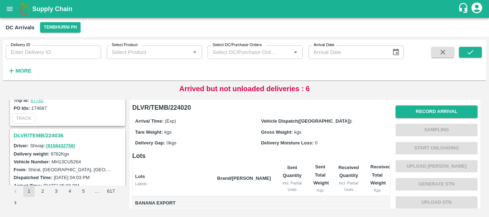
click at [50, 134] on h3 "DLVR/TEMB/224036" at bounding box center [69, 135] width 110 height 9
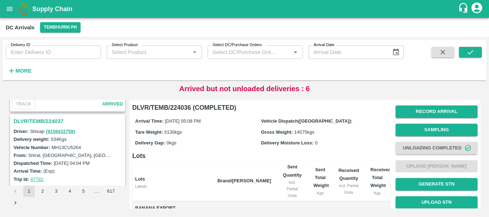
click at [49, 120] on h3 "DLVR/TEMB/224037" at bounding box center [69, 121] width 110 height 9
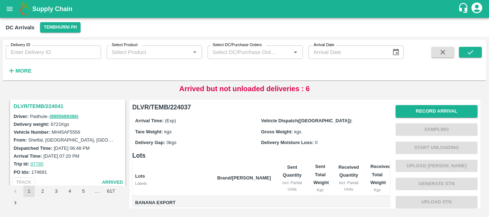
click at [50, 104] on h3 "DLVR/TEMB/224041" at bounding box center [69, 106] width 110 height 9
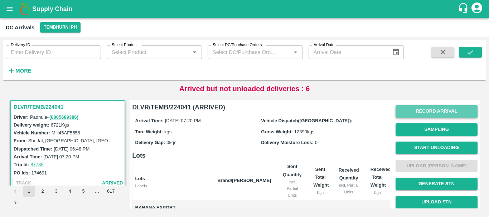
click at [416, 112] on button "Record Arrival" at bounding box center [437, 111] width 82 height 13
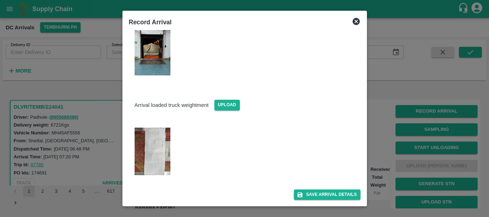
click at [153, 151] on img at bounding box center [153, 152] width 36 height 48
click at [371, 137] on div at bounding box center [244, 108] width 489 height 217
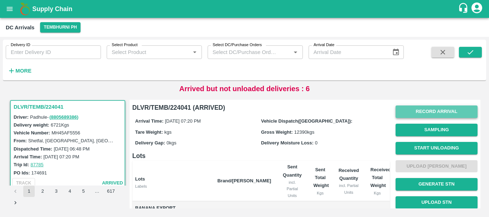
click at [418, 109] on button "Record Arrival" at bounding box center [437, 112] width 82 height 13
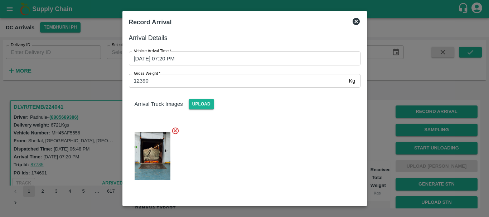
drag, startPoint x: 418, startPoint y: 109, endPoint x: 277, endPoint y: 118, distance: 141.4
click at [277, 118] on div "Record Arrival Arrival Details Vehicle Arrival Time   * 09/09/2025 07:20 PM Veh…" at bounding box center [244, 108] width 489 height 217
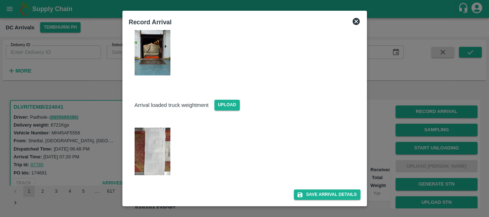
click at [158, 156] on img at bounding box center [153, 152] width 36 height 48
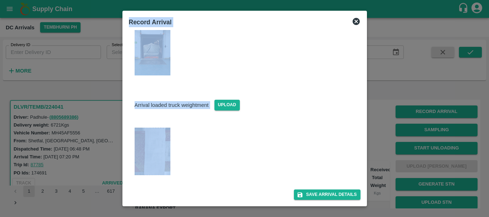
drag, startPoint x: 177, startPoint y: 130, endPoint x: 116, endPoint y: 132, distance: 60.9
click at [116, 132] on div "Record Arrival Arrival Details Vehicle Arrival Time   * 09/09/2025 07:20 PM Veh…" at bounding box center [244, 108] width 489 height 217
click at [208, 144] on div at bounding box center [241, 149] width 237 height 66
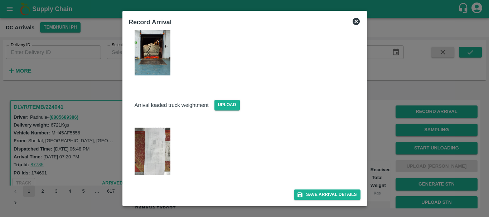
click at [208, 144] on div at bounding box center [241, 149] width 237 height 66
drag, startPoint x: 274, startPoint y: 129, endPoint x: 140, endPoint y: 162, distance: 137.9
click at [140, 162] on div at bounding box center [241, 149] width 237 height 66
click at [217, 129] on div at bounding box center [241, 149] width 237 height 66
click at [377, 125] on div at bounding box center [244, 108] width 489 height 217
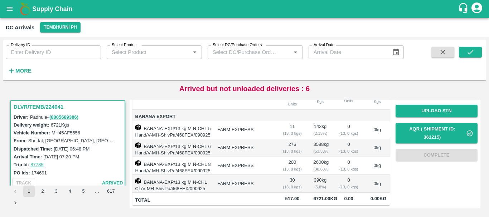
scroll to position [0, 0]
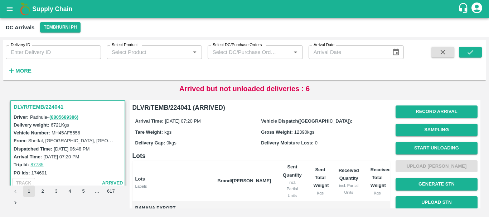
click at [249, 155] on h6 "Lots" at bounding box center [260, 156] width 257 height 10
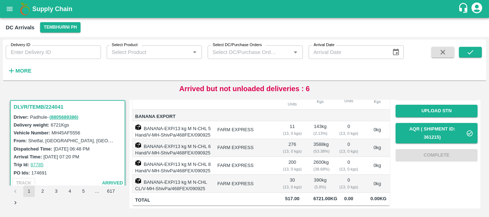
click at [249, 157] on td "FARM EXPRESS" at bounding box center [244, 166] width 65 height 18
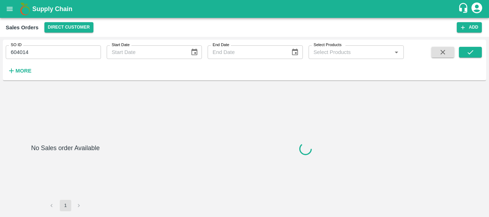
click at [13, 53] on input "604014" at bounding box center [53, 52] width 95 height 14
type input "604015"
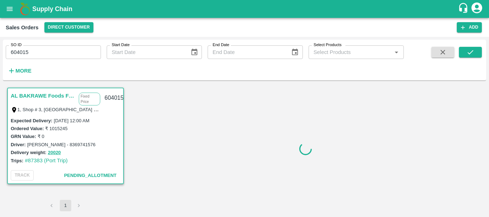
click at [17, 52] on input "604015" at bounding box center [53, 52] width 95 height 14
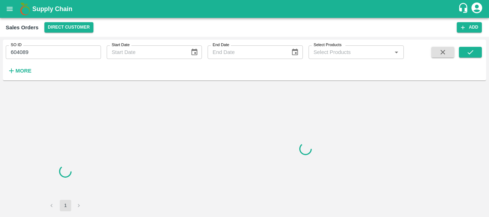
click at [19, 51] on input "604089" at bounding box center [53, 52] width 95 height 14
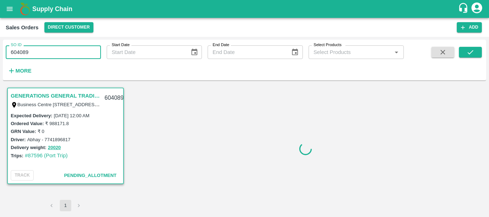
click at [19, 51] on input "604089" at bounding box center [53, 52] width 95 height 14
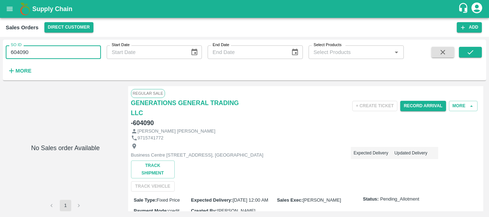
click at [17, 50] on input "604090" at bounding box center [53, 52] width 95 height 14
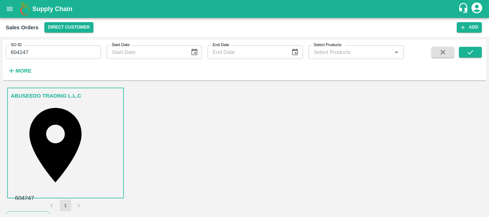
click at [18, 52] on input "604247" at bounding box center [53, 52] width 95 height 14
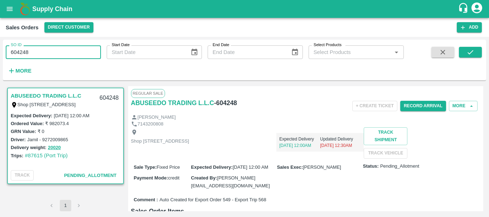
click at [14, 53] on input "604248" at bounding box center [53, 52] width 95 height 14
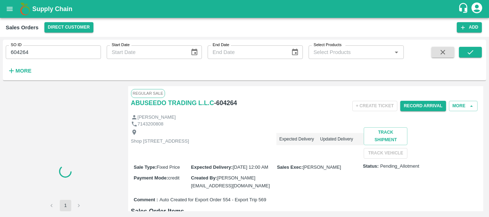
click at [14, 50] on input "604264" at bounding box center [53, 52] width 95 height 14
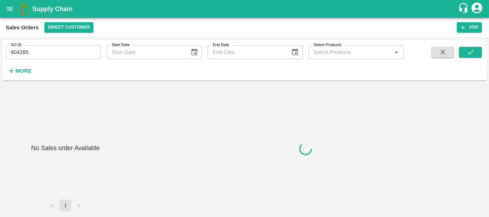
click at [18, 52] on input "604265" at bounding box center [53, 52] width 95 height 14
